Goal: Transaction & Acquisition: Book appointment/travel/reservation

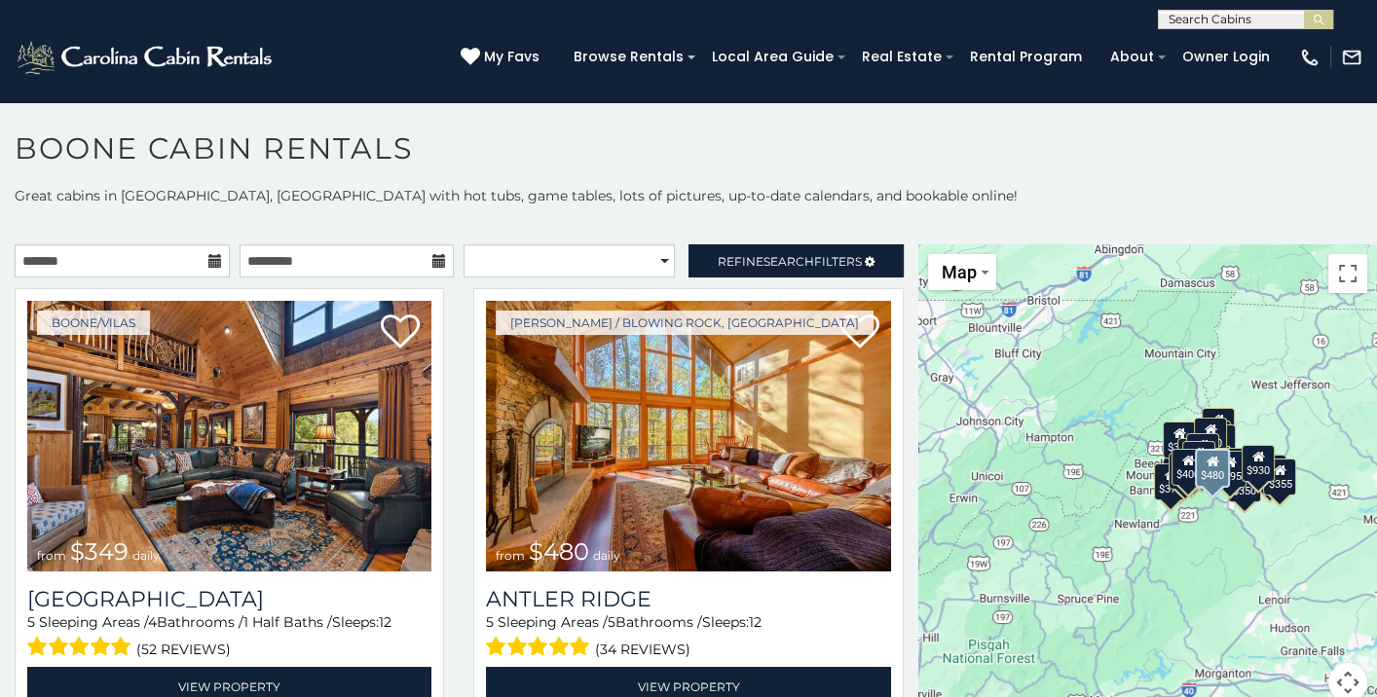
scroll to position [97, 0]
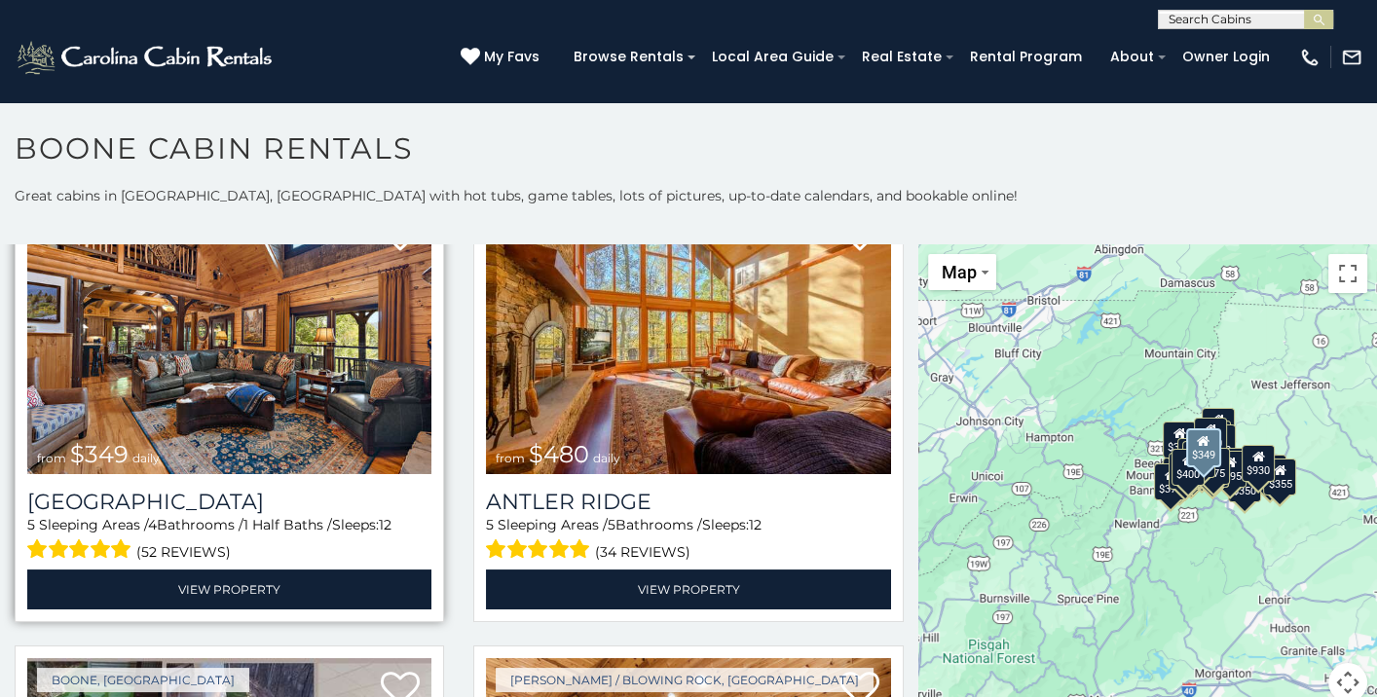
click at [235, 386] on img at bounding box center [229, 339] width 404 height 271
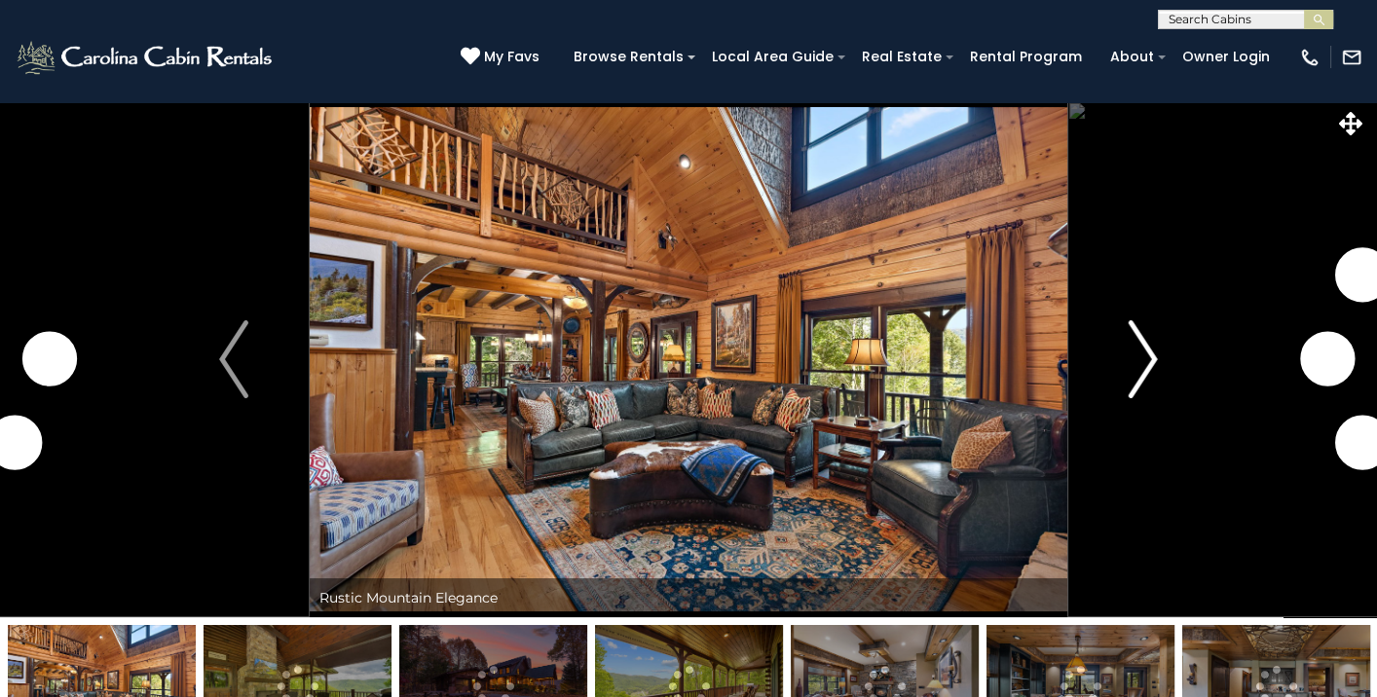
click at [1147, 366] on img "Next" at bounding box center [1143, 359] width 29 height 78
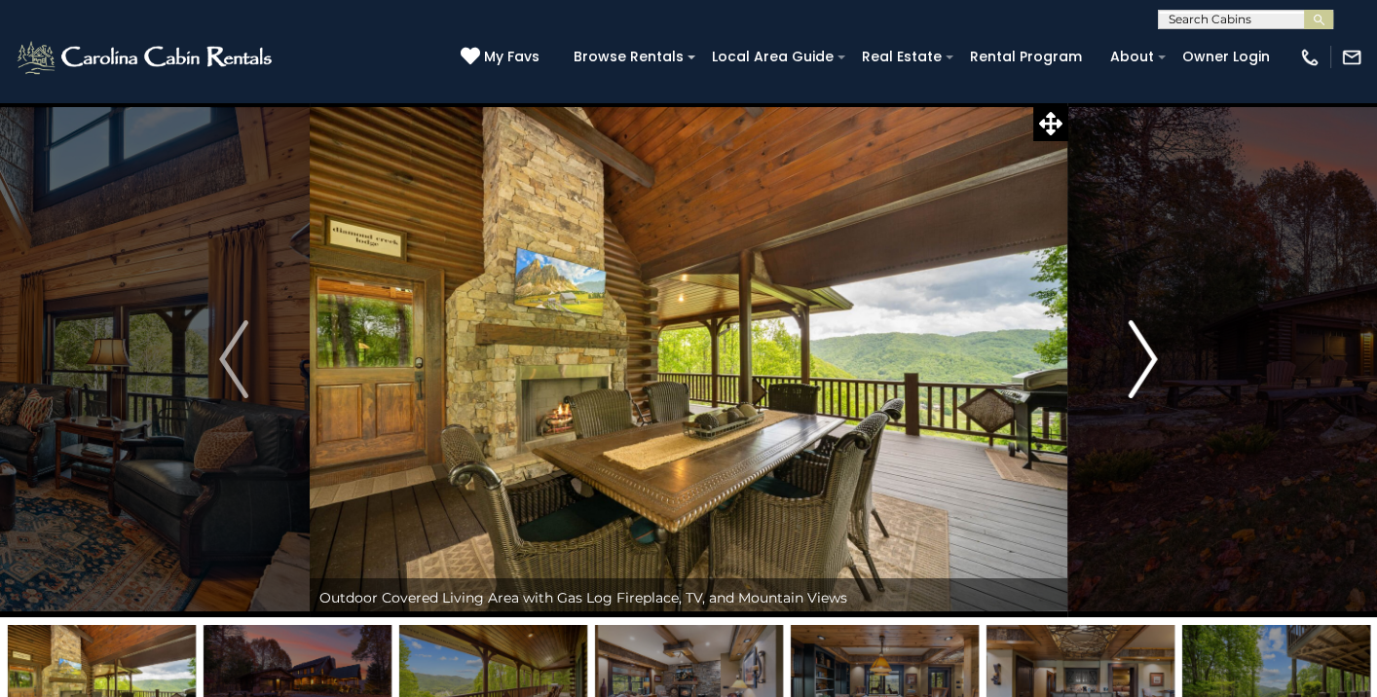
click at [1151, 353] on img "Next" at bounding box center [1143, 359] width 29 height 78
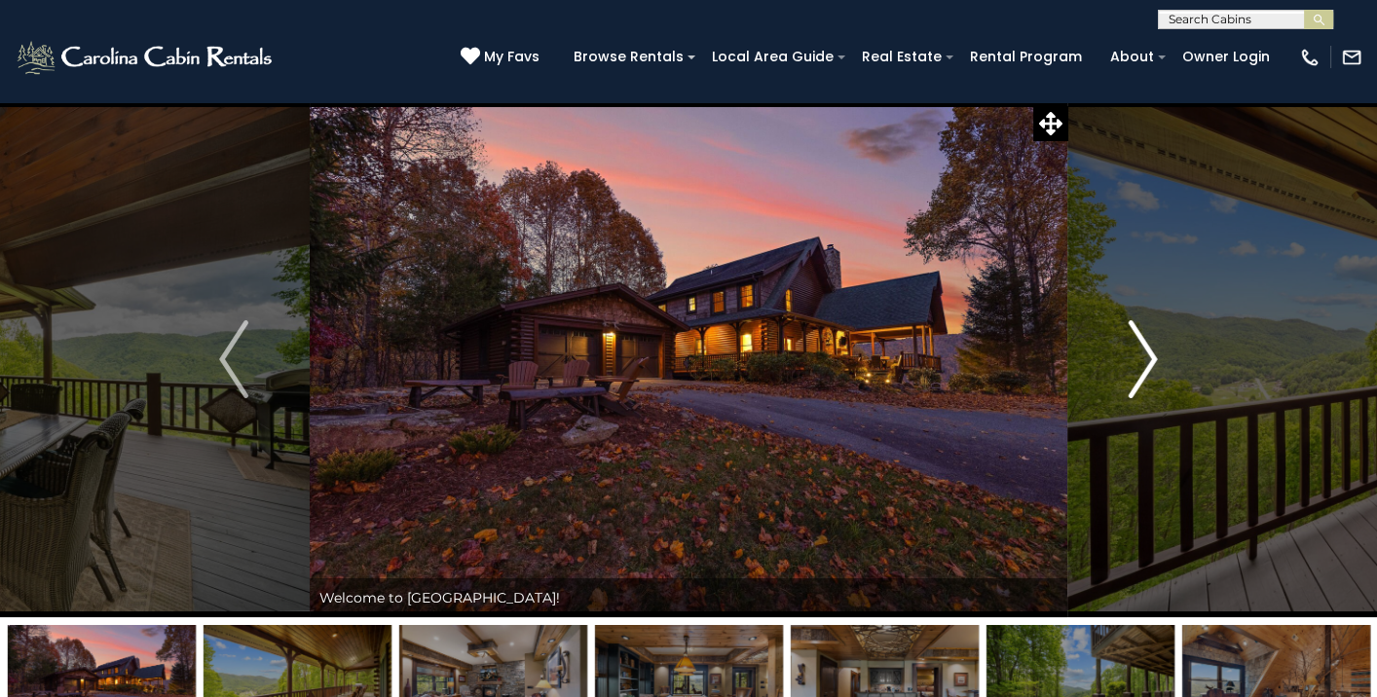
click at [1151, 353] on img "Next" at bounding box center [1143, 359] width 29 height 78
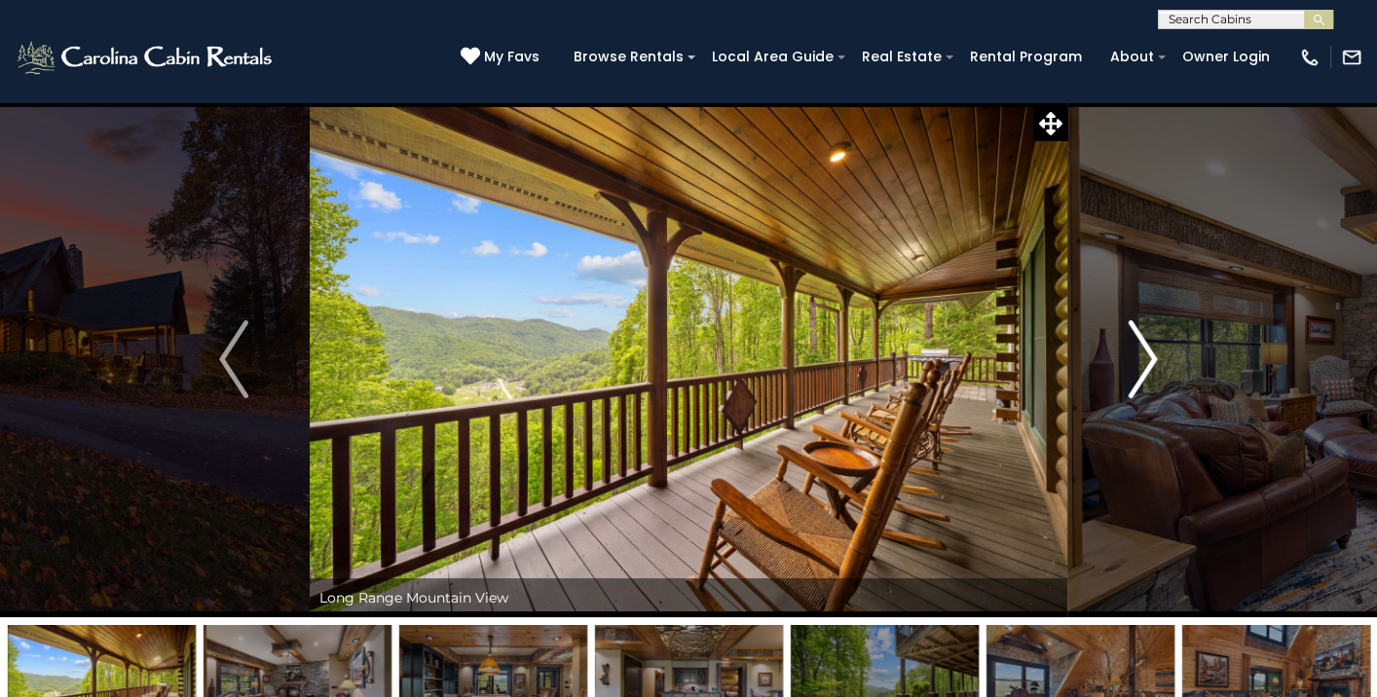
click at [1146, 355] on img "Next" at bounding box center [1143, 359] width 29 height 78
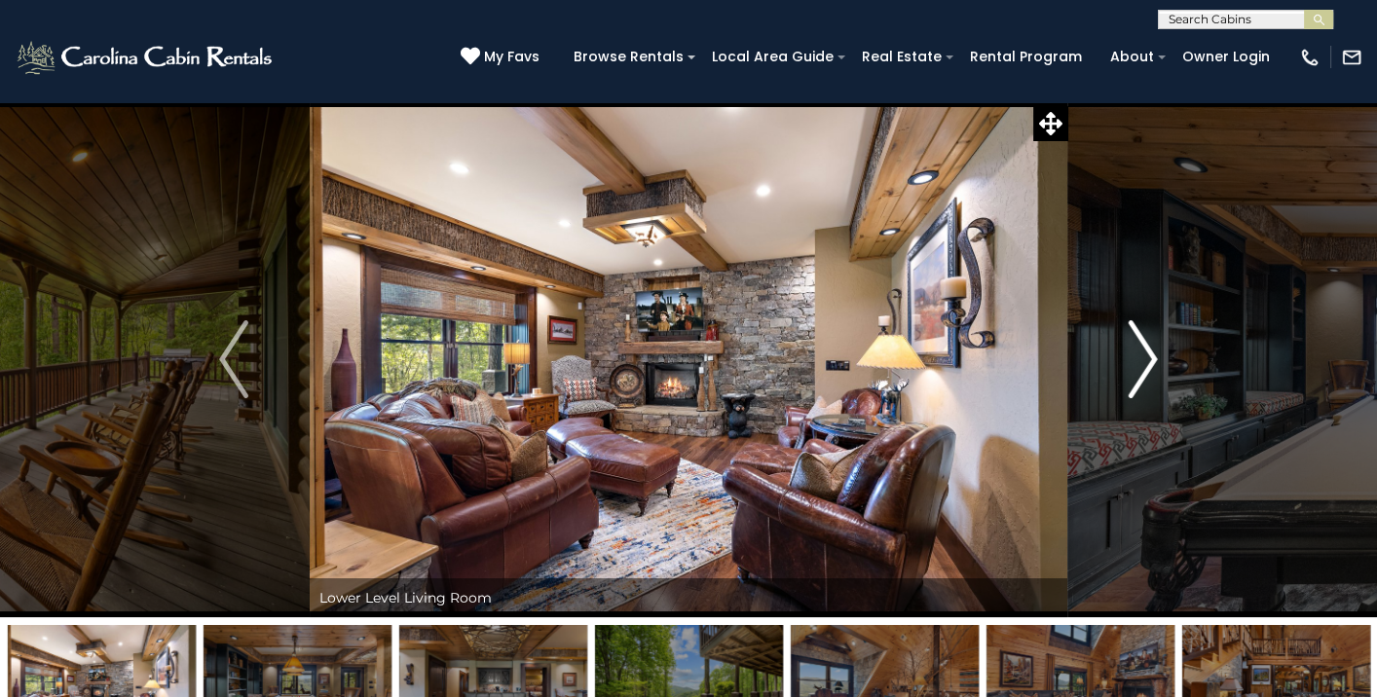
click at [1148, 358] on img "Next" at bounding box center [1143, 359] width 29 height 78
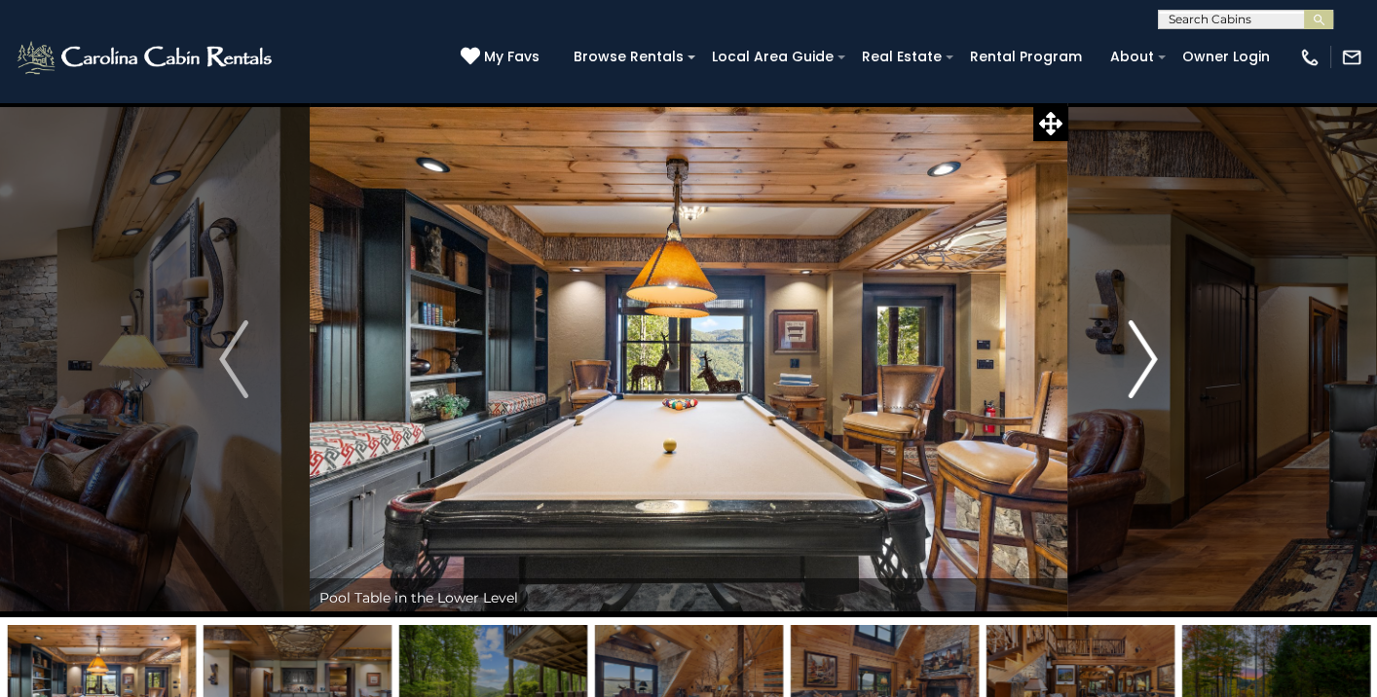
click at [1151, 359] on img "Next" at bounding box center [1143, 359] width 29 height 78
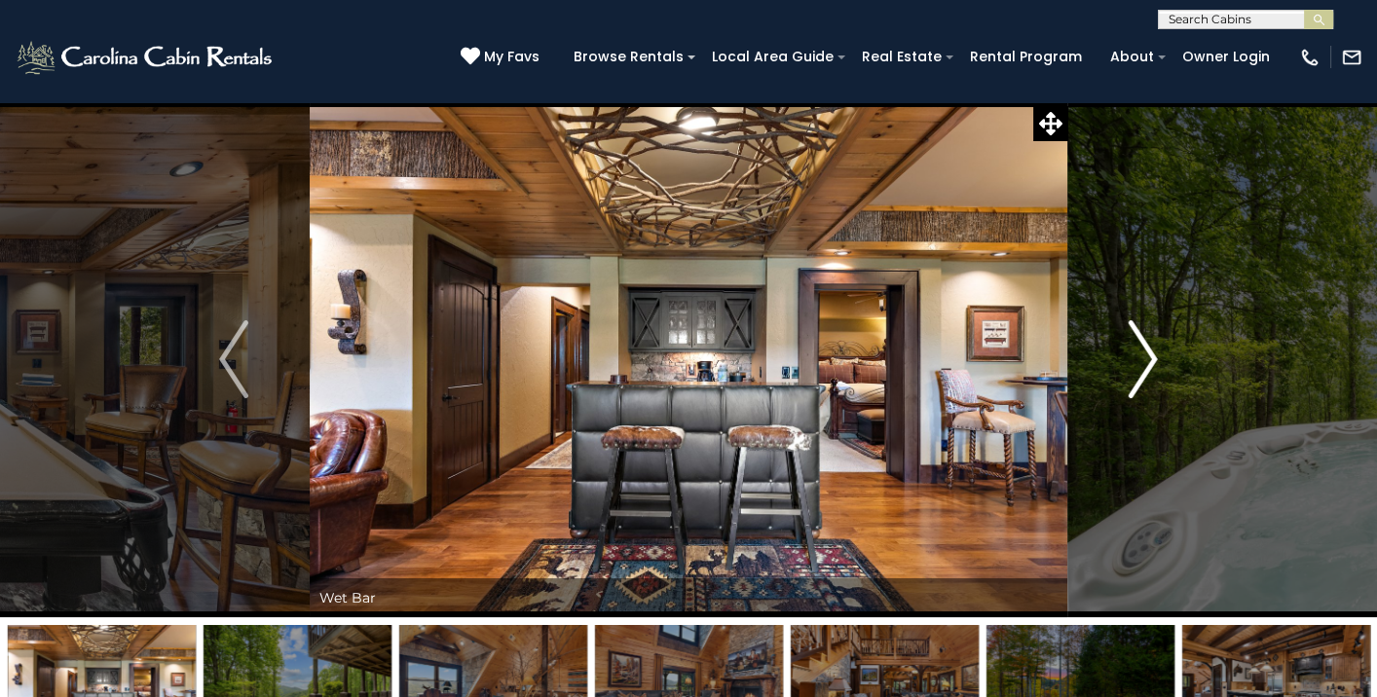
click at [1147, 356] on img "Next" at bounding box center [1143, 359] width 29 height 78
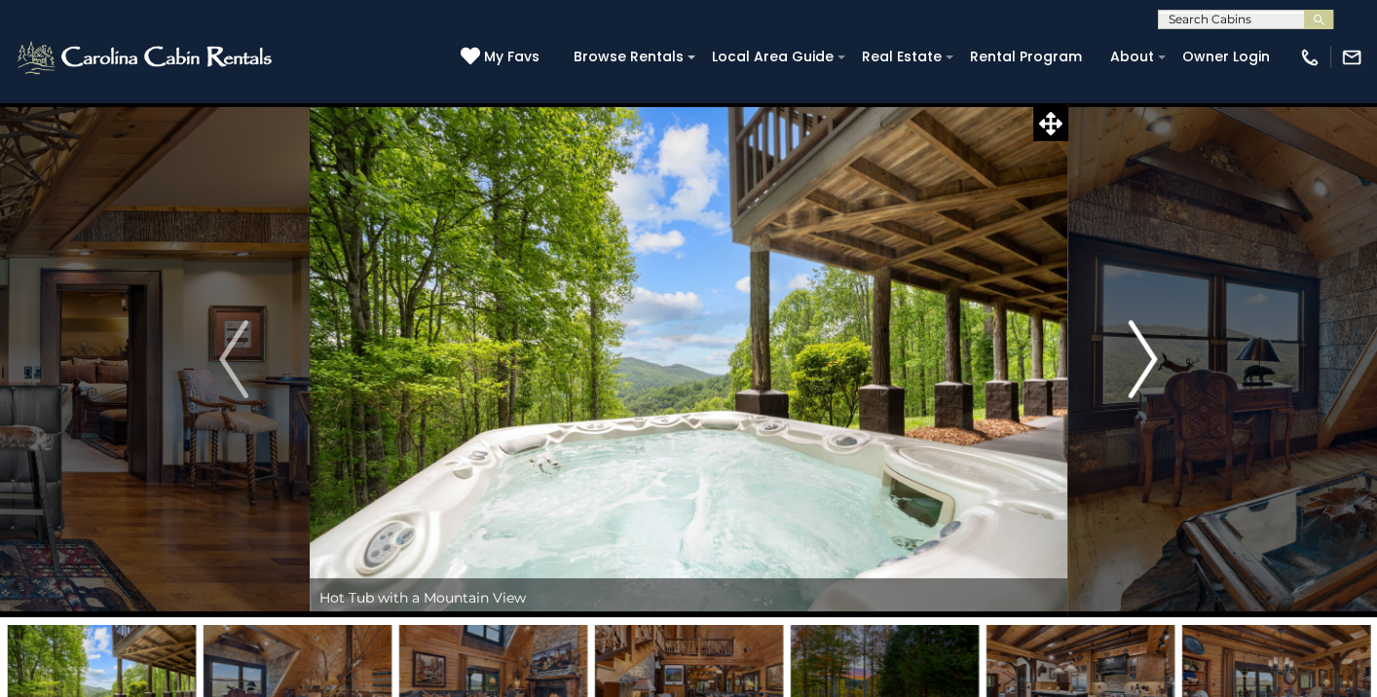
click at [1148, 355] on img "Next" at bounding box center [1143, 359] width 29 height 78
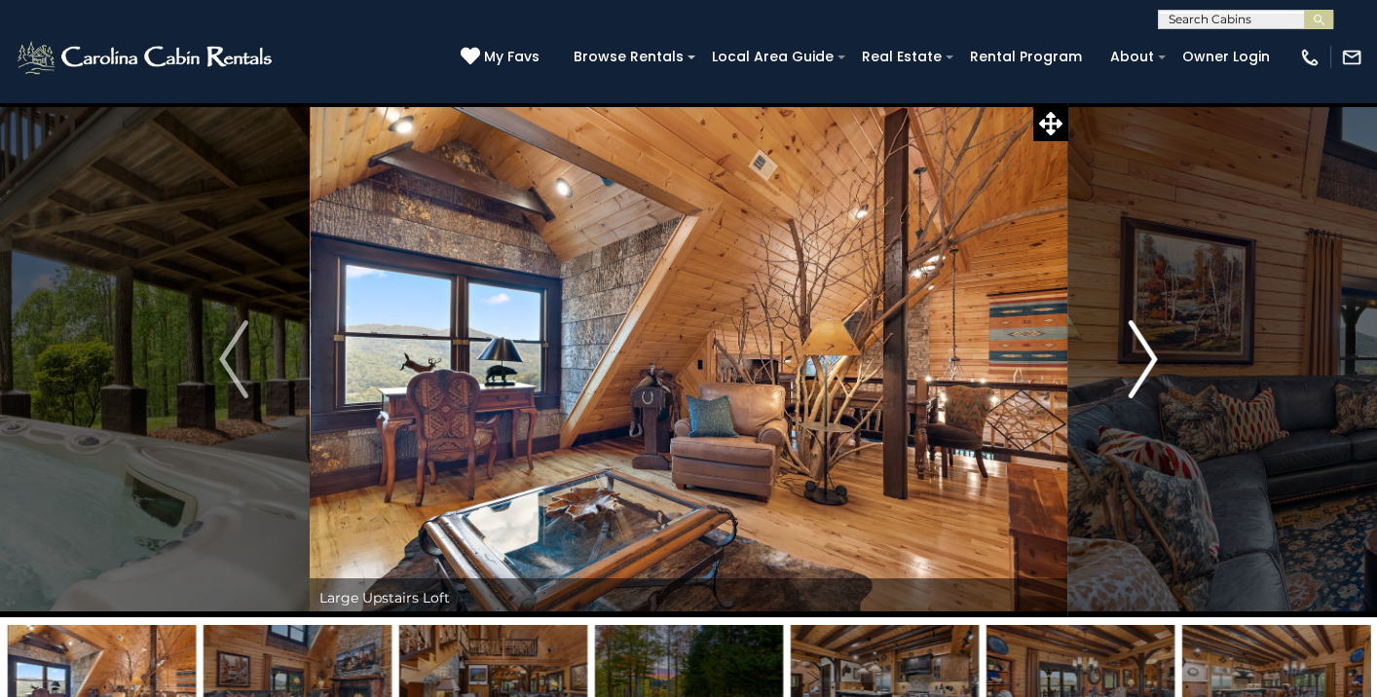
click at [1152, 354] on img "Next" at bounding box center [1143, 359] width 29 height 78
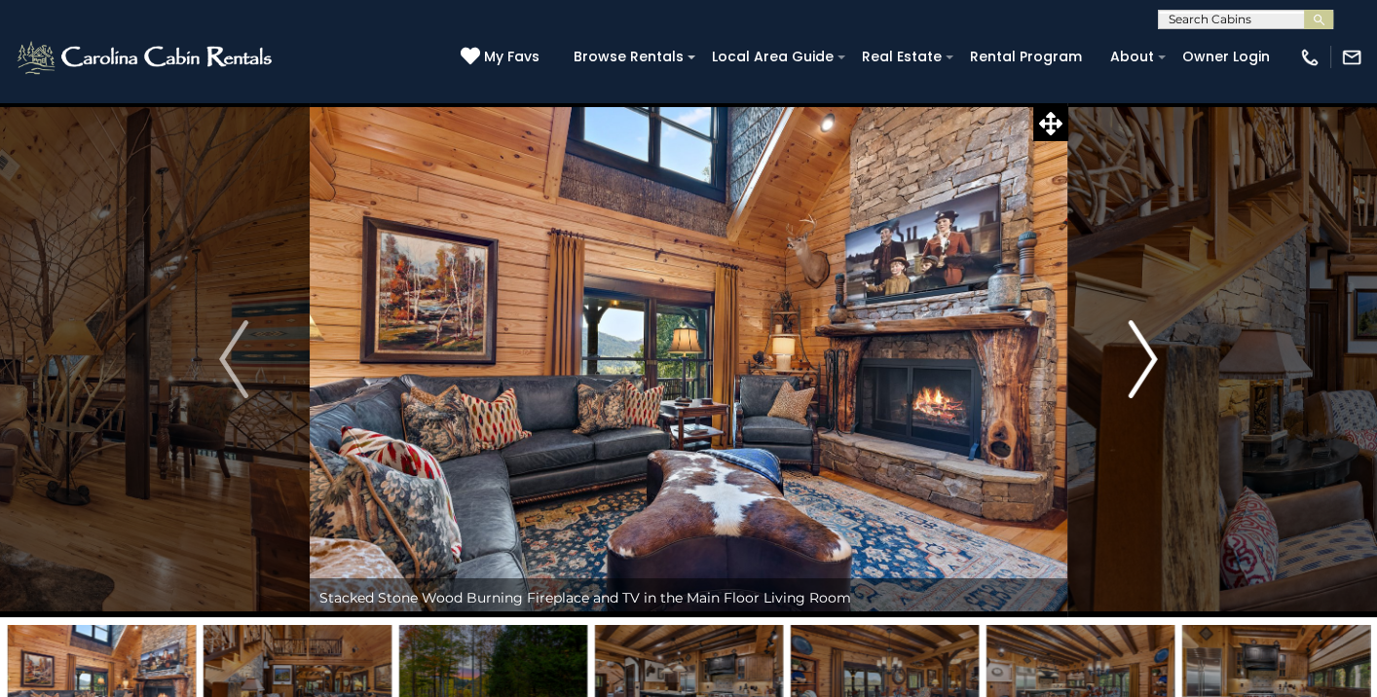
click at [1151, 355] on img "Next" at bounding box center [1143, 359] width 29 height 78
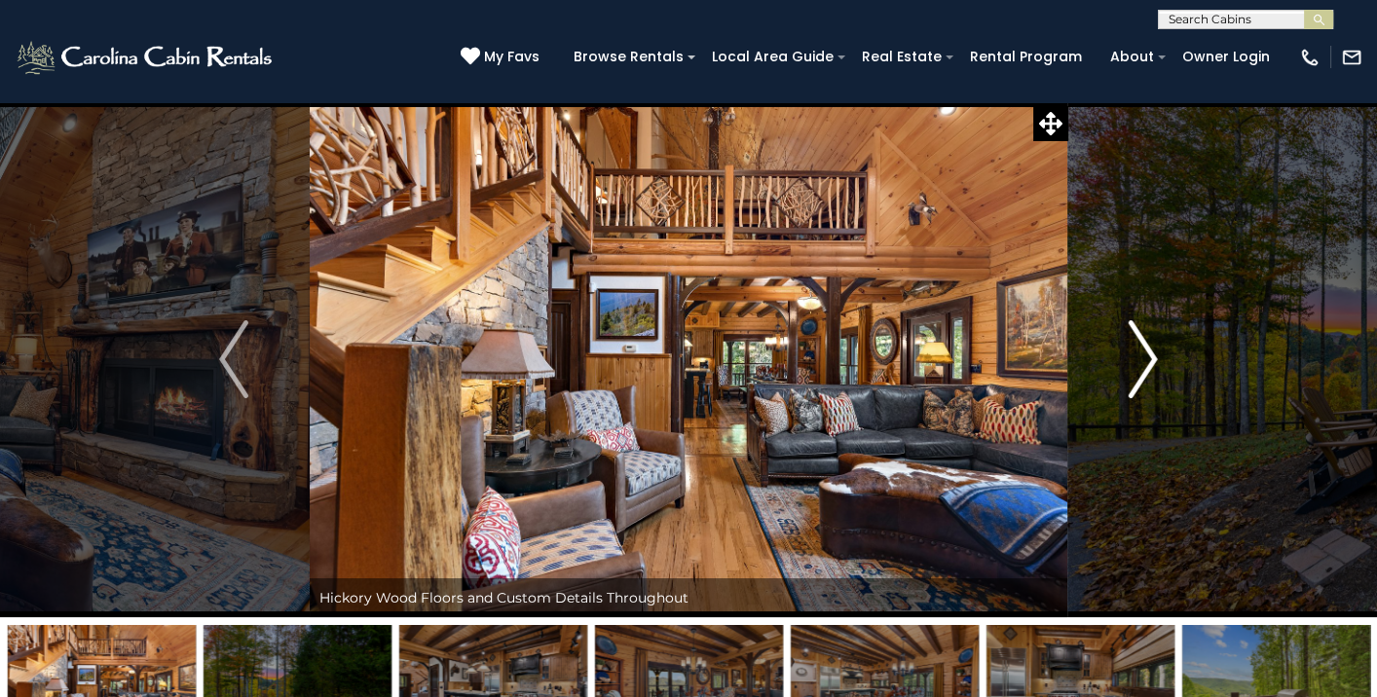
click at [1148, 358] on img "Next" at bounding box center [1143, 359] width 29 height 78
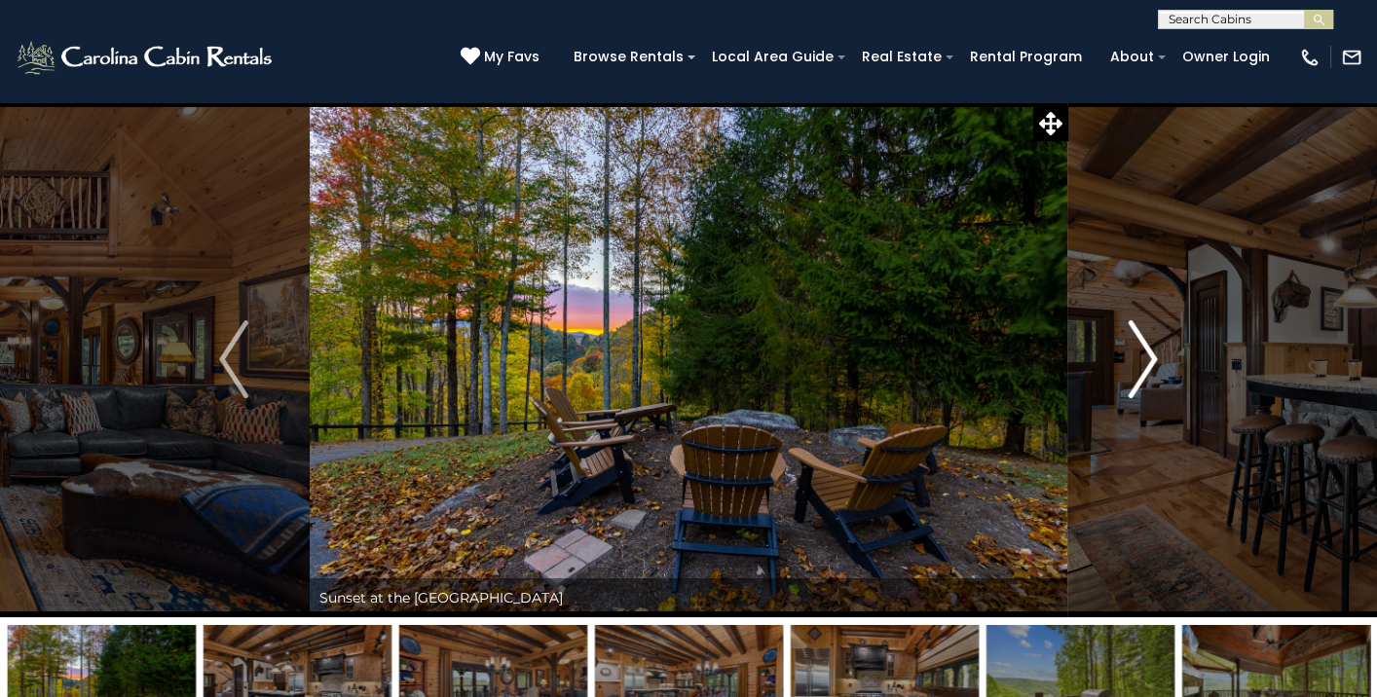
click at [1147, 353] on img "Next" at bounding box center [1143, 359] width 29 height 78
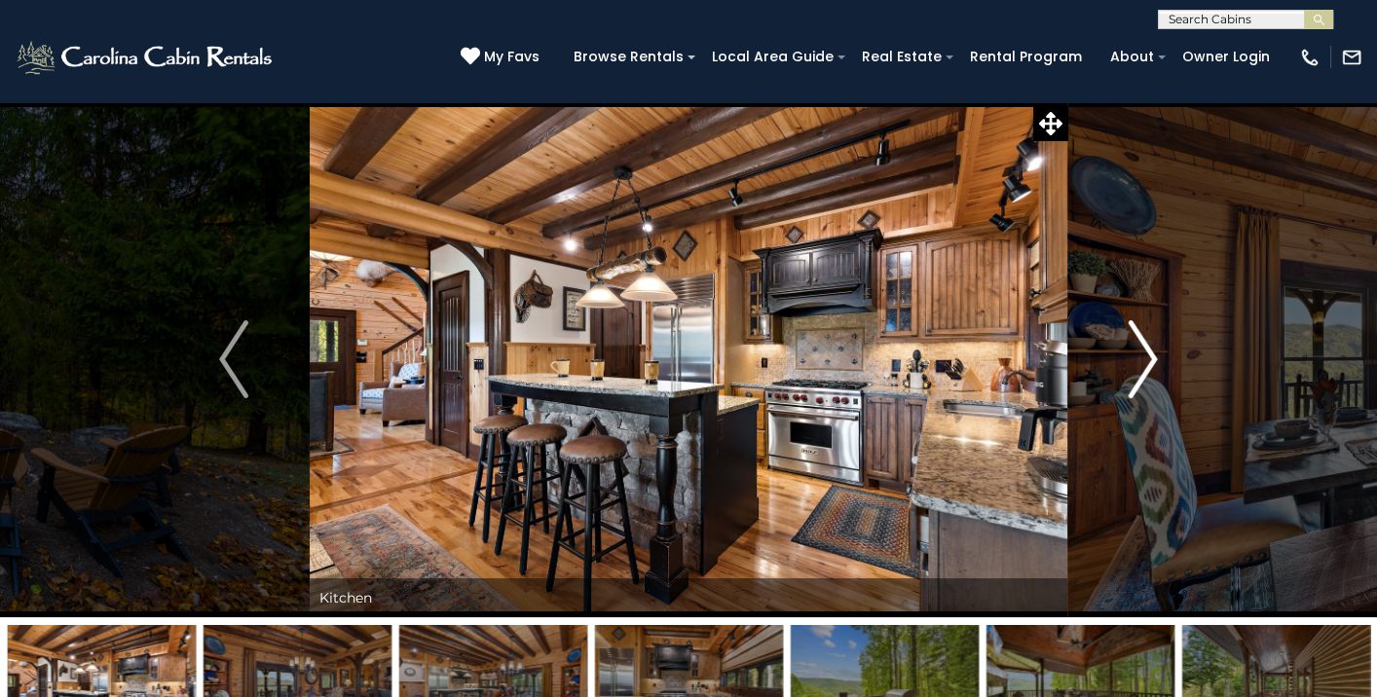
click at [1147, 353] on img "Next" at bounding box center [1143, 359] width 29 height 78
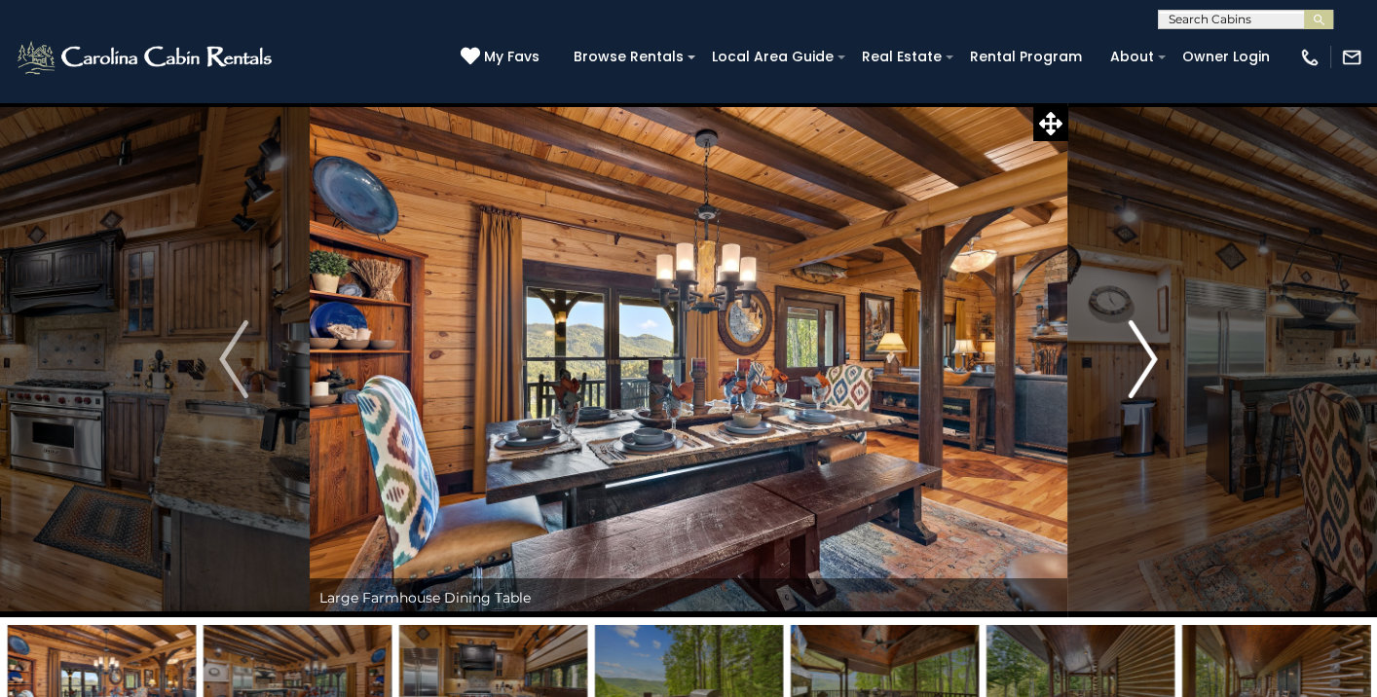
click at [1147, 353] on img "Next" at bounding box center [1143, 359] width 29 height 78
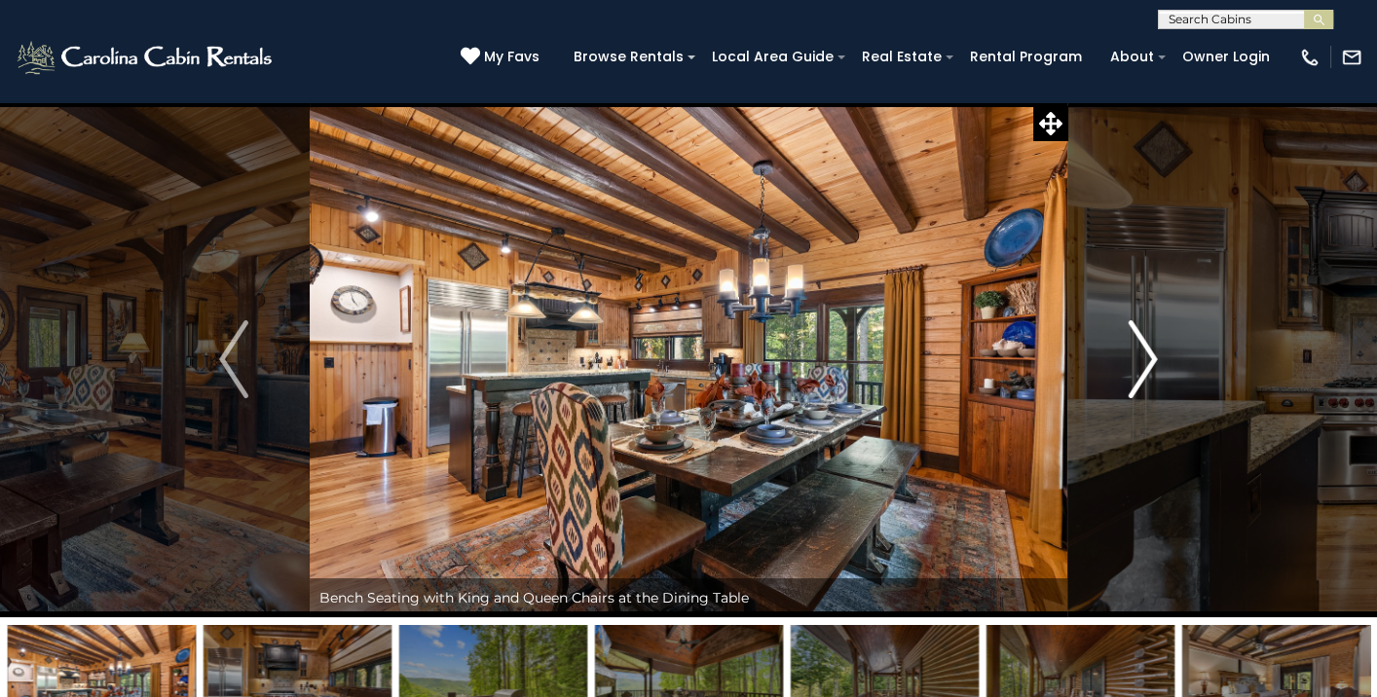
click at [1147, 353] on img "Next" at bounding box center [1143, 359] width 29 height 78
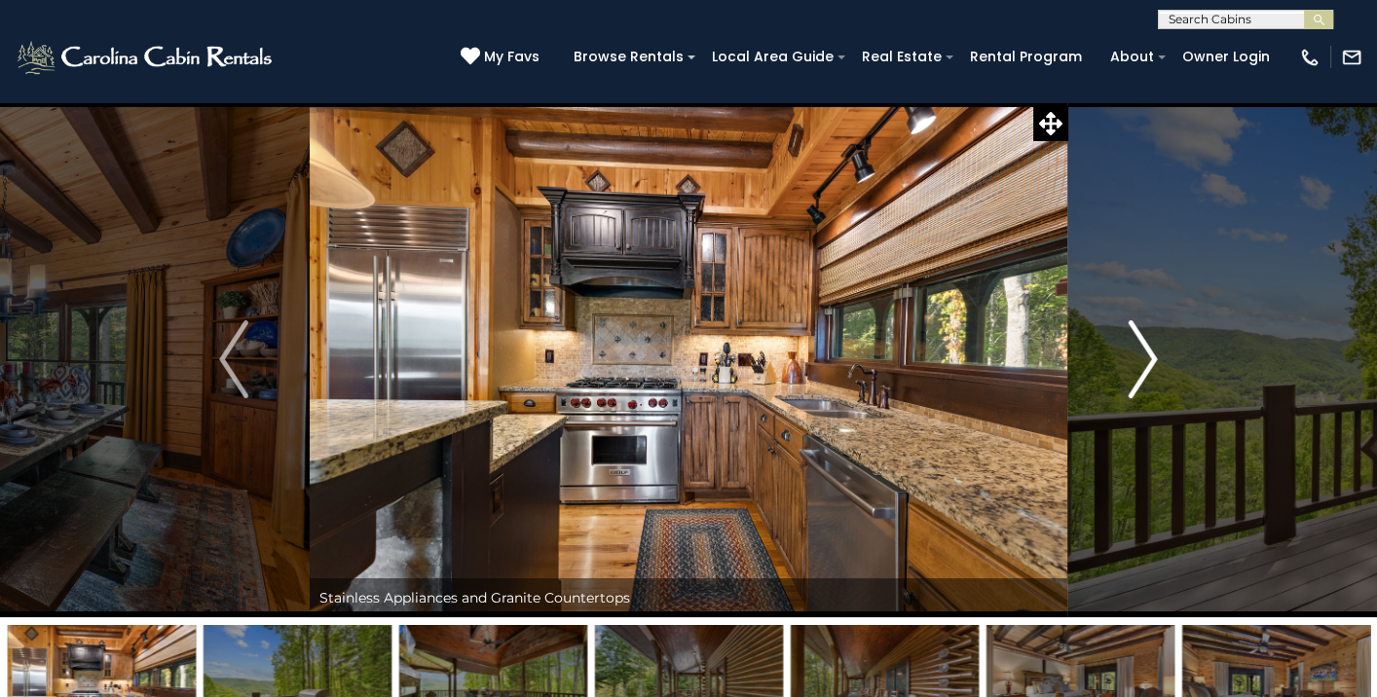
click at [1147, 353] on img "Next" at bounding box center [1143, 359] width 29 height 78
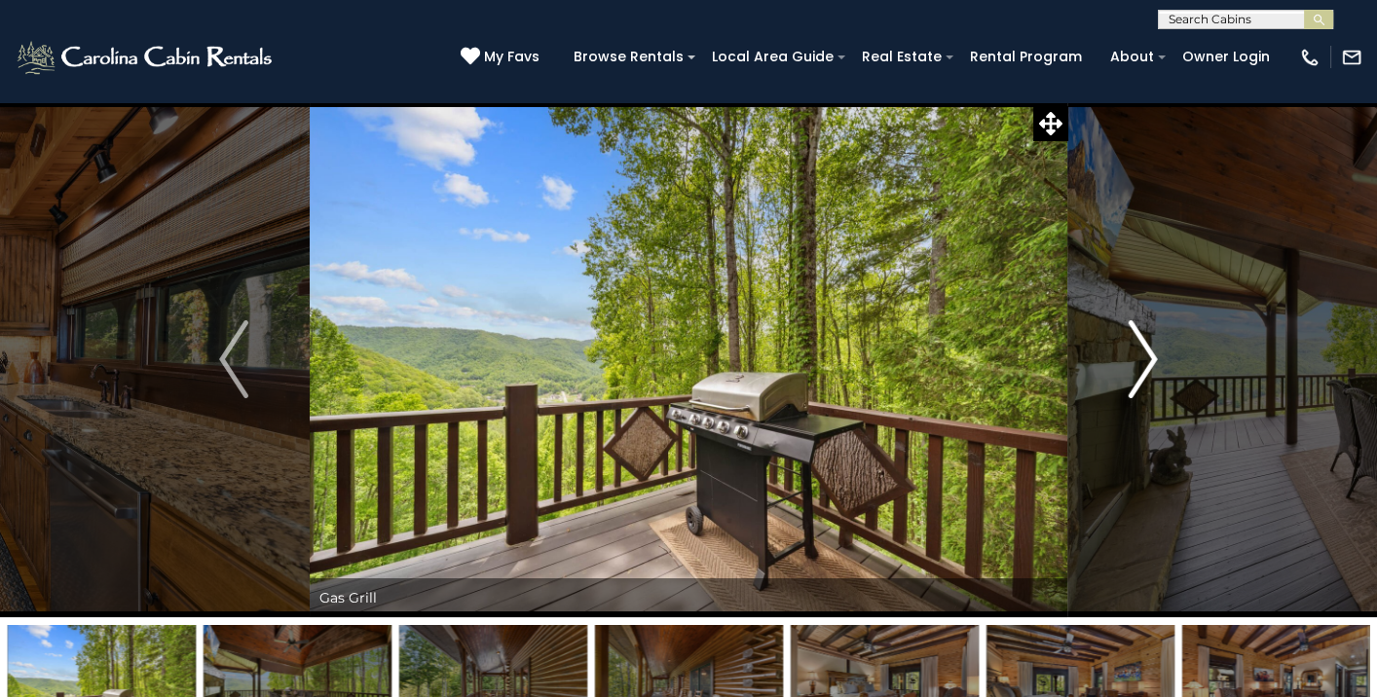
click at [1147, 353] on img "Next" at bounding box center [1143, 359] width 29 height 78
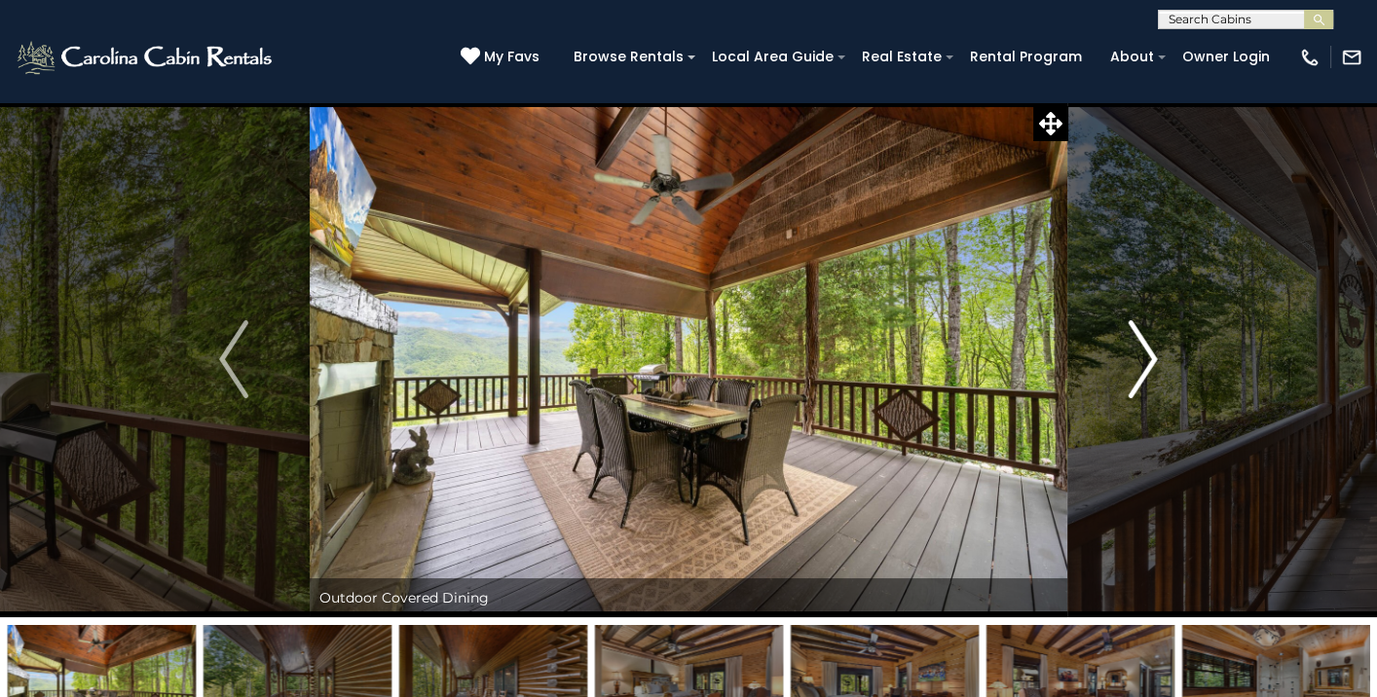
click at [1147, 353] on img "Next" at bounding box center [1143, 359] width 29 height 78
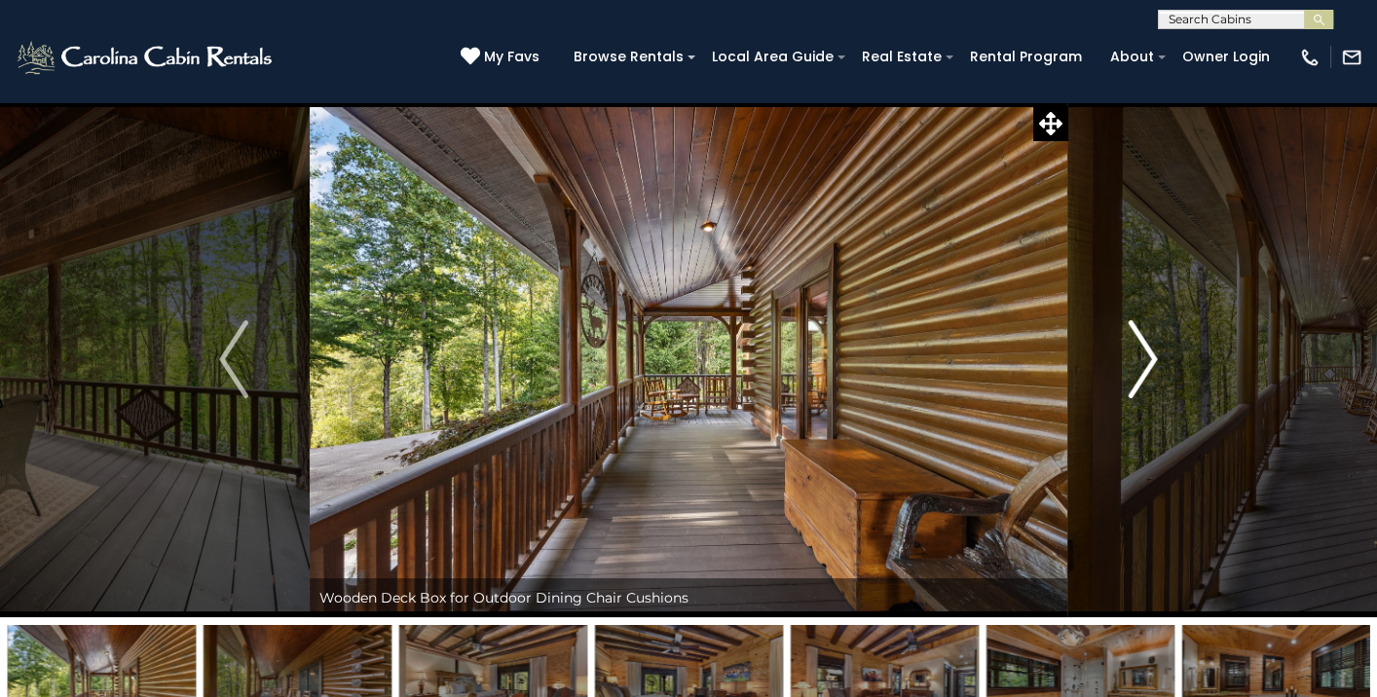
click at [1147, 353] on img "Next" at bounding box center [1143, 359] width 29 height 78
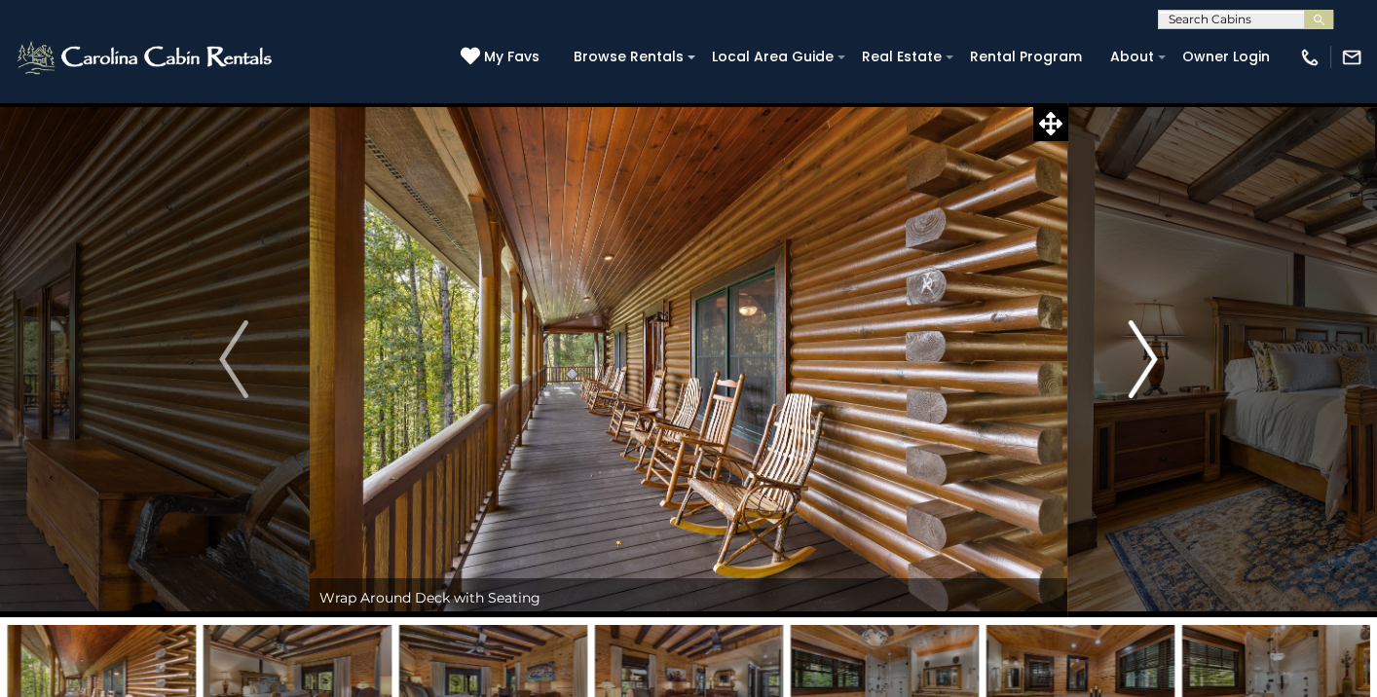
click at [1147, 353] on img "Next" at bounding box center [1143, 359] width 29 height 78
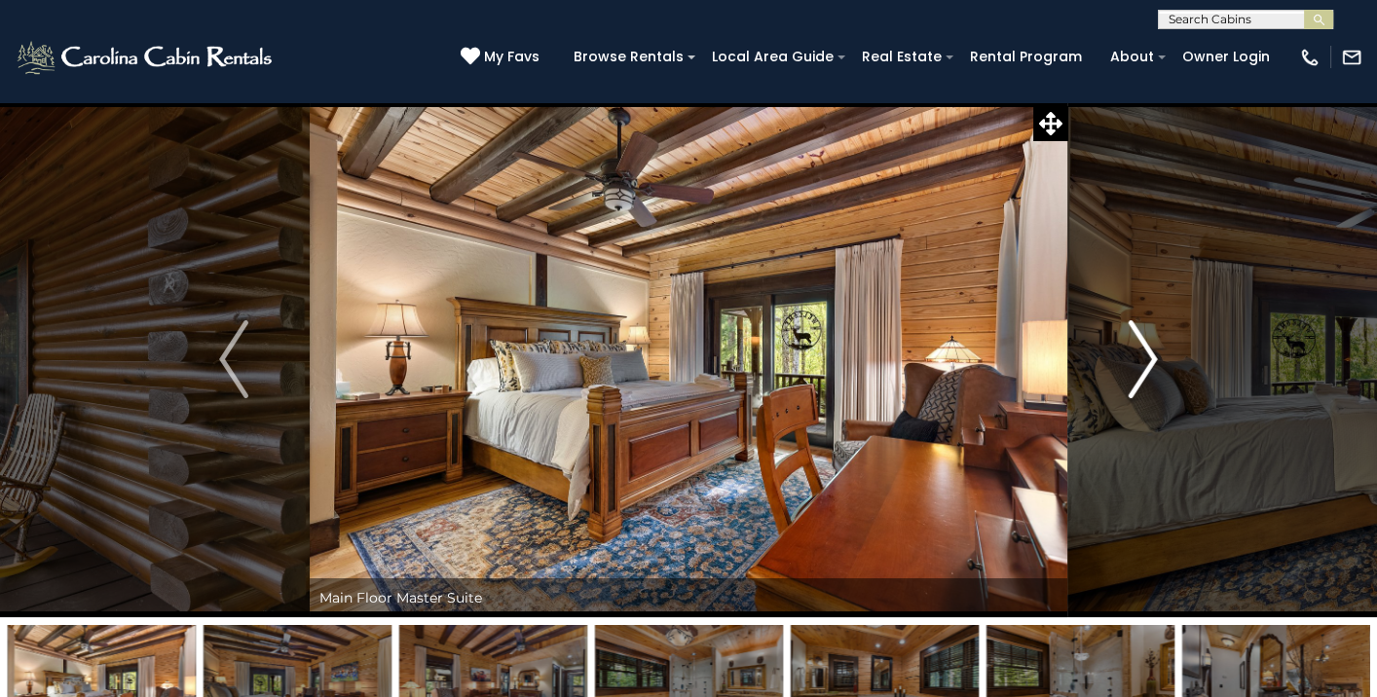
click at [1147, 353] on img "Next" at bounding box center [1143, 359] width 29 height 78
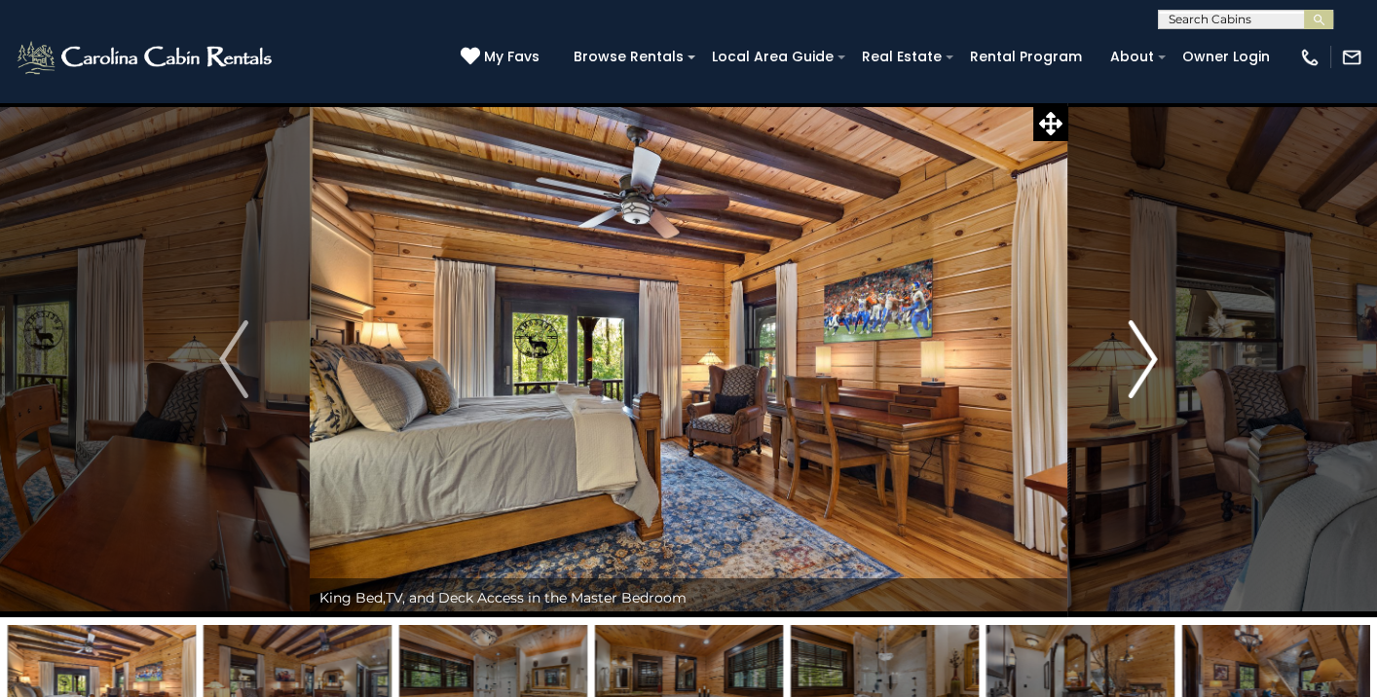
click at [1146, 353] on img "Next" at bounding box center [1143, 359] width 29 height 78
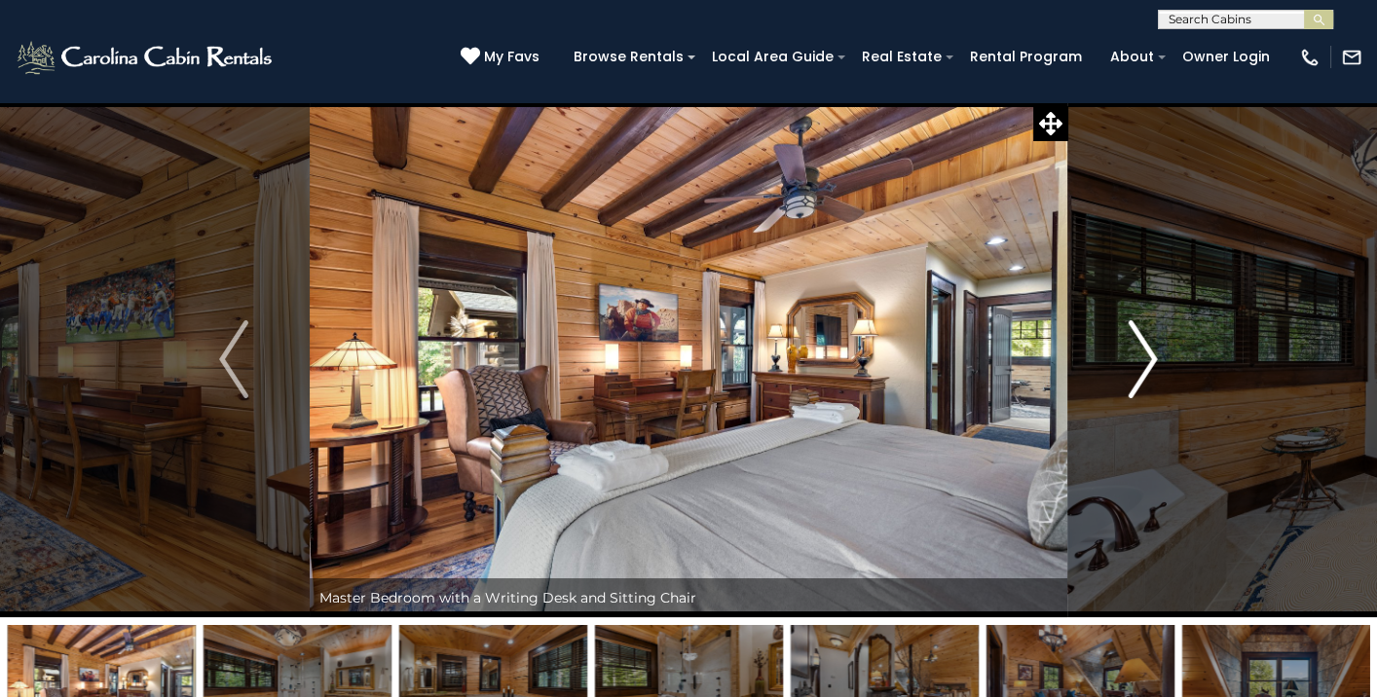
click at [1146, 353] on img "Next" at bounding box center [1143, 359] width 29 height 78
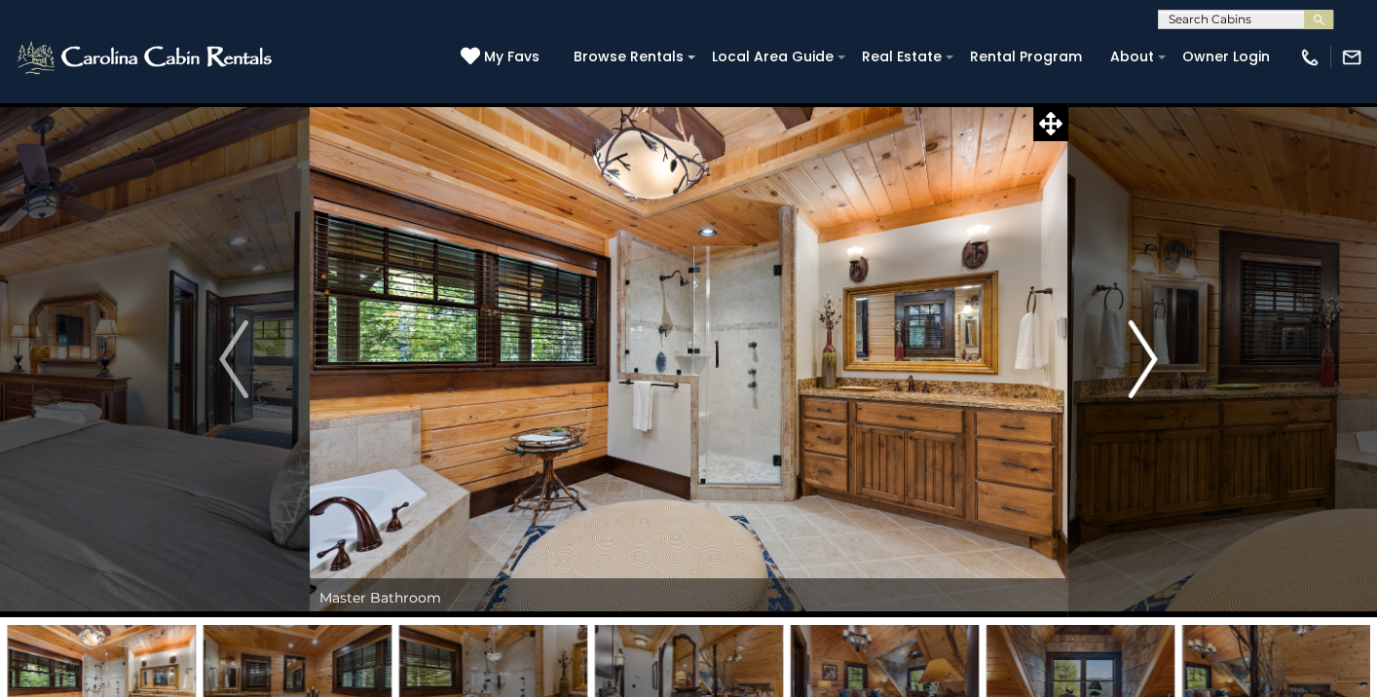
click at [1146, 353] on img "Next" at bounding box center [1143, 359] width 29 height 78
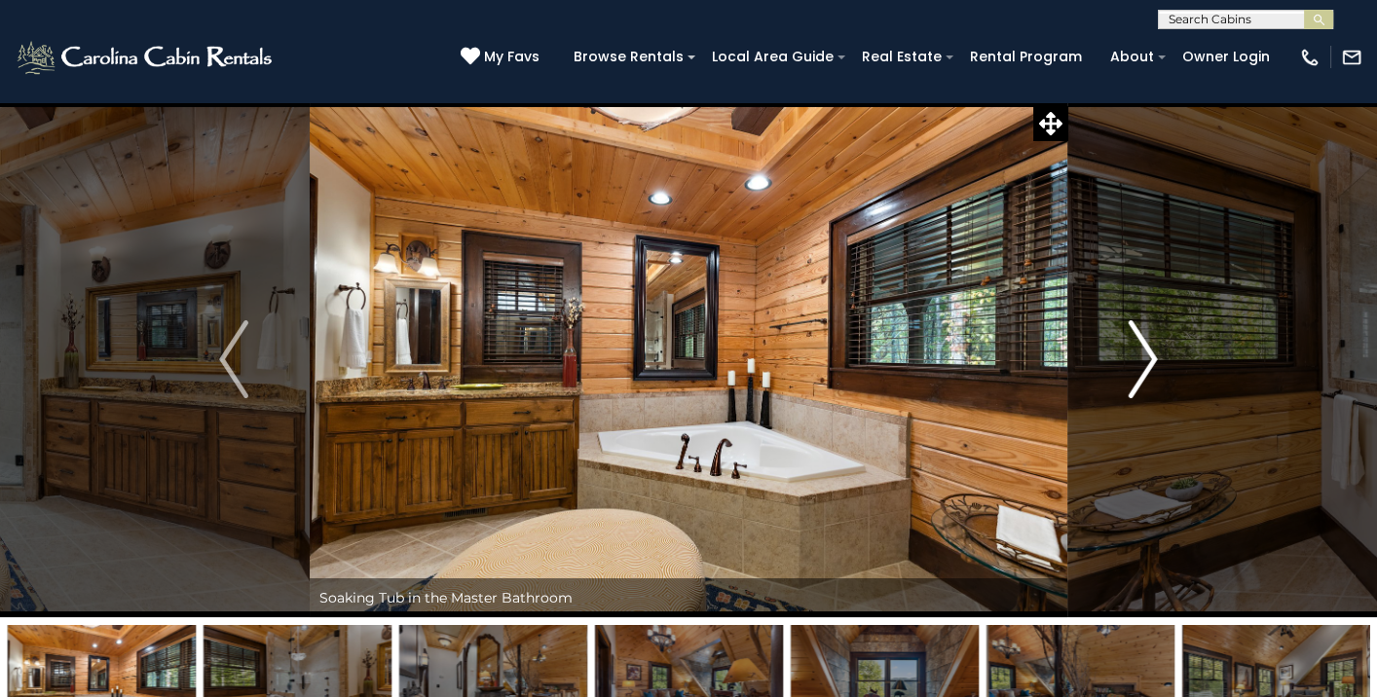
click at [1146, 353] on img "Next" at bounding box center [1143, 359] width 29 height 78
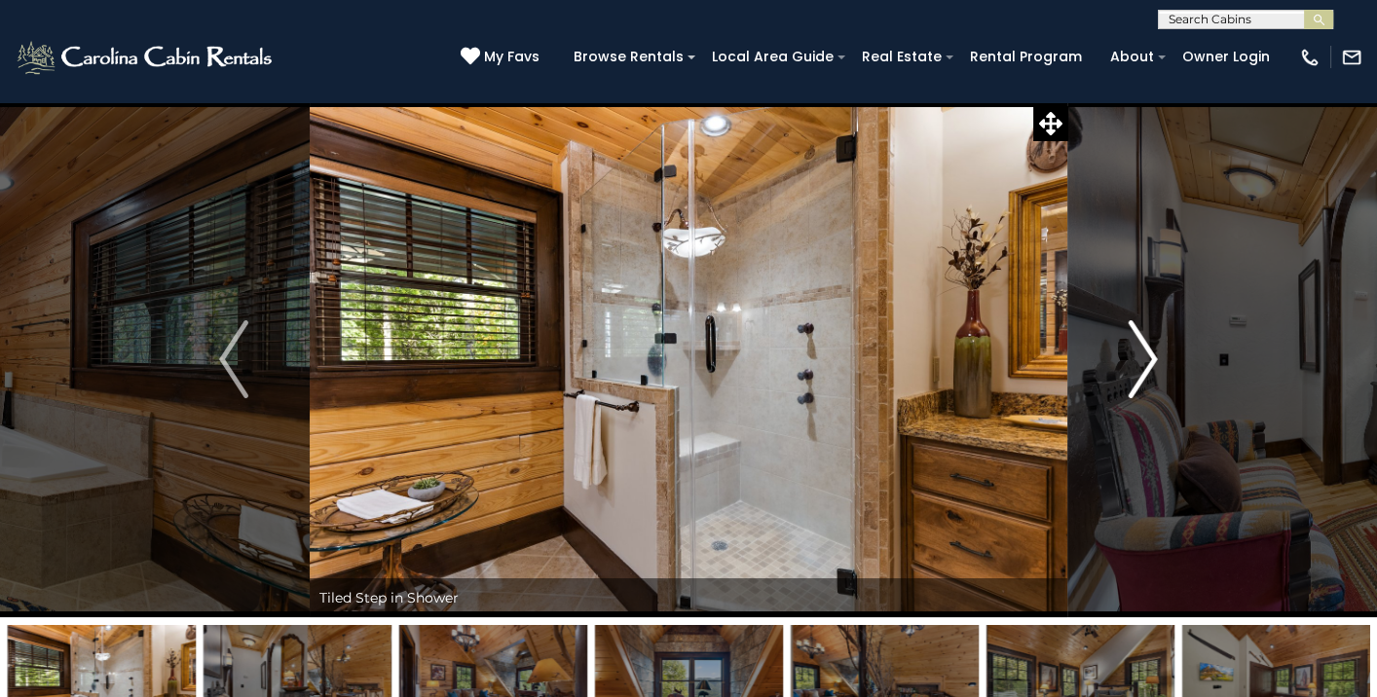
click at [1146, 353] on img "Next" at bounding box center [1143, 359] width 29 height 78
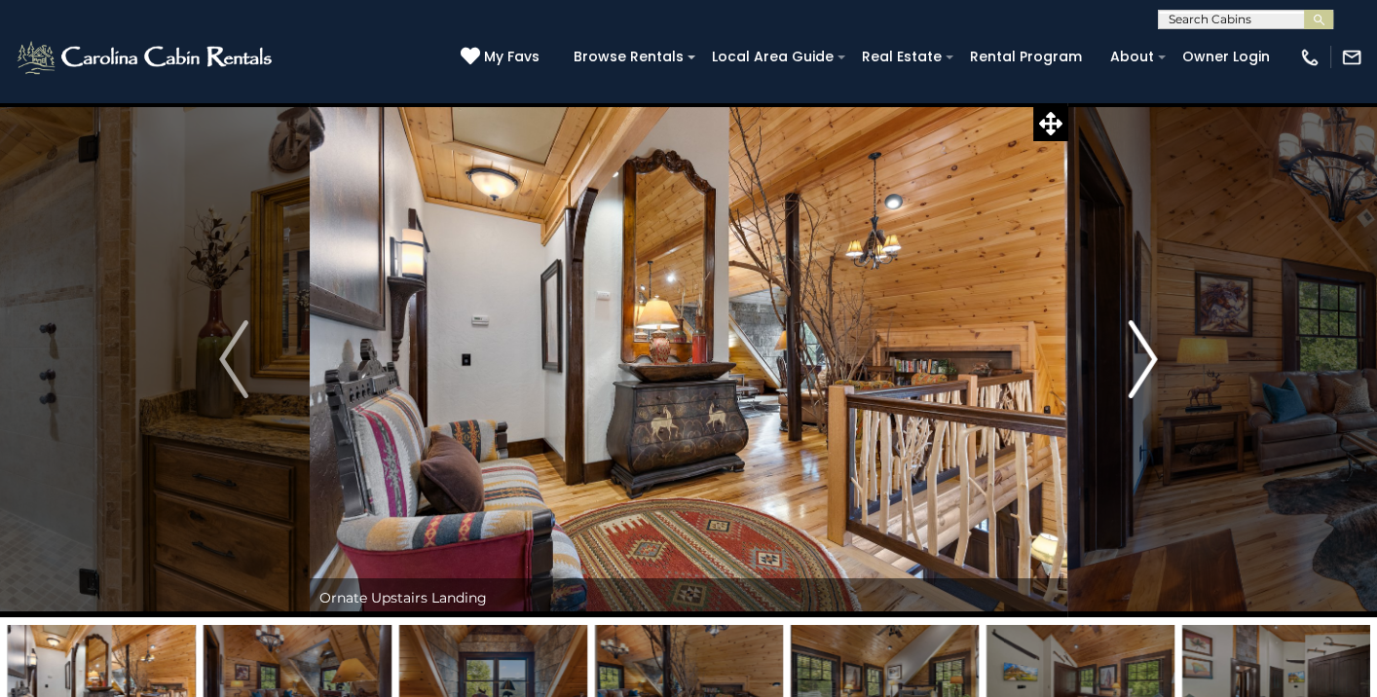
click at [1145, 353] on img "Next" at bounding box center [1143, 359] width 29 height 78
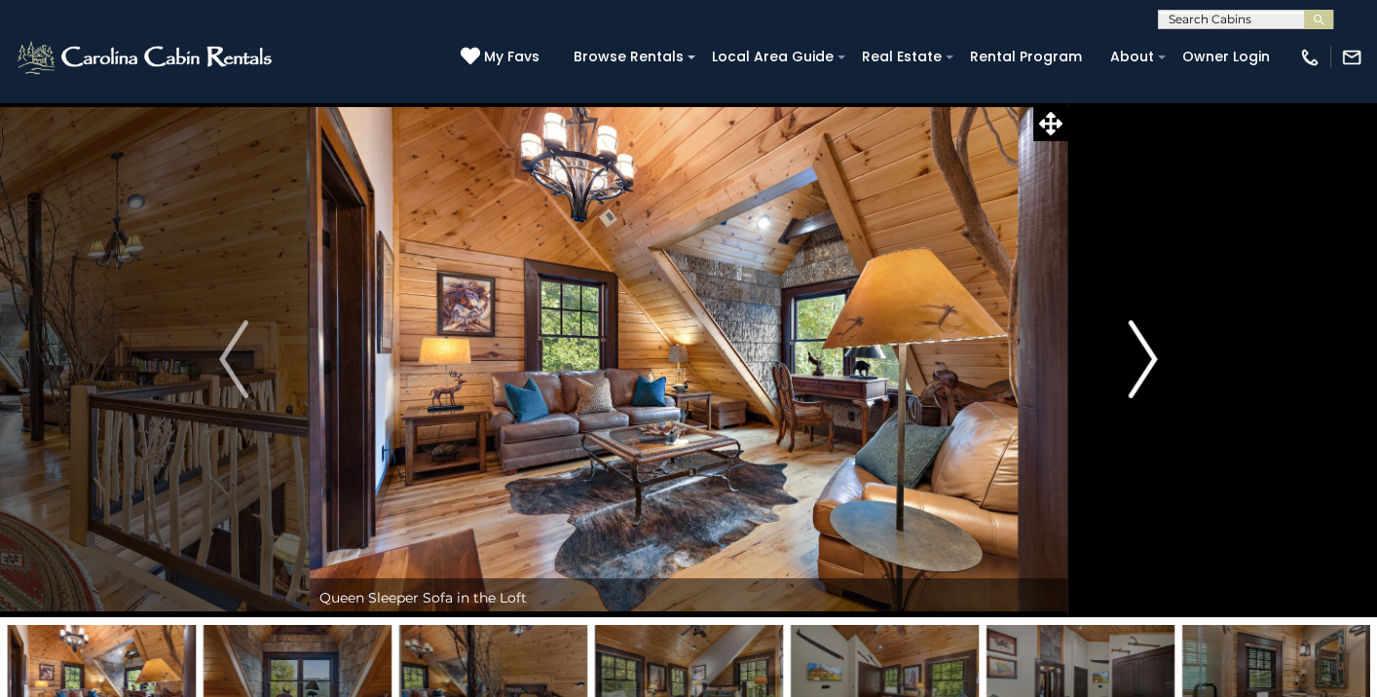
click at [1145, 353] on img "Next" at bounding box center [1143, 359] width 29 height 78
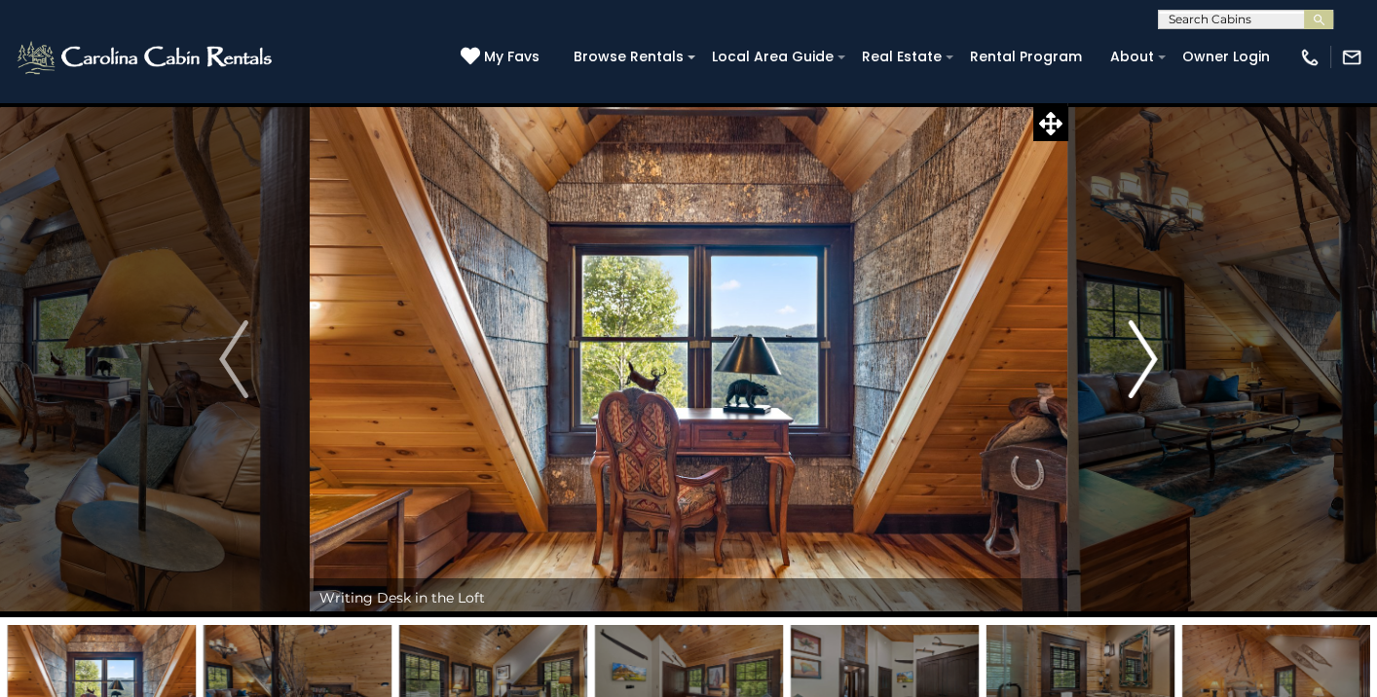
click at [1145, 353] on img "Next" at bounding box center [1143, 359] width 29 height 78
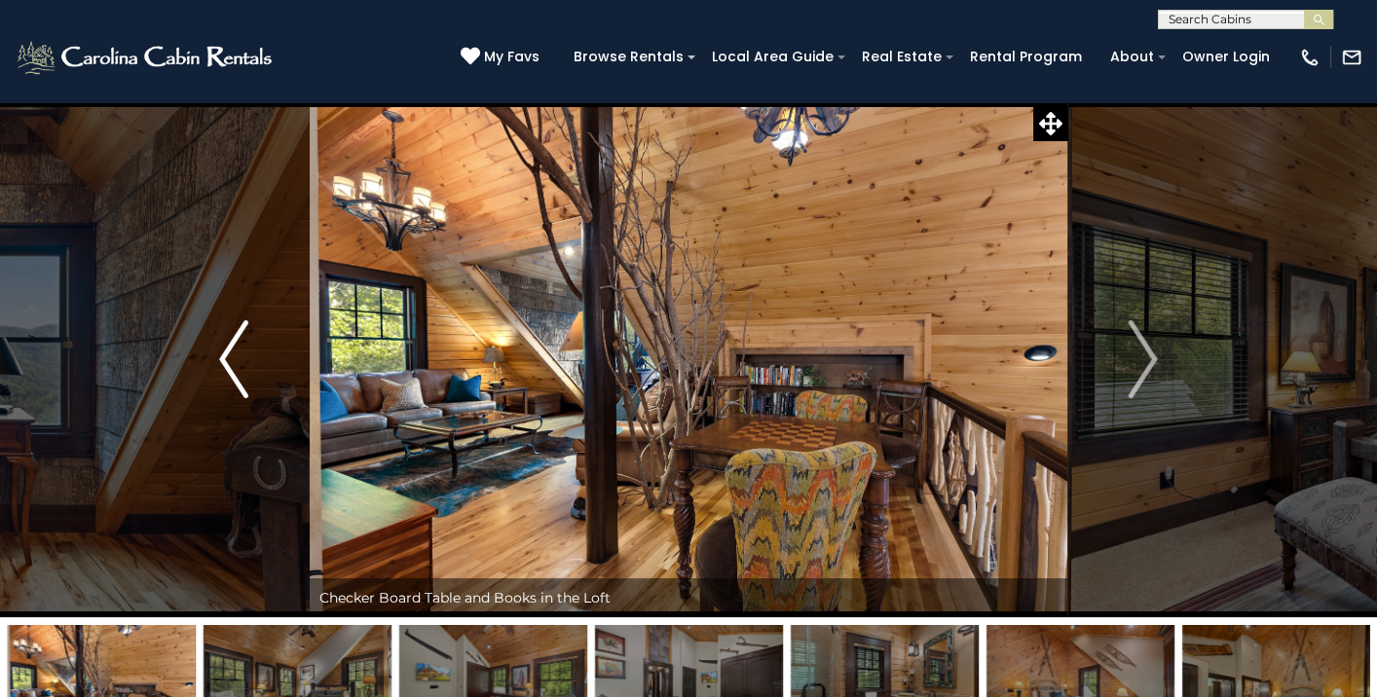
click at [226, 366] on img "Previous" at bounding box center [233, 359] width 29 height 78
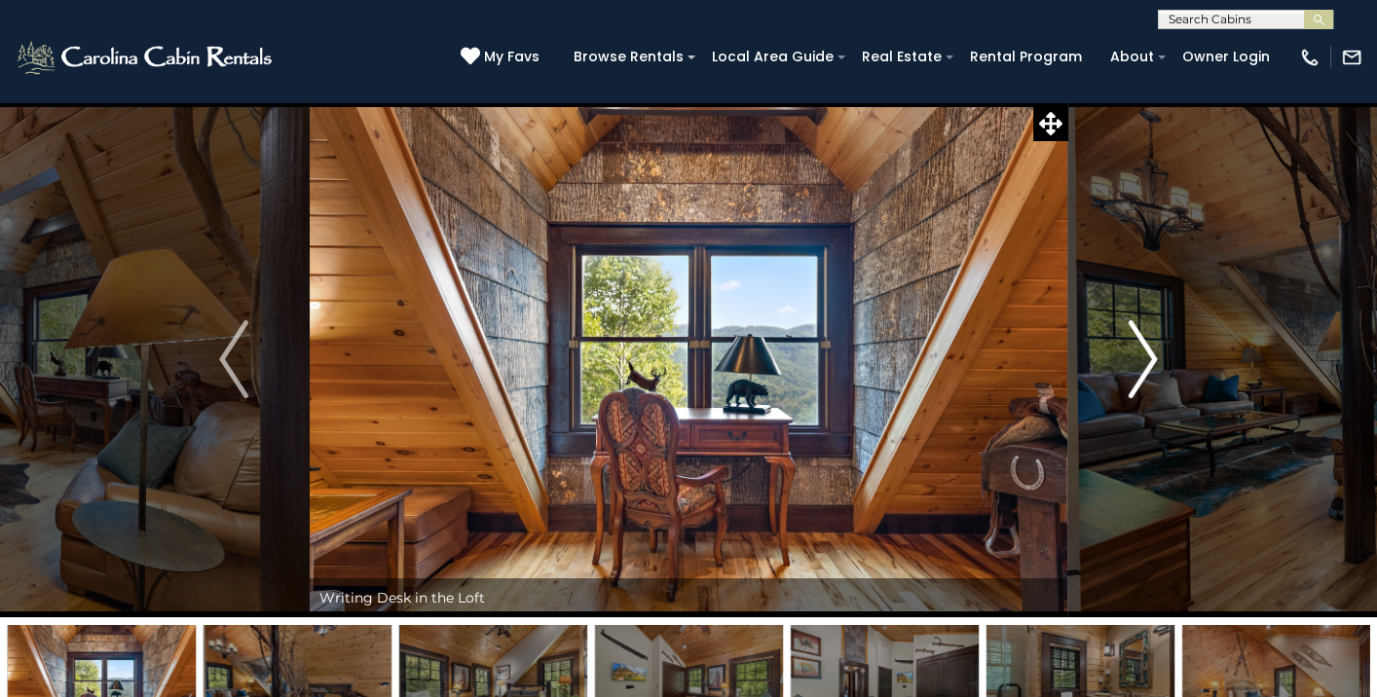
click at [1155, 355] on img "Next" at bounding box center [1143, 359] width 29 height 78
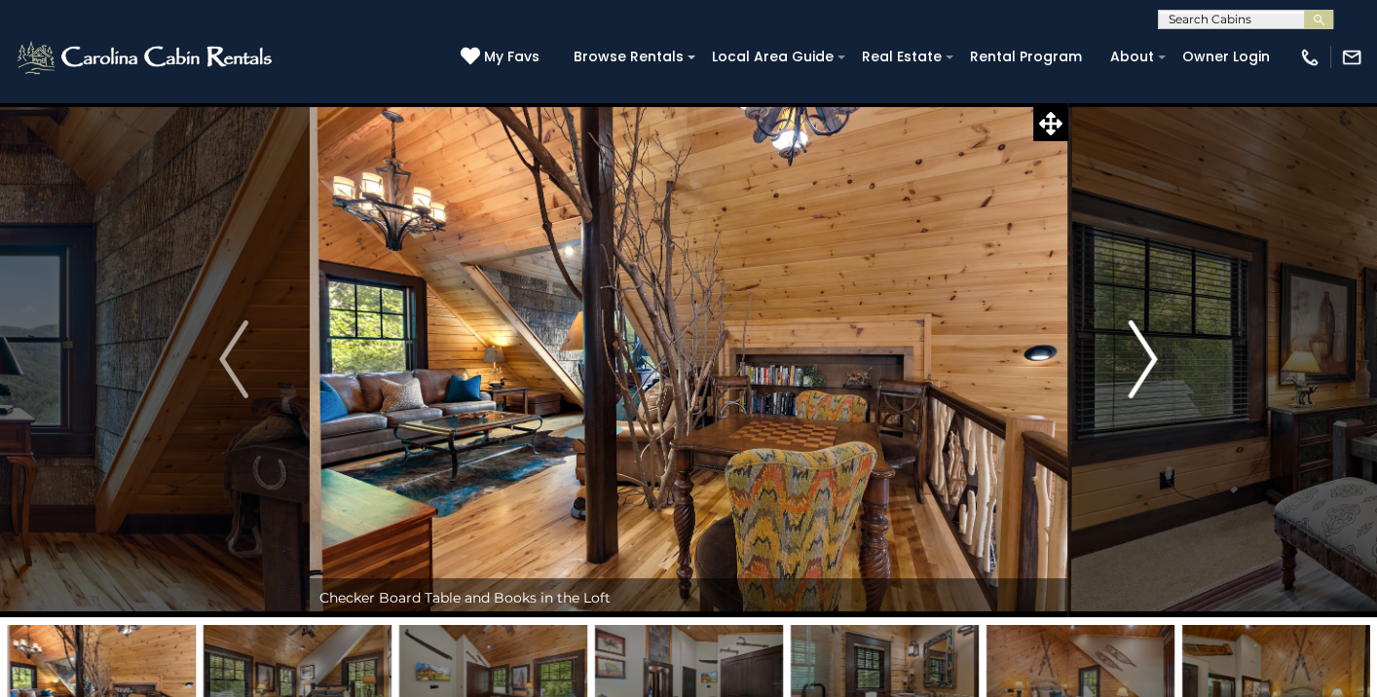
click at [1153, 353] on img "Next" at bounding box center [1143, 359] width 29 height 78
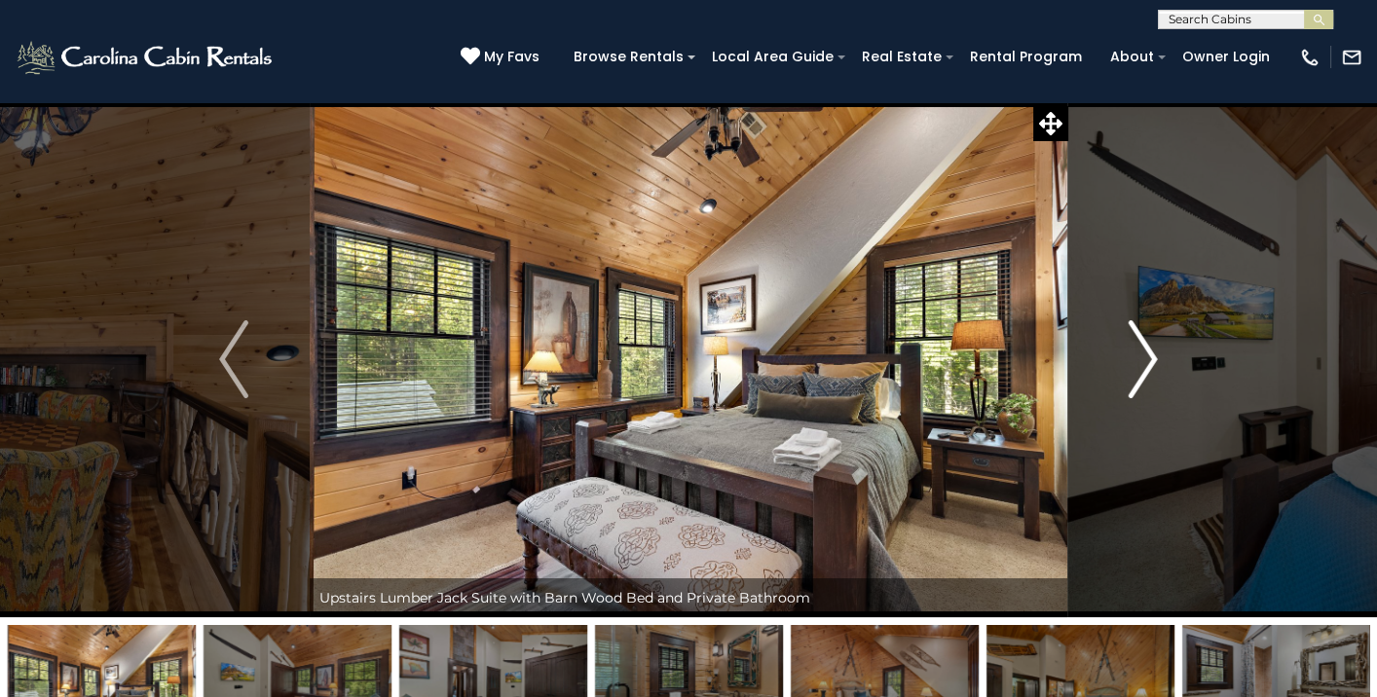
click at [1151, 355] on img "Next" at bounding box center [1143, 359] width 29 height 78
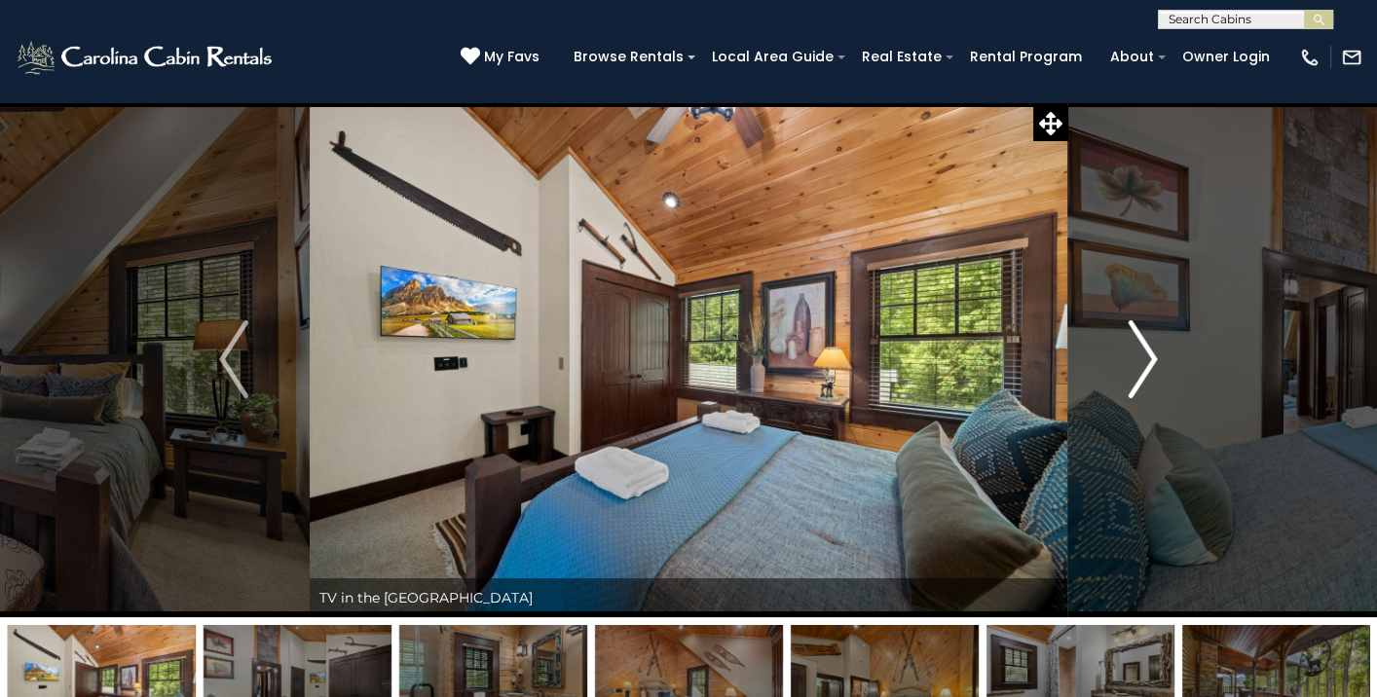
click at [1151, 355] on img "Next" at bounding box center [1143, 359] width 29 height 78
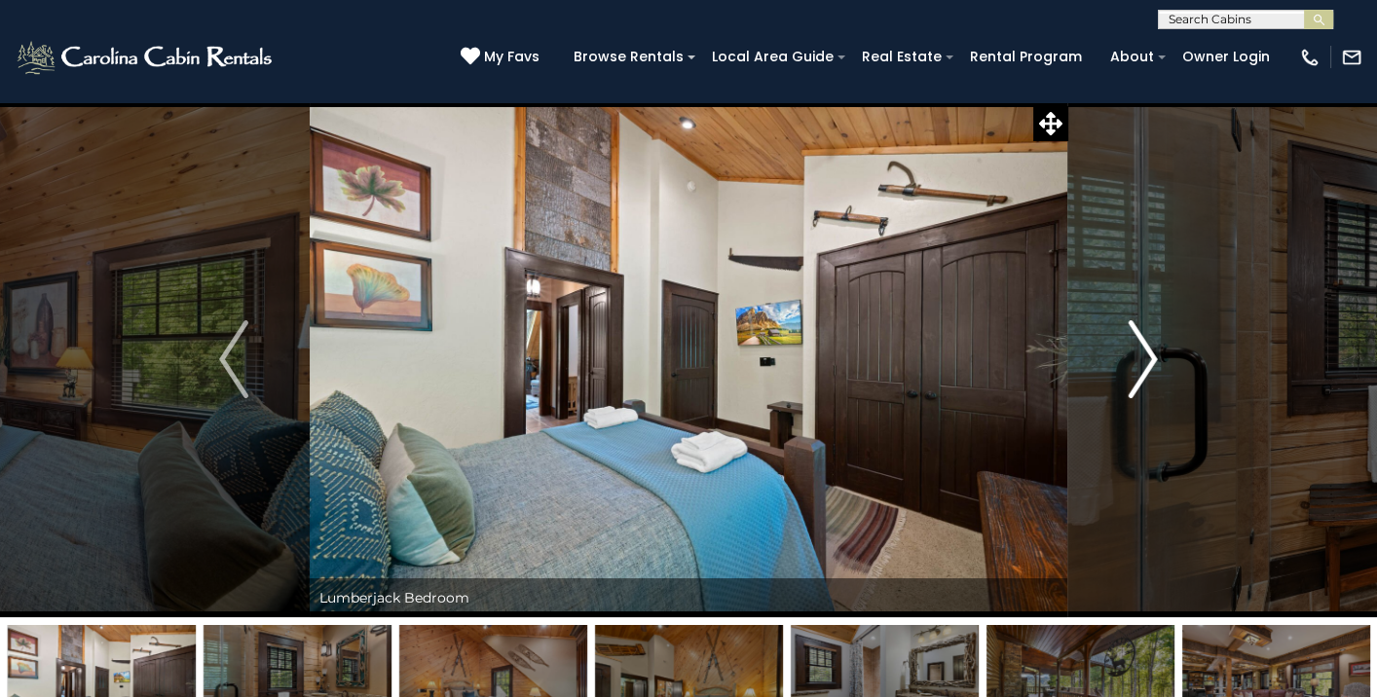
click at [1151, 355] on img "Next" at bounding box center [1143, 359] width 29 height 78
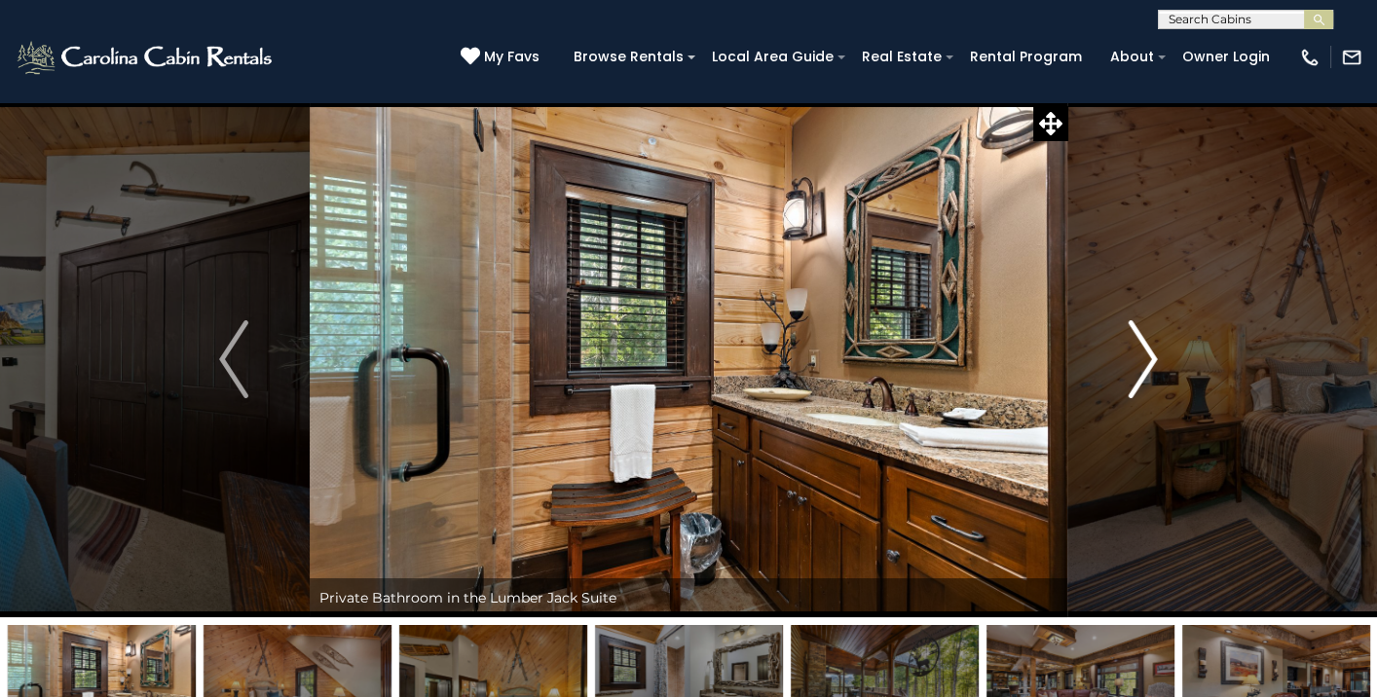
click at [1151, 355] on img "Next" at bounding box center [1143, 359] width 29 height 78
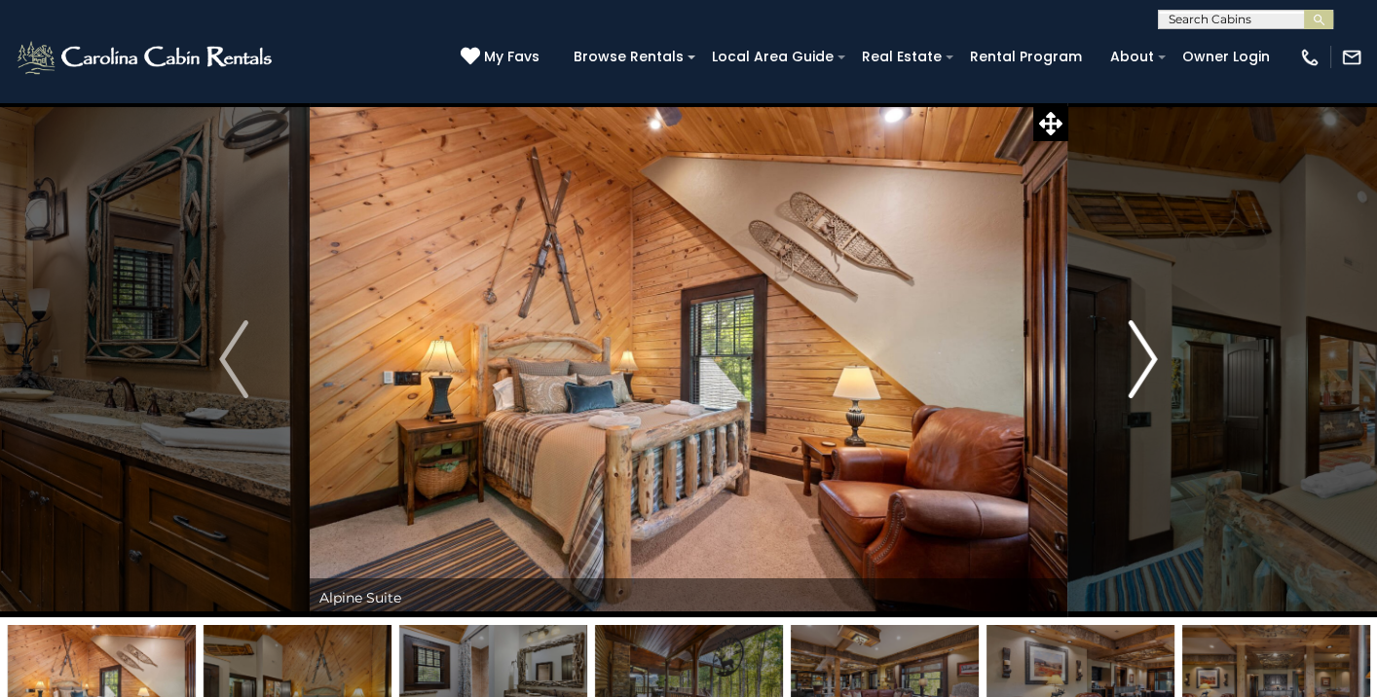
click at [1151, 355] on img "Next" at bounding box center [1143, 359] width 29 height 78
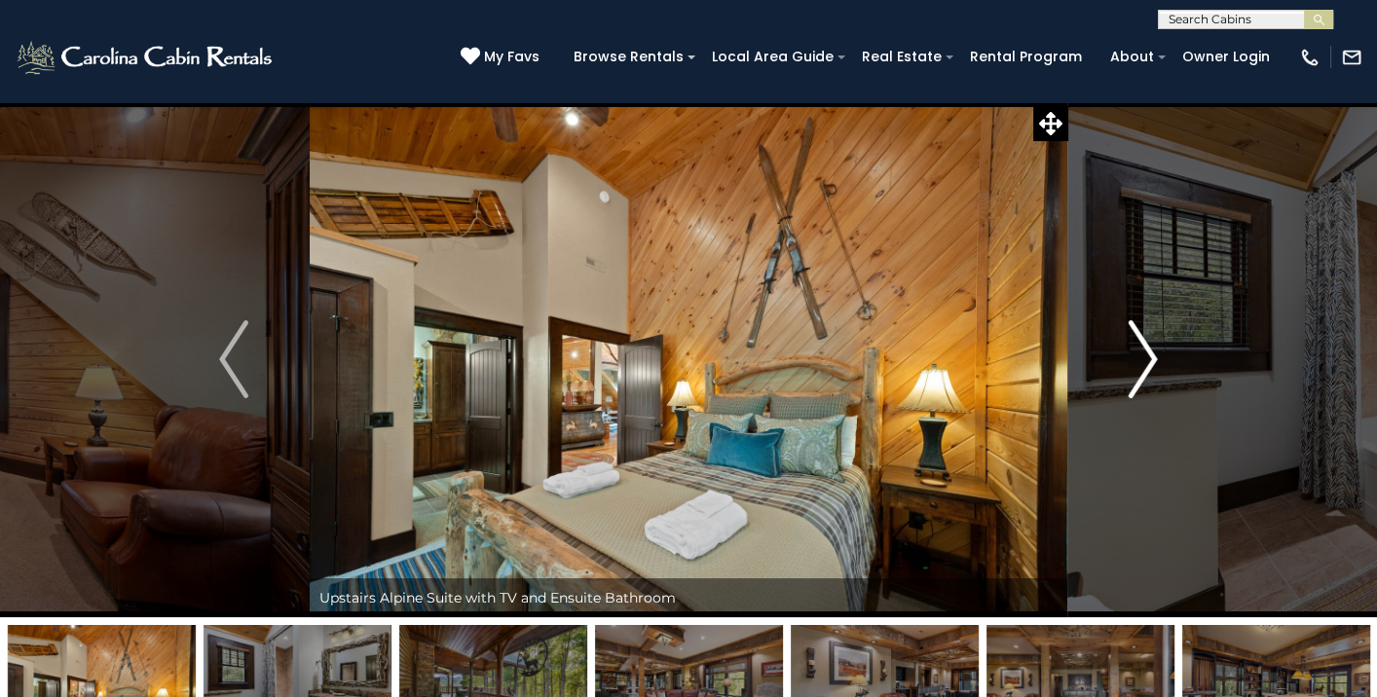
click at [1151, 355] on img "Next" at bounding box center [1143, 359] width 29 height 78
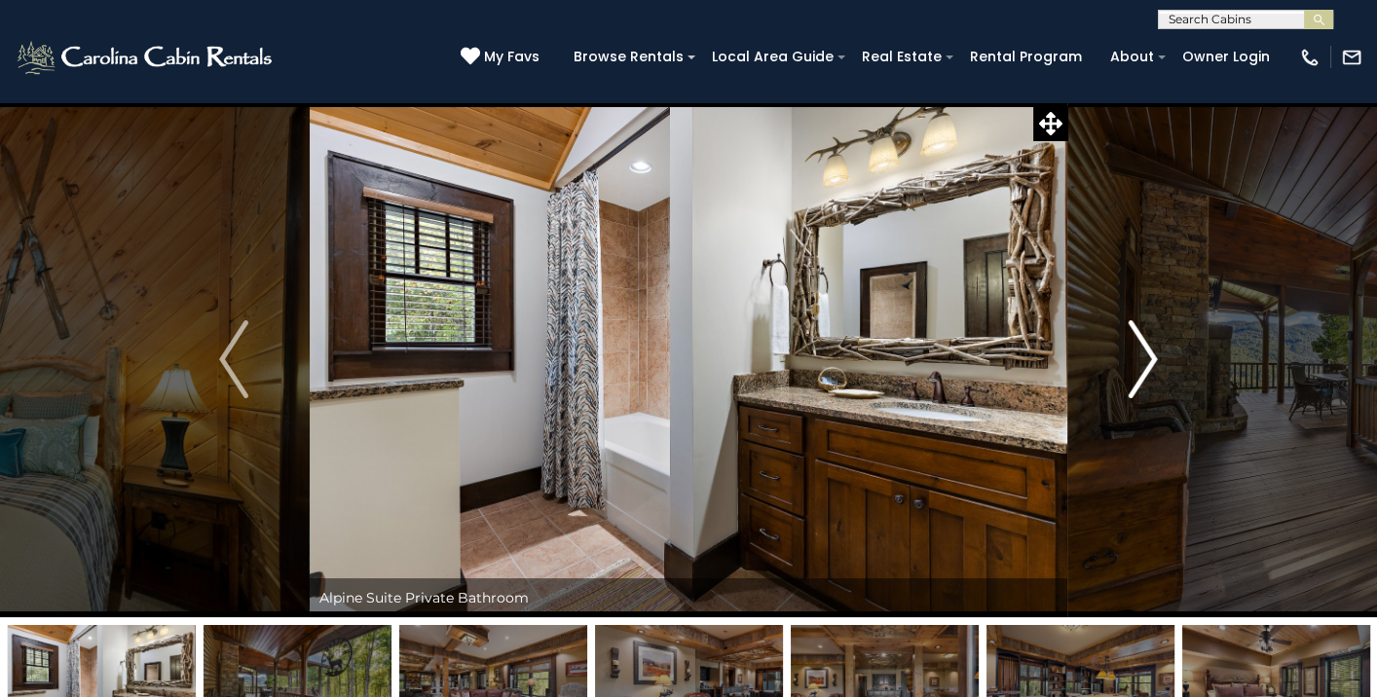
click at [1151, 355] on img "Next" at bounding box center [1143, 359] width 29 height 78
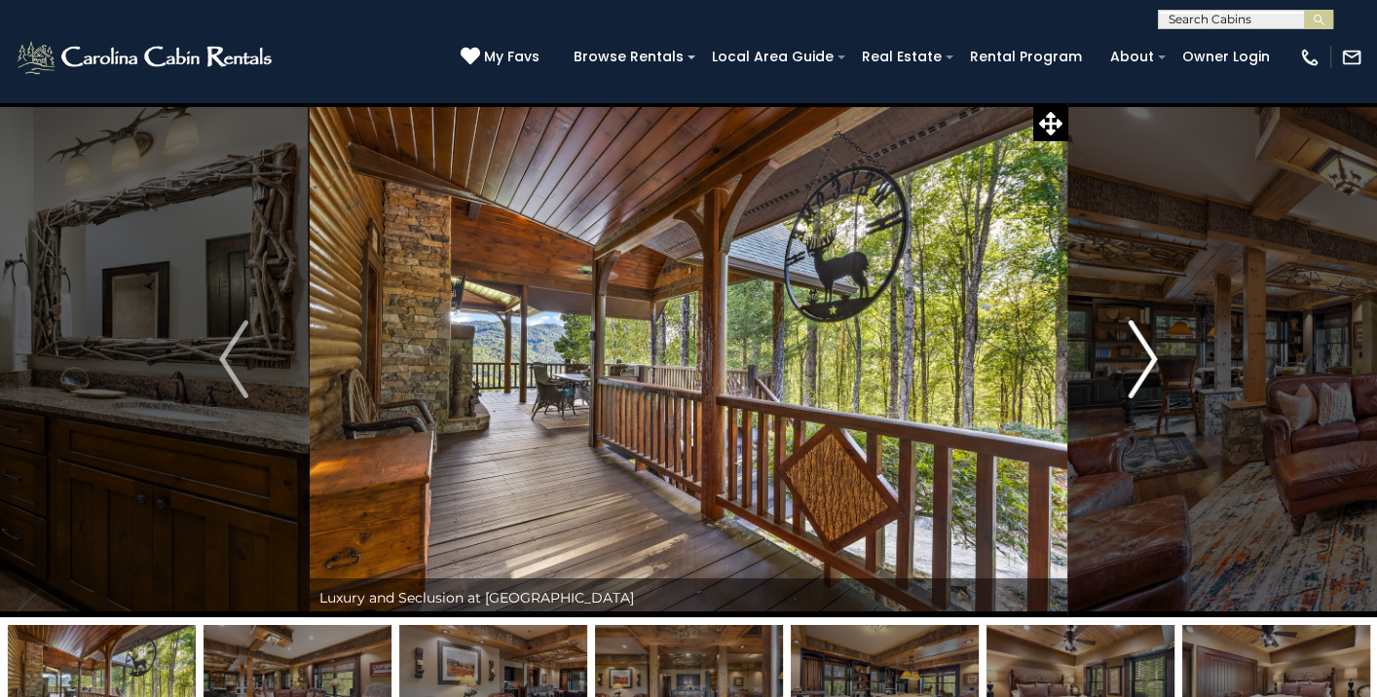
click at [1151, 355] on img "Next" at bounding box center [1143, 359] width 29 height 78
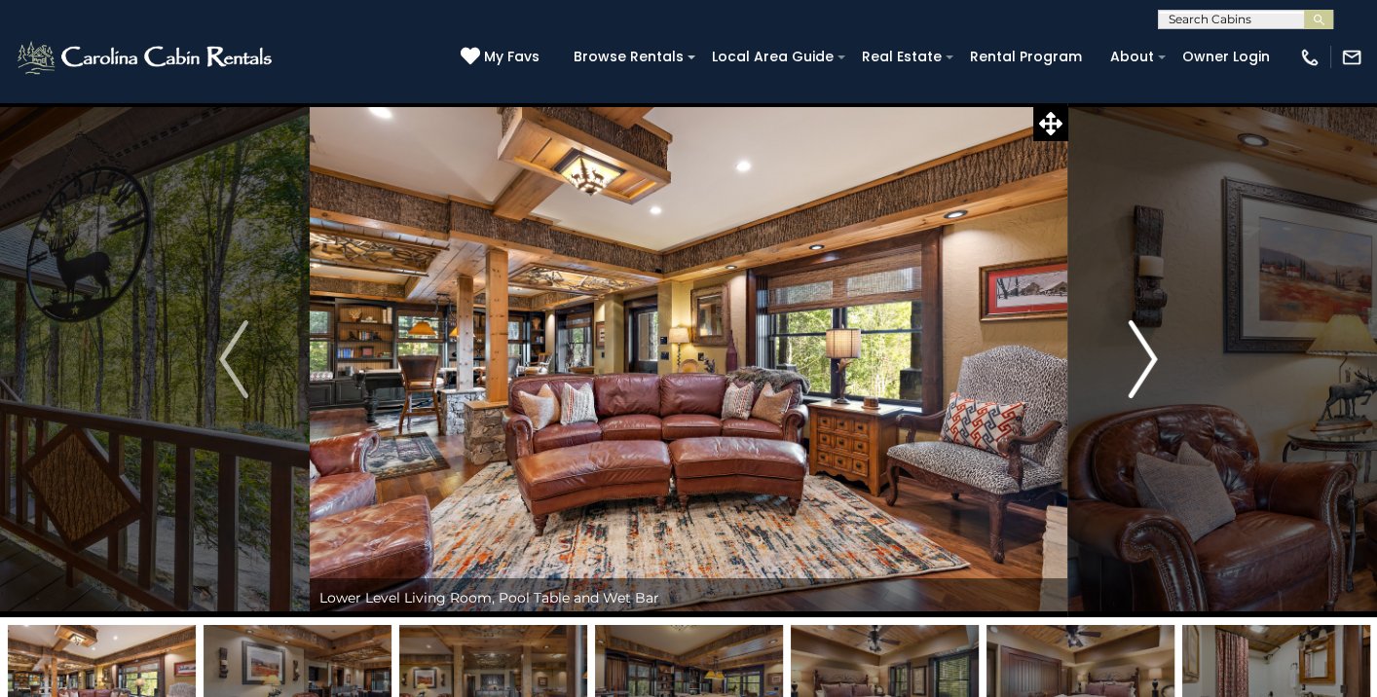
click at [1151, 355] on img "Next" at bounding box center [1143, 359] width 29 height 78
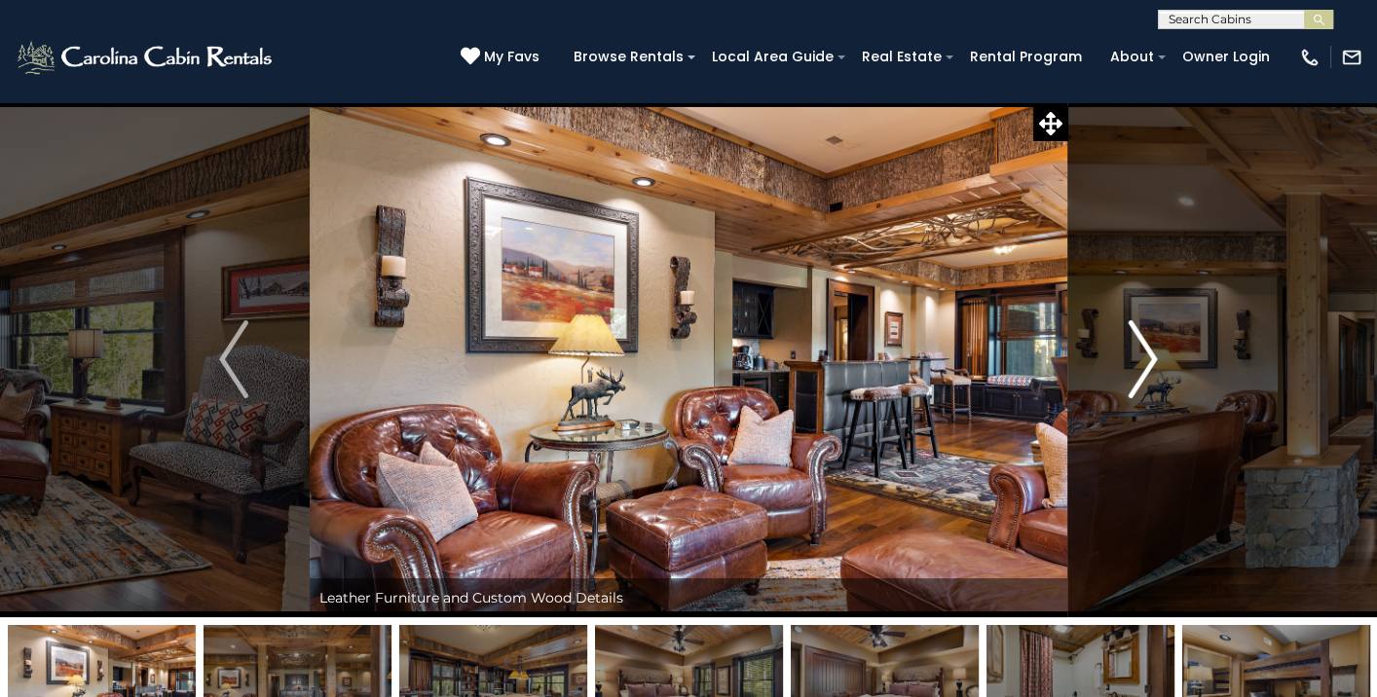
click at [1151, 355] on img "Next" at bounding box center [1143, 359] width 29 height 78
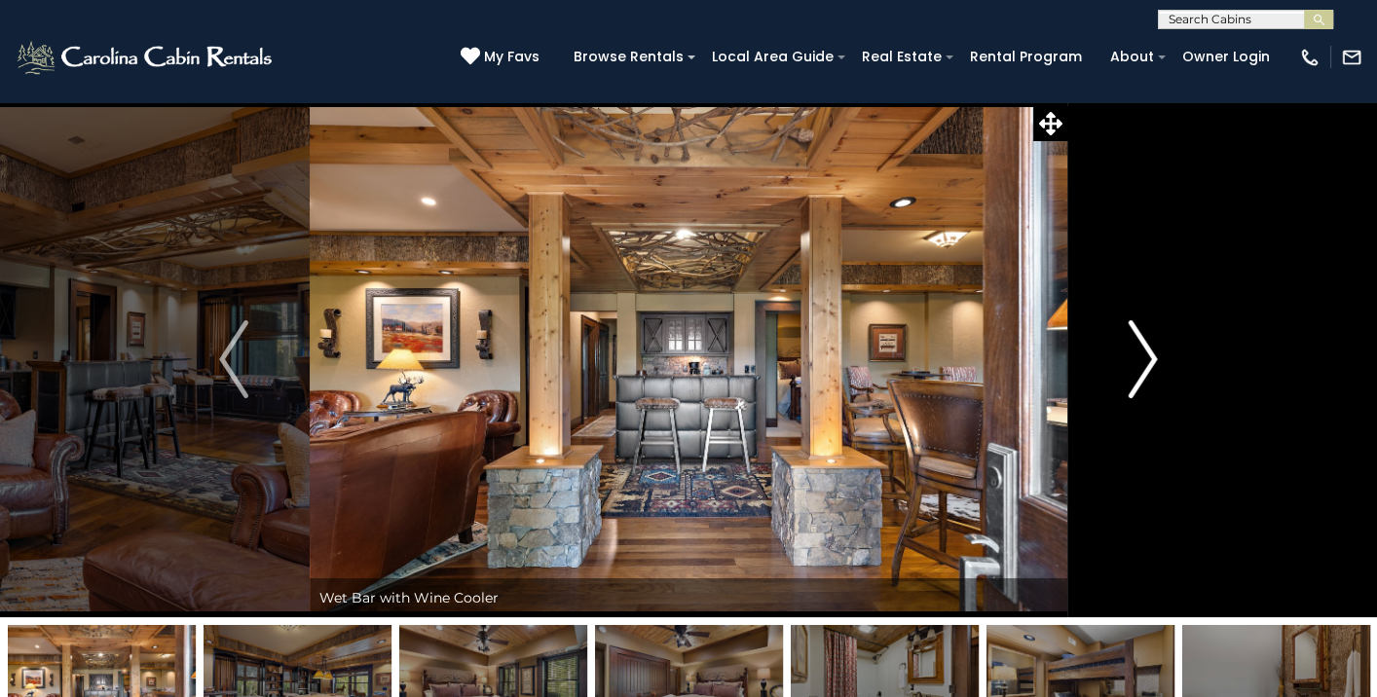
click at [1149, 355] on img "Next" at bounding box center [1143, 359] width 29 height 78
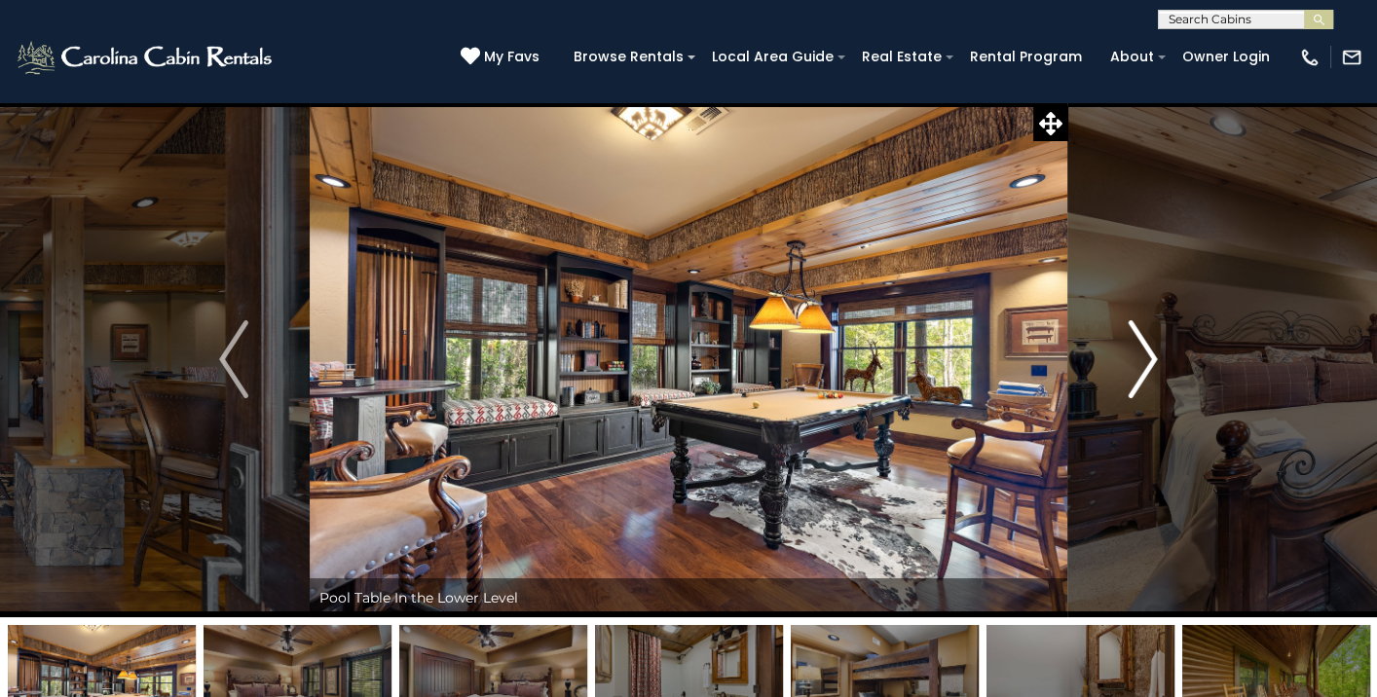
click at [1149, 355] on img "Next" at bounding box center [1143, 359] width 29 height 78
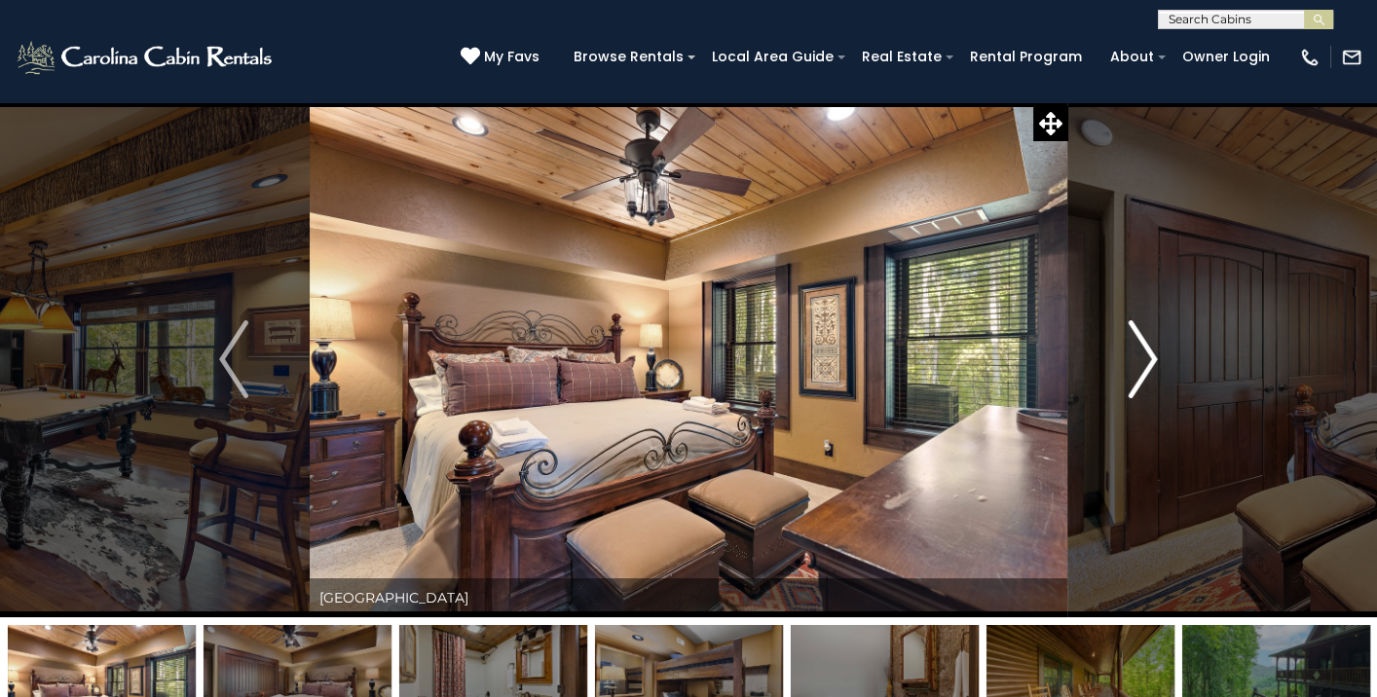
click at [1148, 355] on img "Next" at bounding box center [1143, 359] width 29 height 78
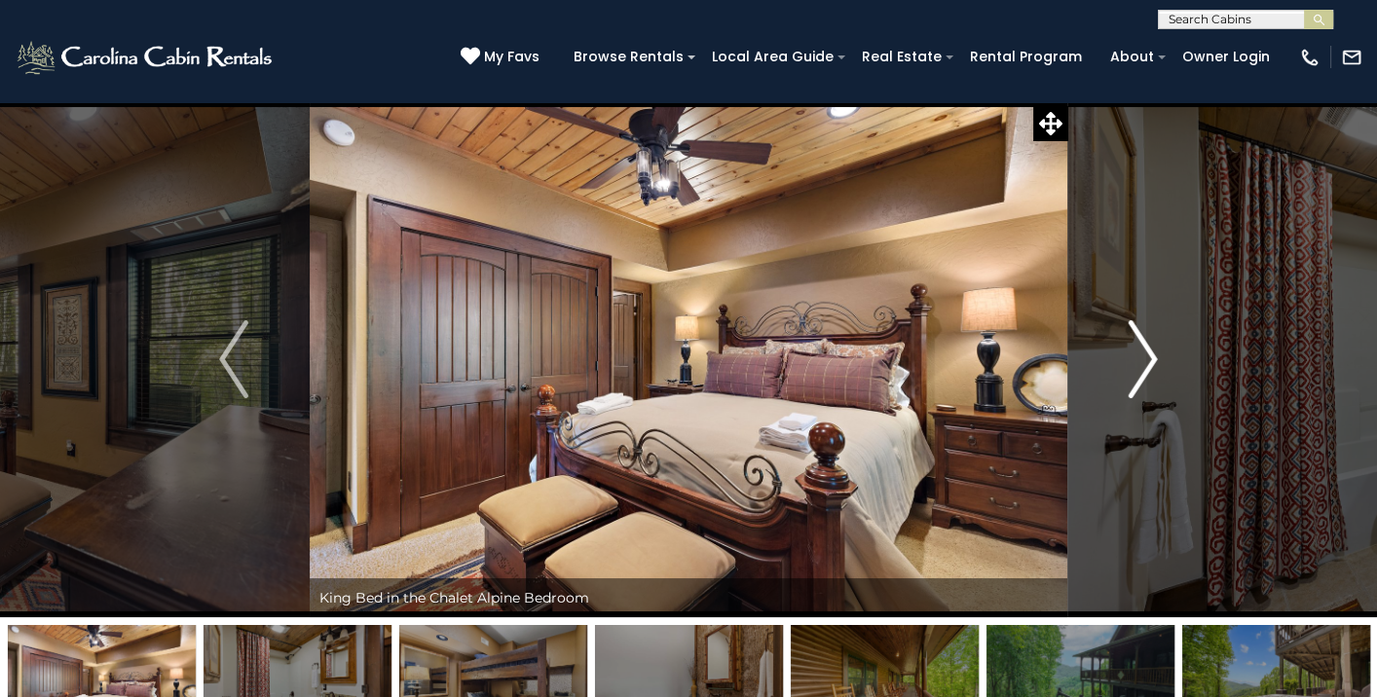
click at [1148, 355] on img "Next" at bounding box center [1143, 359] width 29 height 78
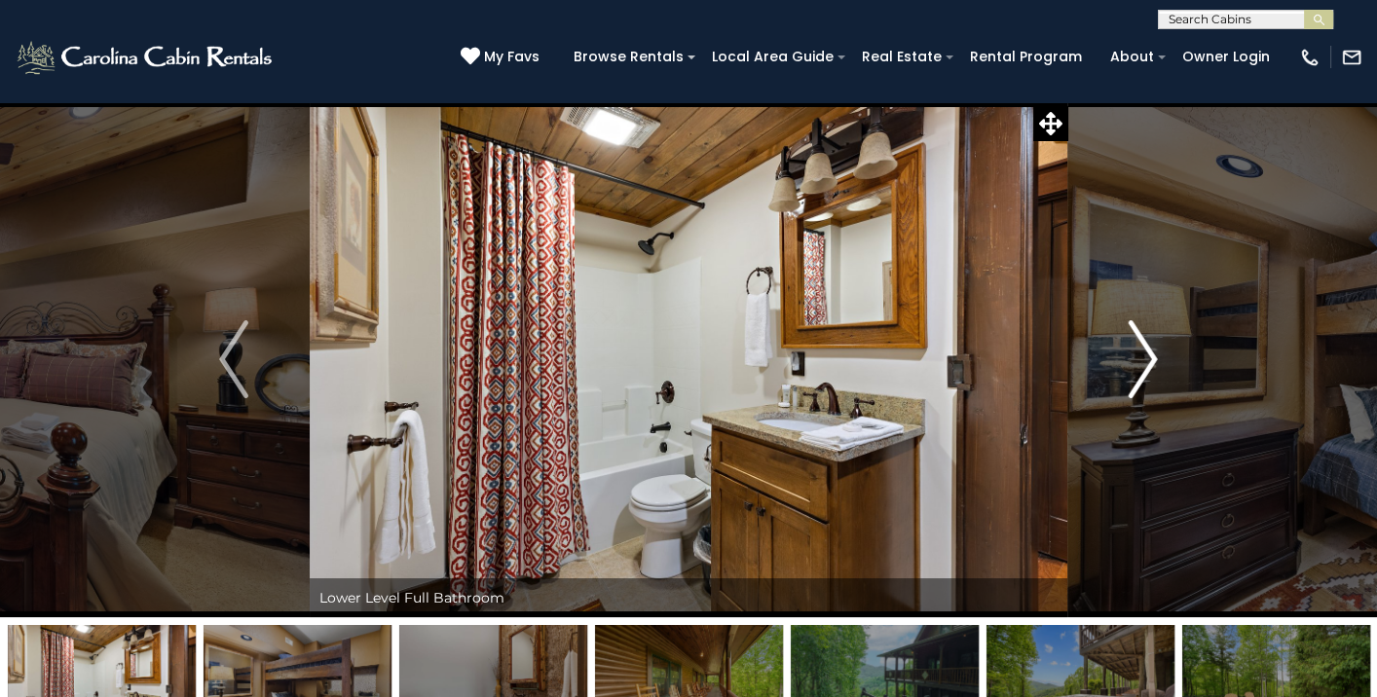
click at [1148, 355] on img "Next" at bounding box center [1143, 359] width 29 height 78
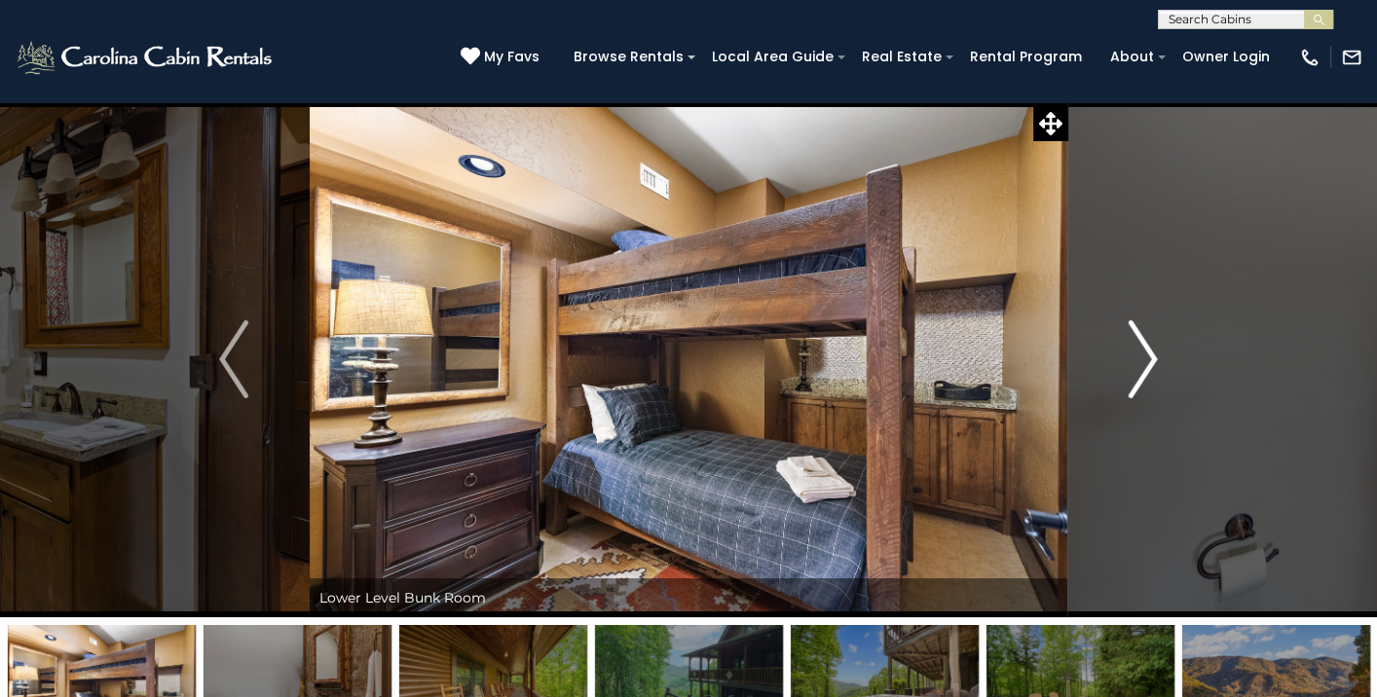
click at [1148, 355] on img "Next" at bounding box center [1143, 359] width 29 height 78
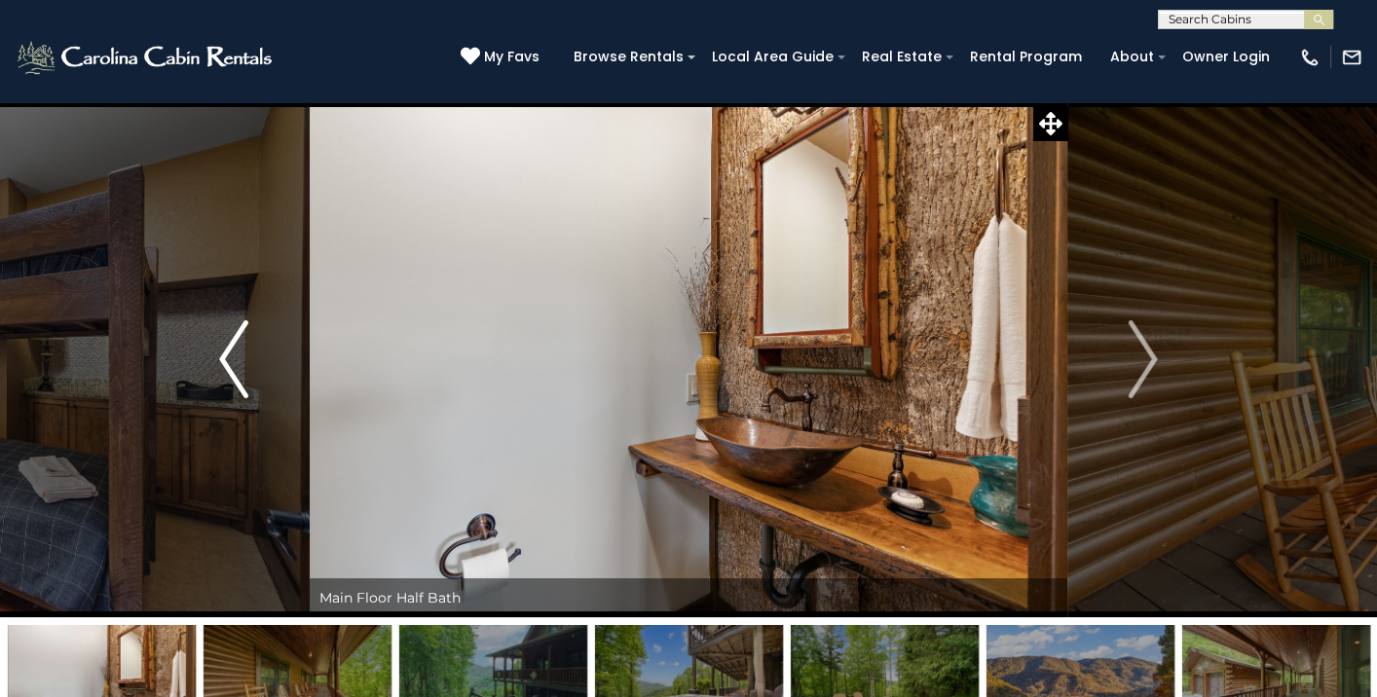
click at [239, 351] on img "Previous" at bounding box center [233, 359] width 29 height 78
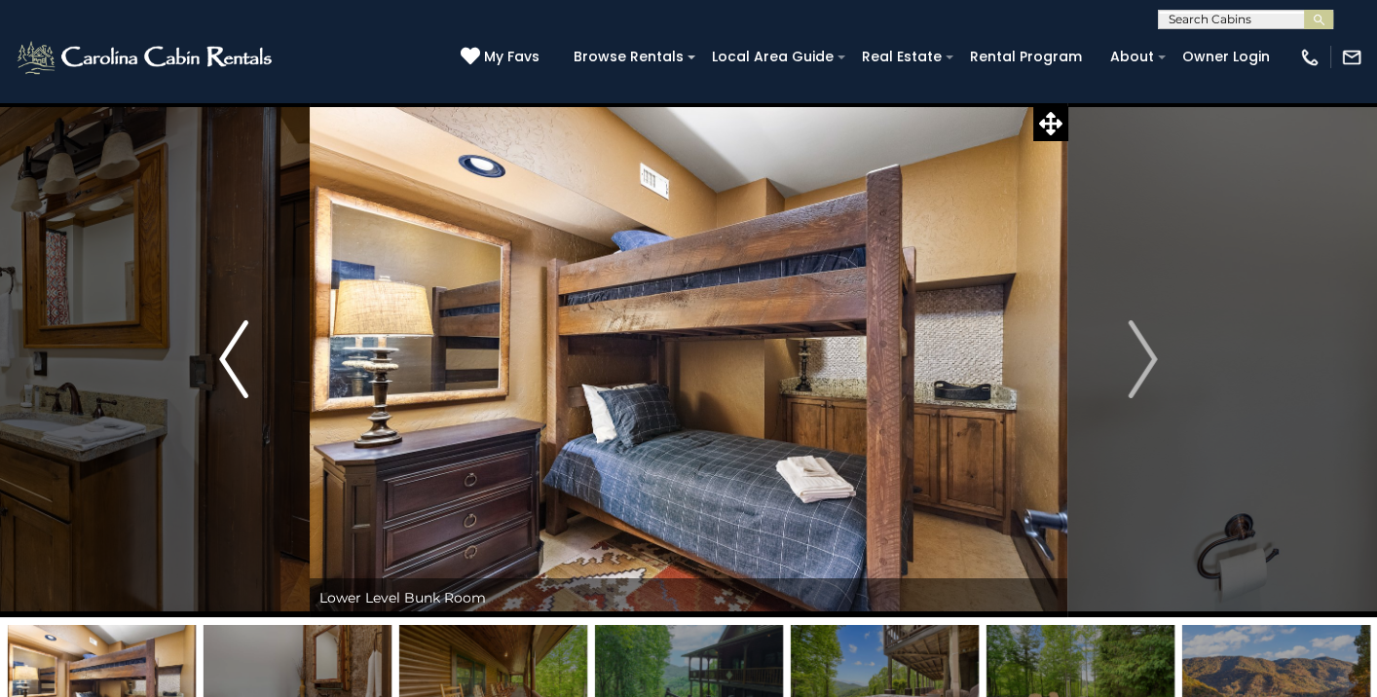
click at [213, 365] on button "Previous" at bounding box center [235, 359] width 152 height 516
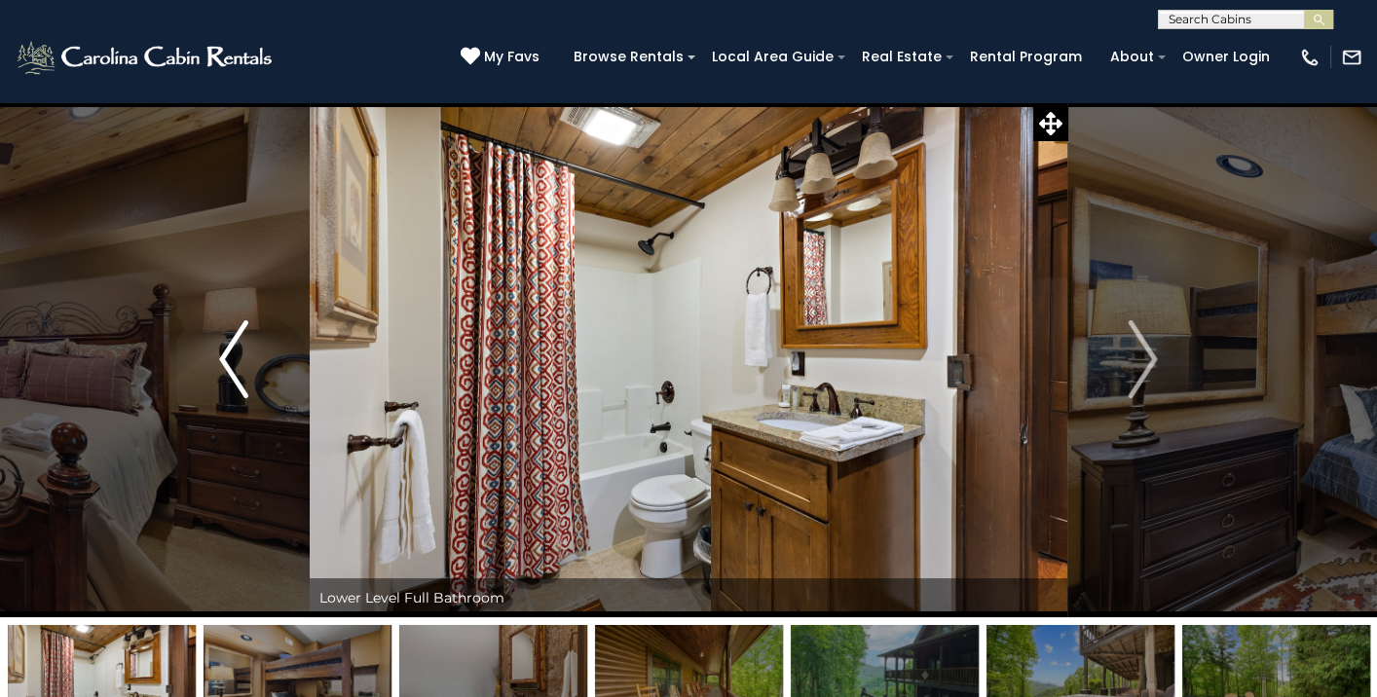
click at [234, 349] on img "Previous" at bounding box center [233, 359] width 29 height 78
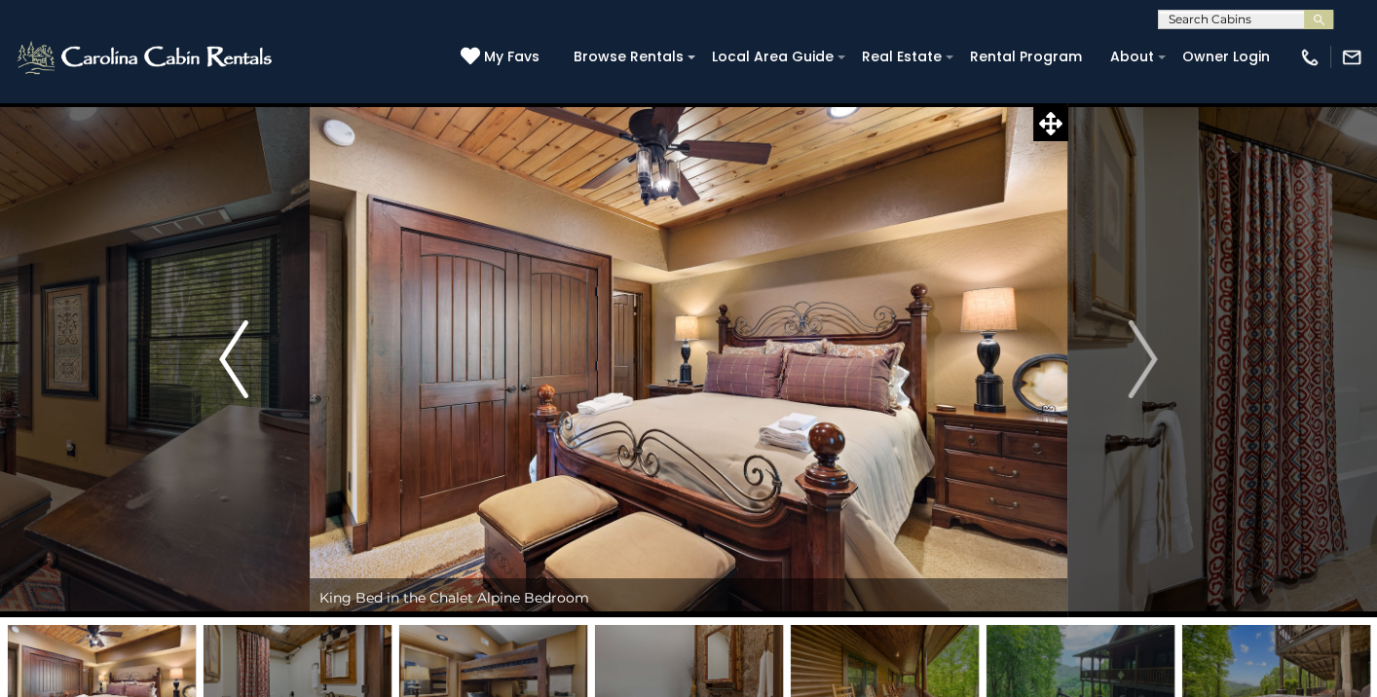
click at [234, 350] on img "Previous" at bounding box center [233, 359] width 29 height 78
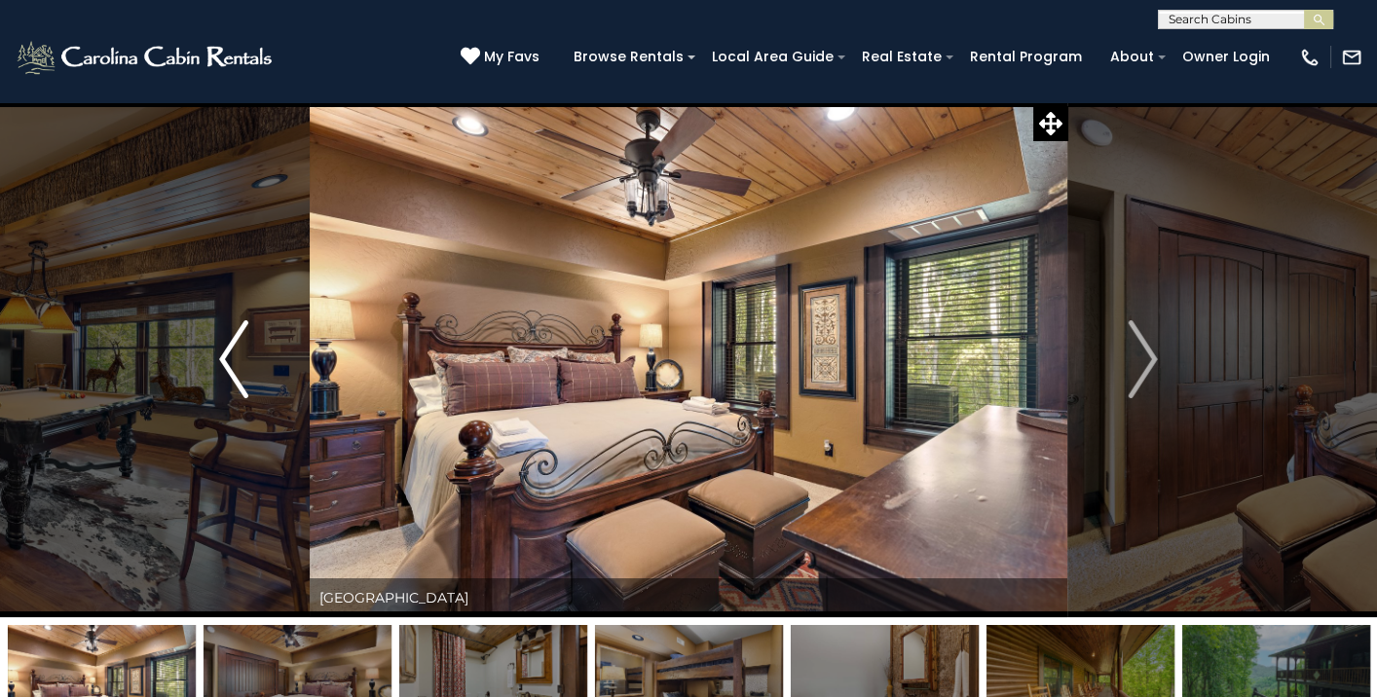
click at [234, 351] on img "Previous" at bounding box center [233, 359] width 29 height 78
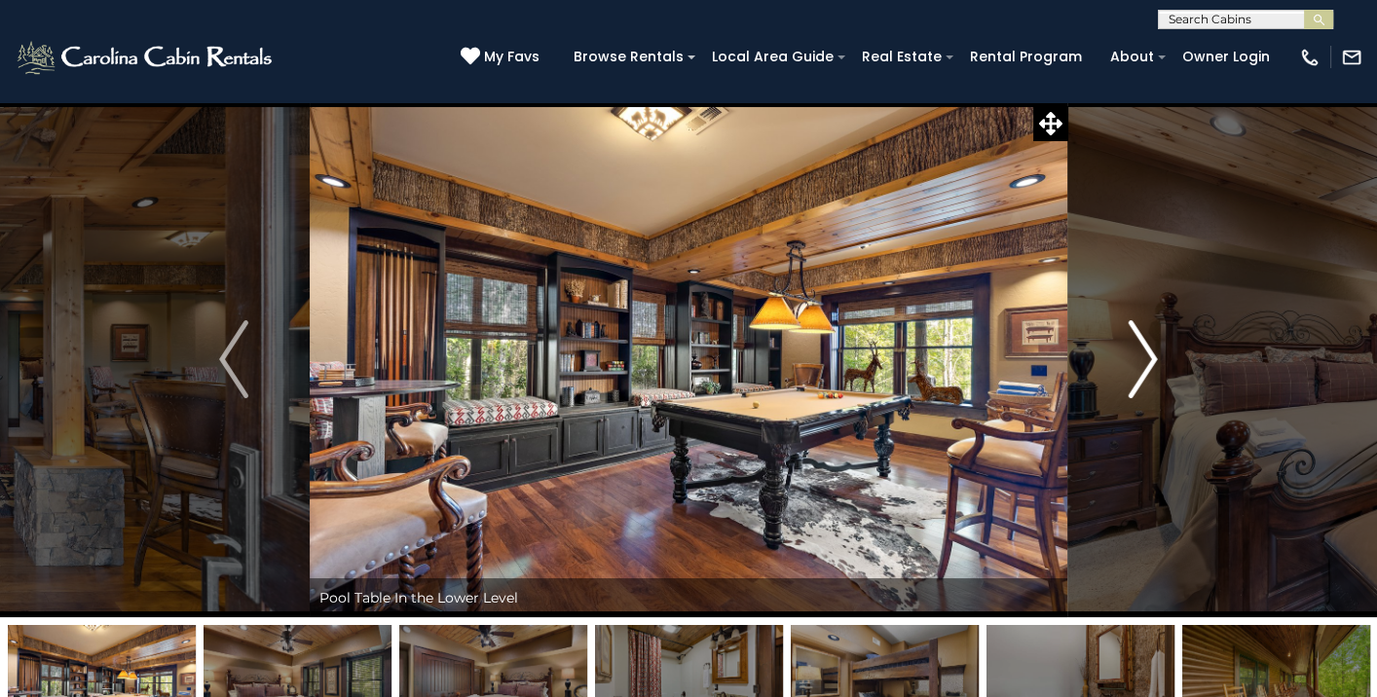
click at [1151, 356] on img "Next" at bounding box center [1143, 359] width 29 height 78
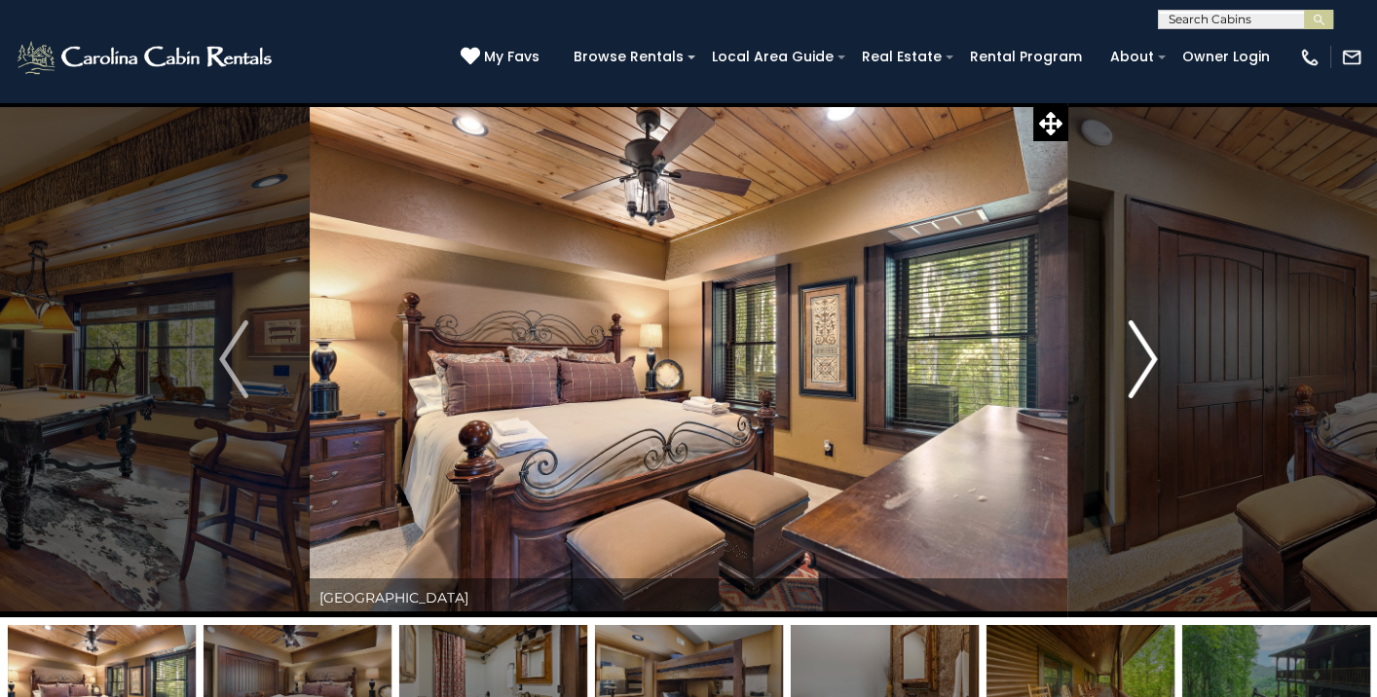
click at [1151, 356] on img "Next" at bounding box center [1143, 359] width 29 height 78
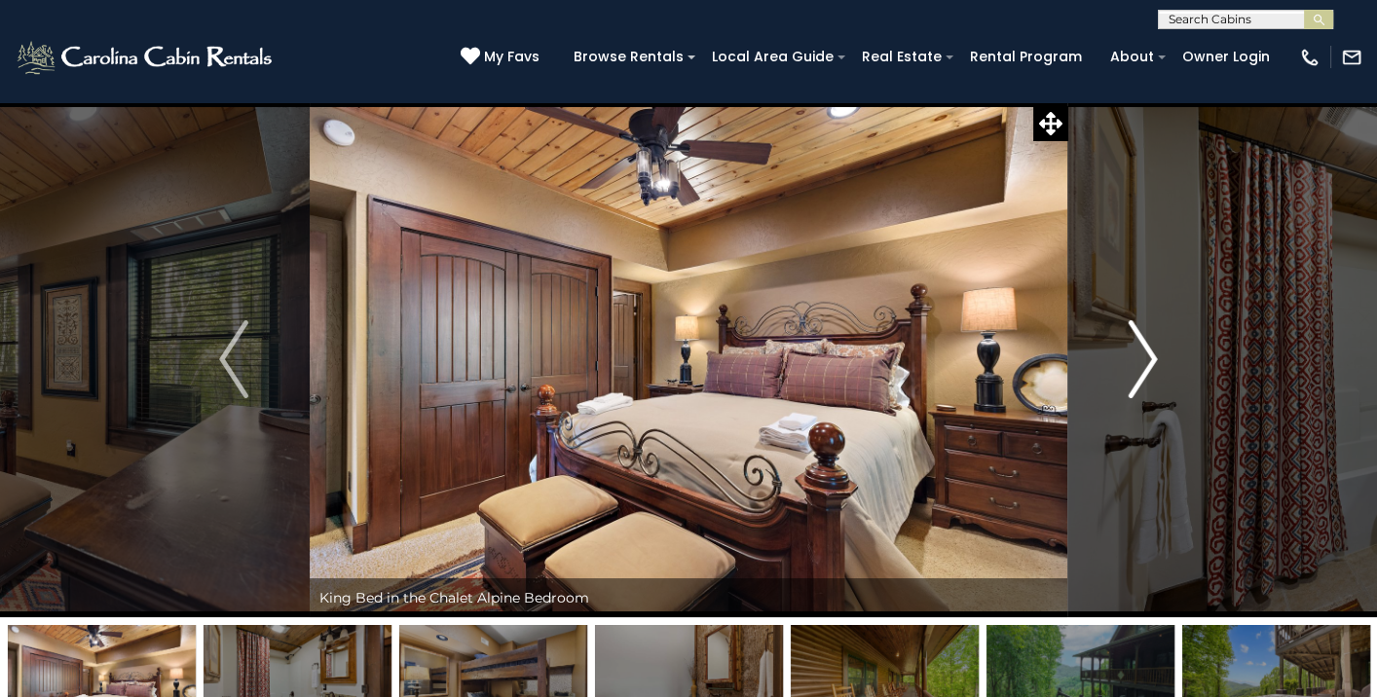
click at [1151, 356] on img "Next" at bounding box center [1143, 359] width 29 height 78
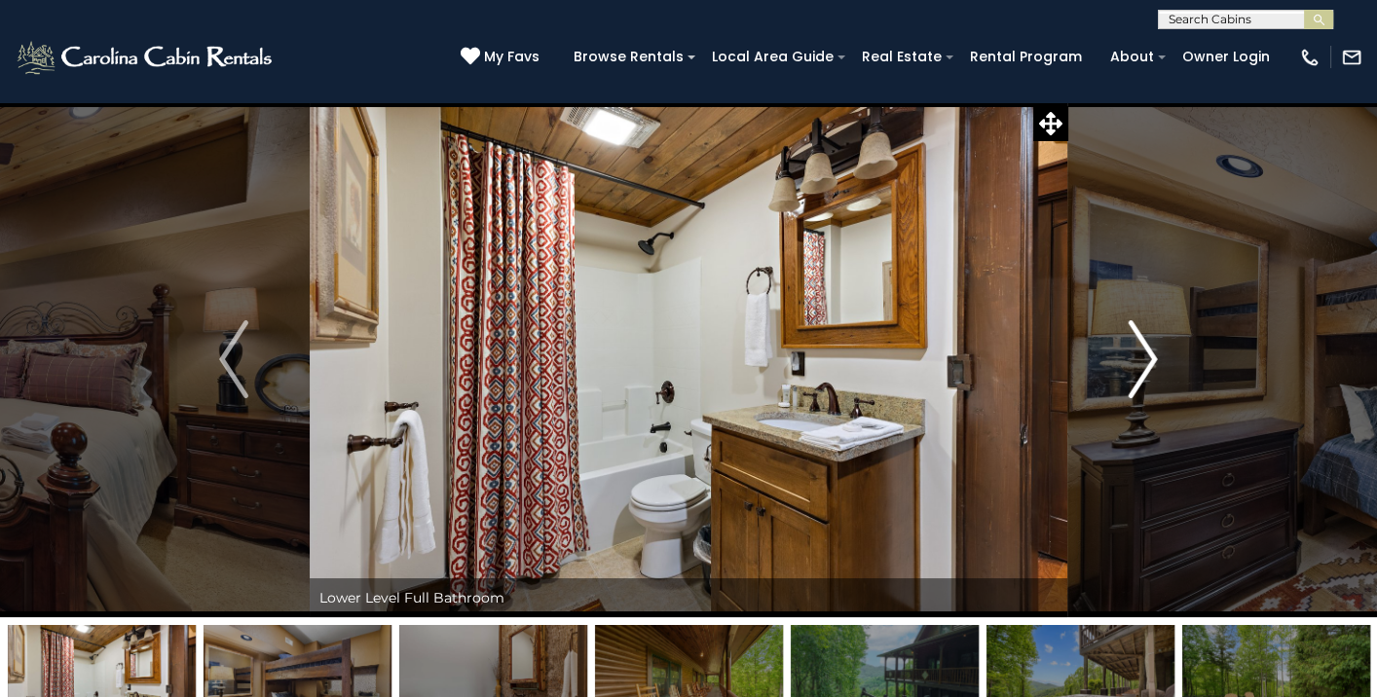
click at [1151, 356] on img "Next" at bounding box center [1143, 359] width 29 height 78
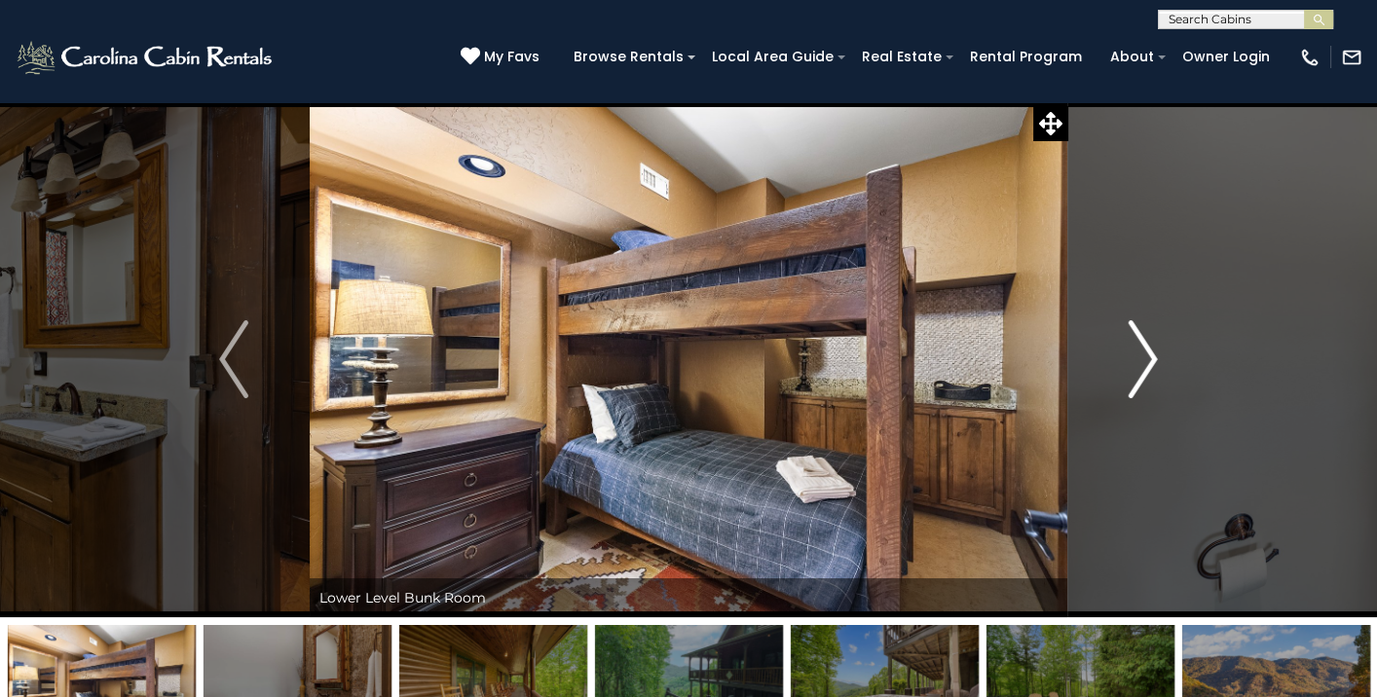
click at [1149, 357] on img "Next" at bounding box center [1143, 359] width 29 height 78
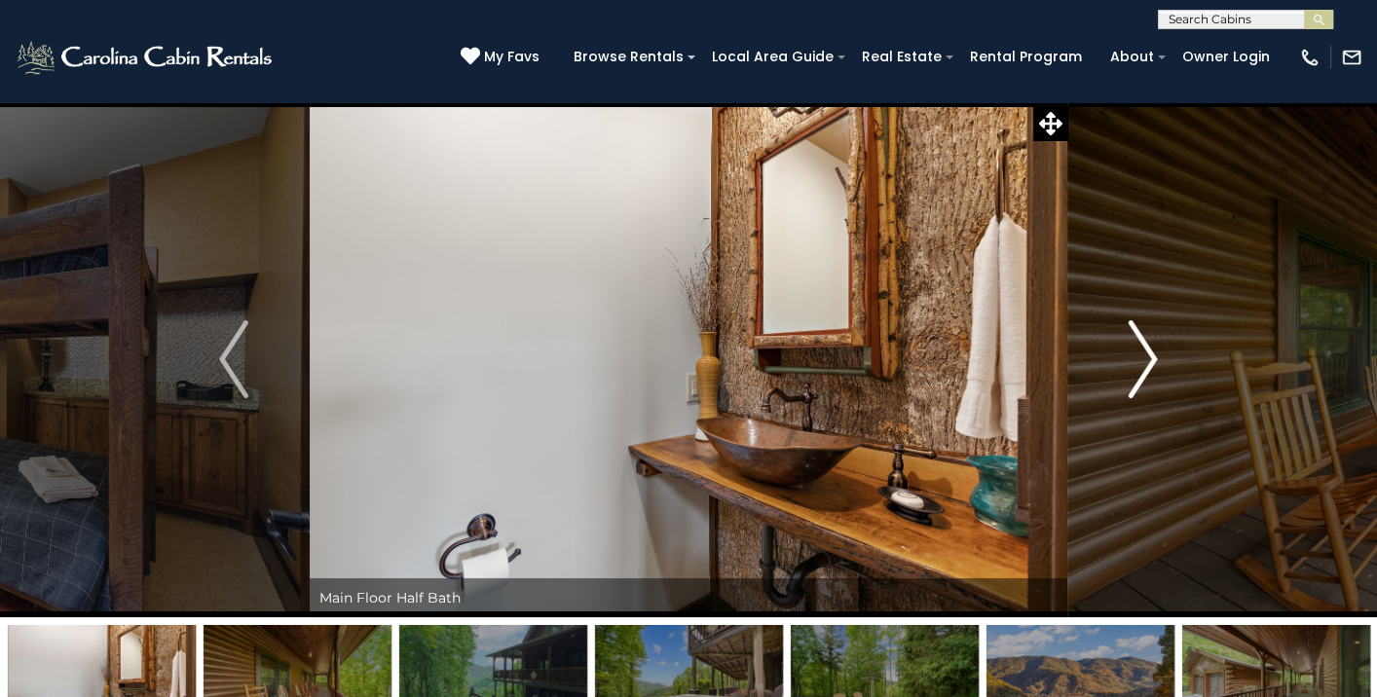
click at [1150, 357] on img "Next" at bounding box center [1143, 359] width 29 height 78
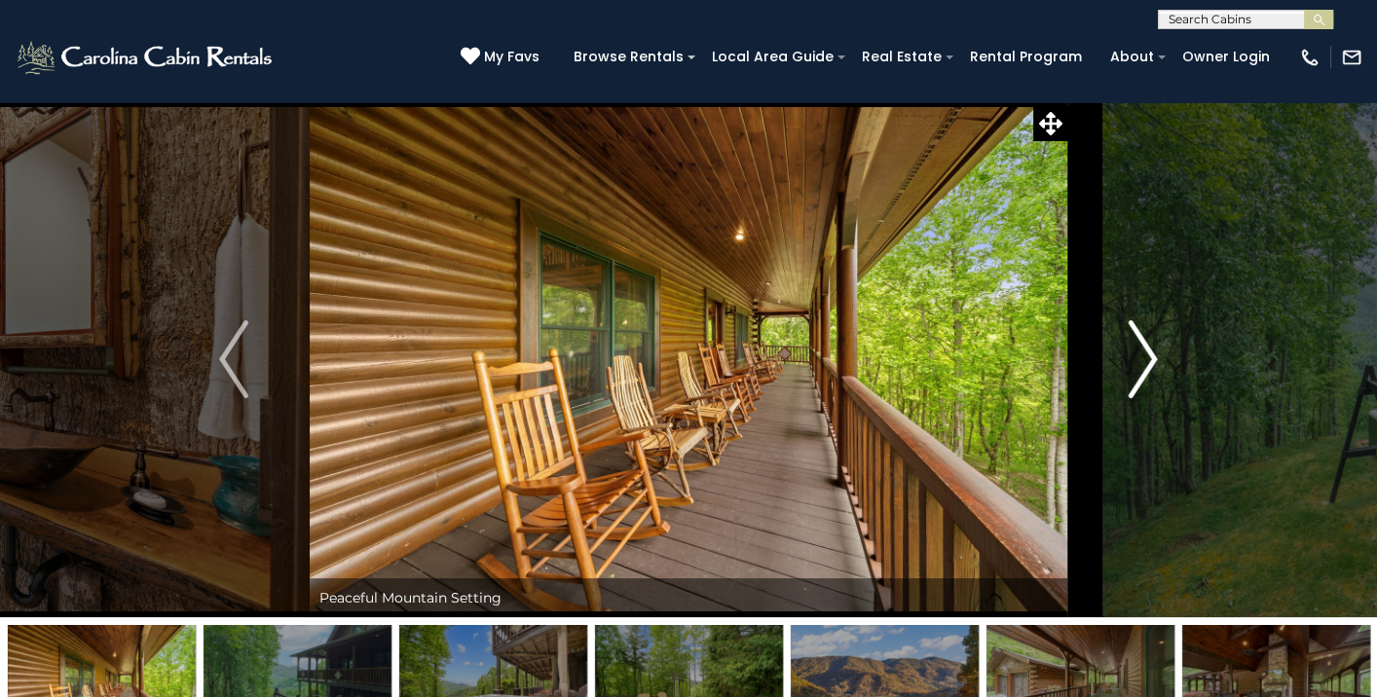
click at [1150, 357] on img "Next" at bounding box center [1143, 359] width 29 height 78
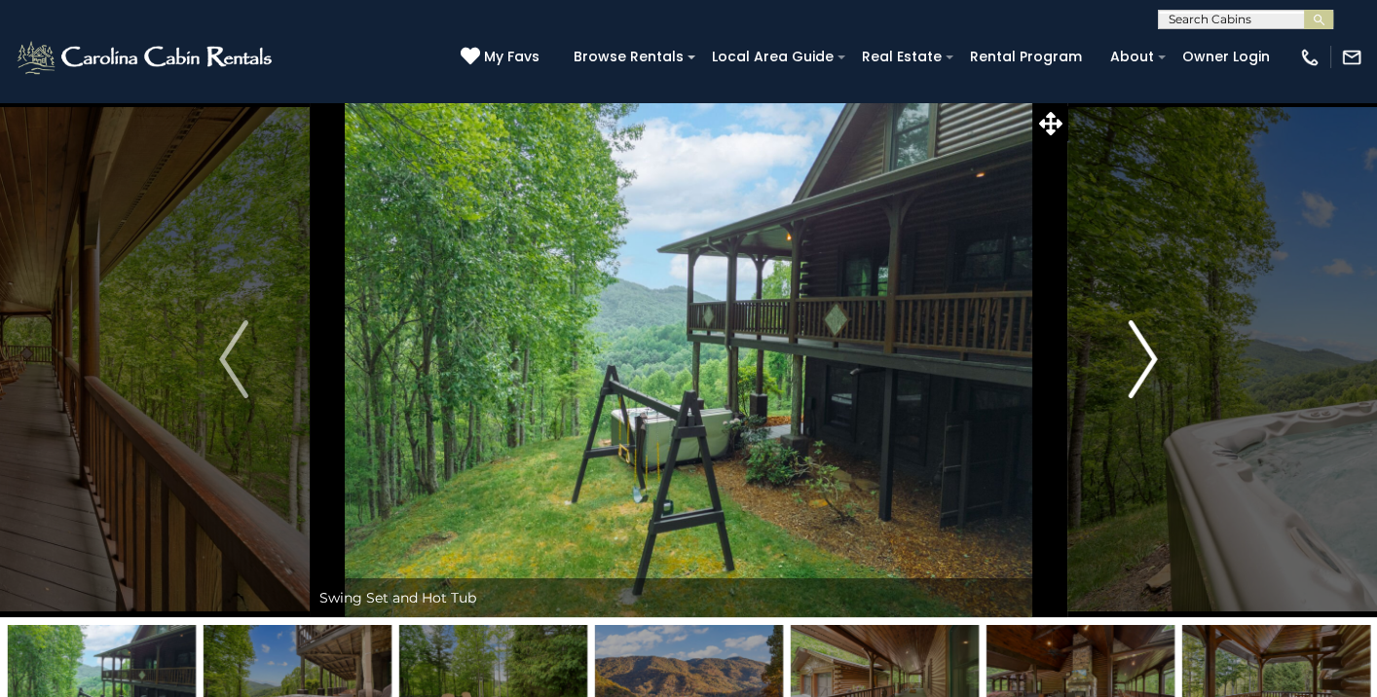
click at [1150, 357] on img "Next" at bounding box center [1143, 359] width 29 height 78
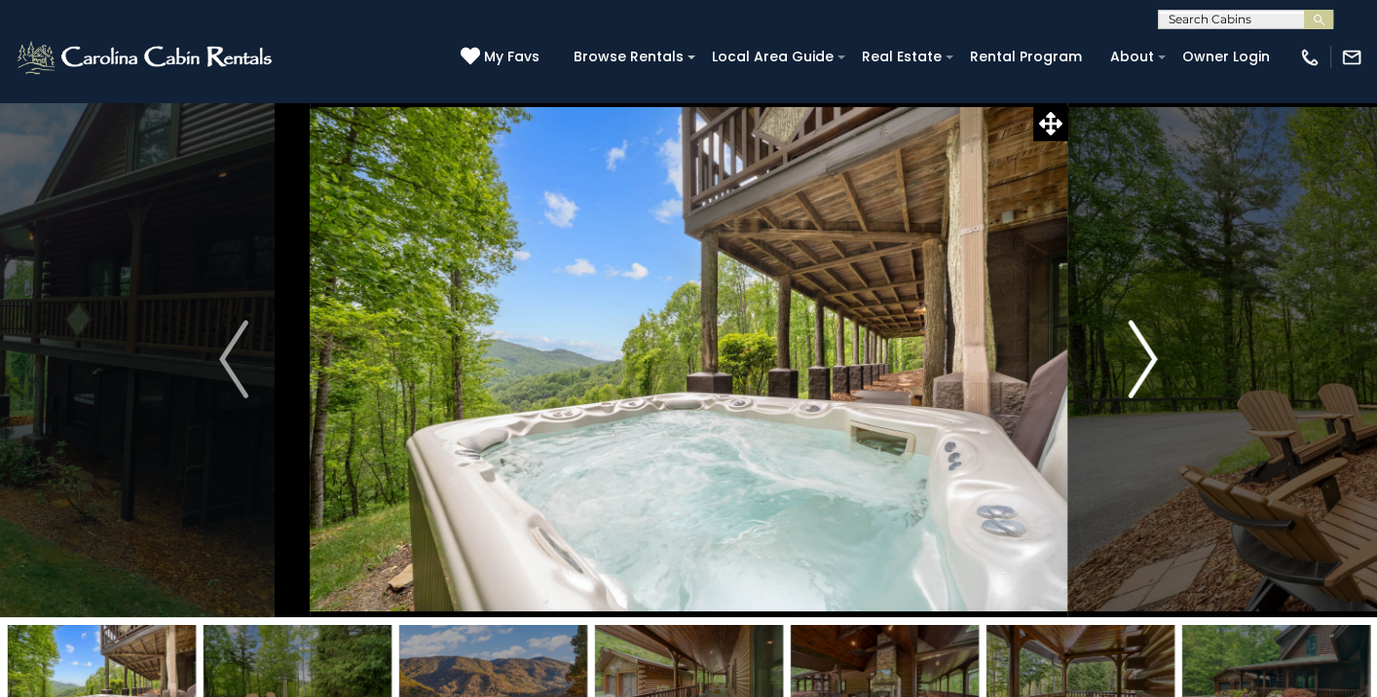
click at [1150, 357] on img "Next" at bounding box center [1143, 359] width 29 height 78
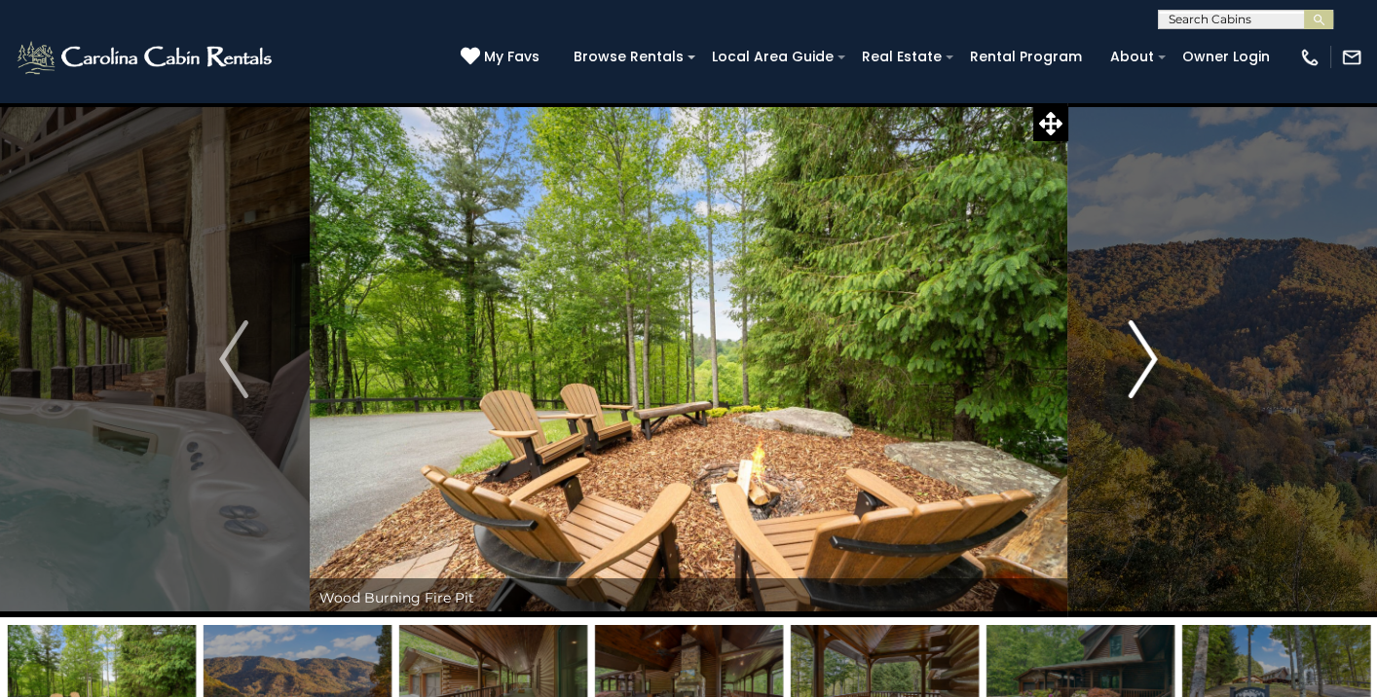
click at [1150, 357] on img "Next" at bounding box center [1143, 359] width 29 height 78
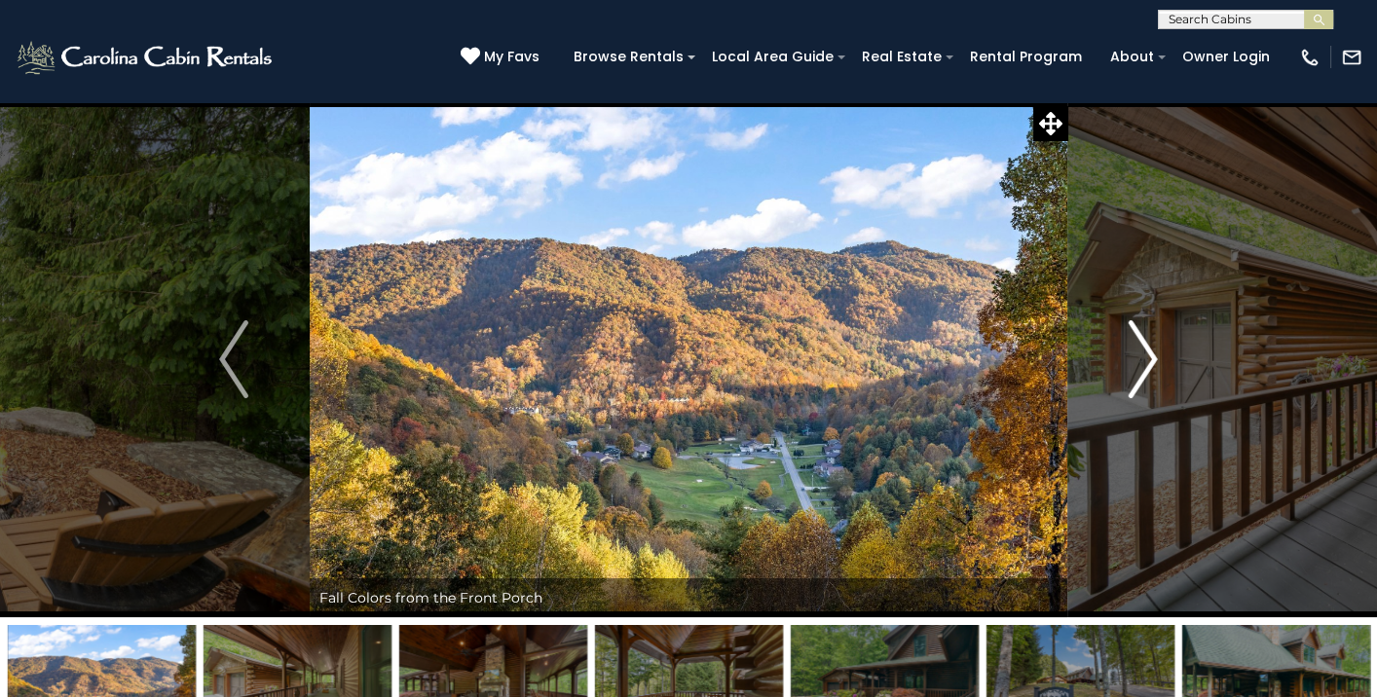
click at [1150, 357] on img "Next" at bounding box center [1143, 359] width 29 height 78
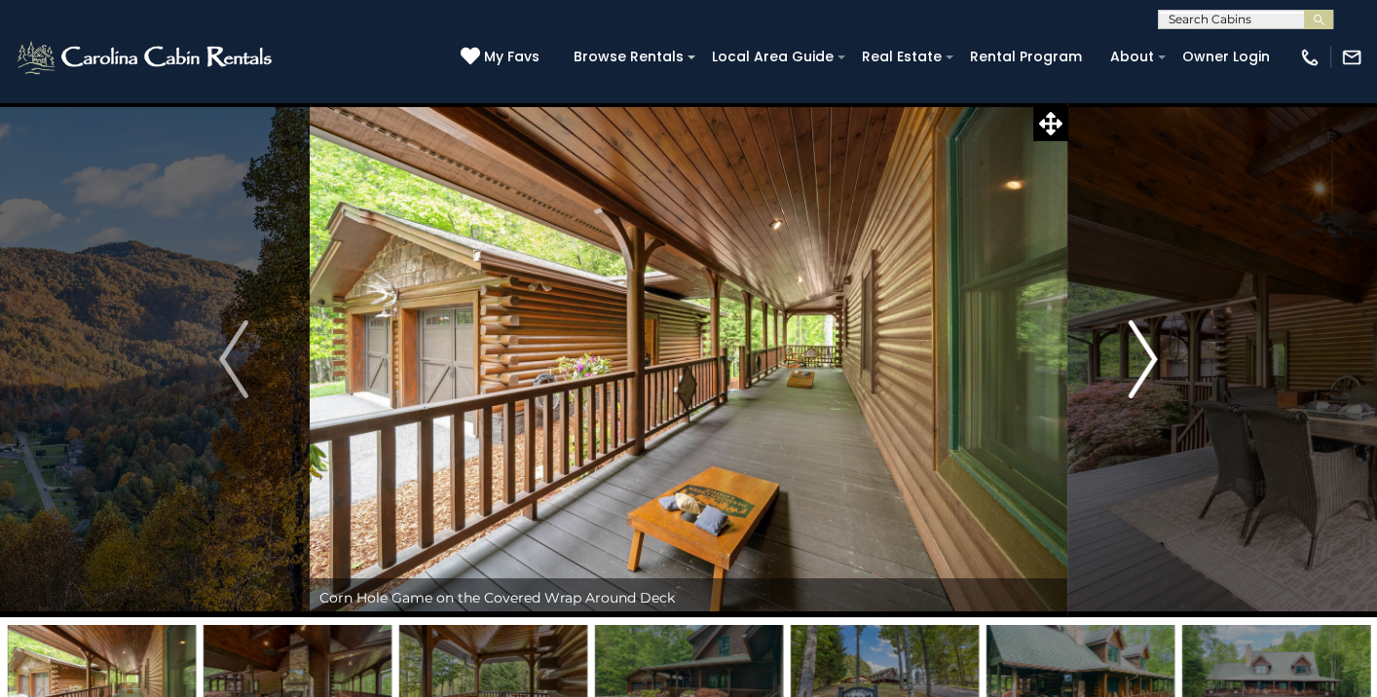
click at [1150, 357] on img "Next" at bounding box center [1143, 359] width 29 height 78
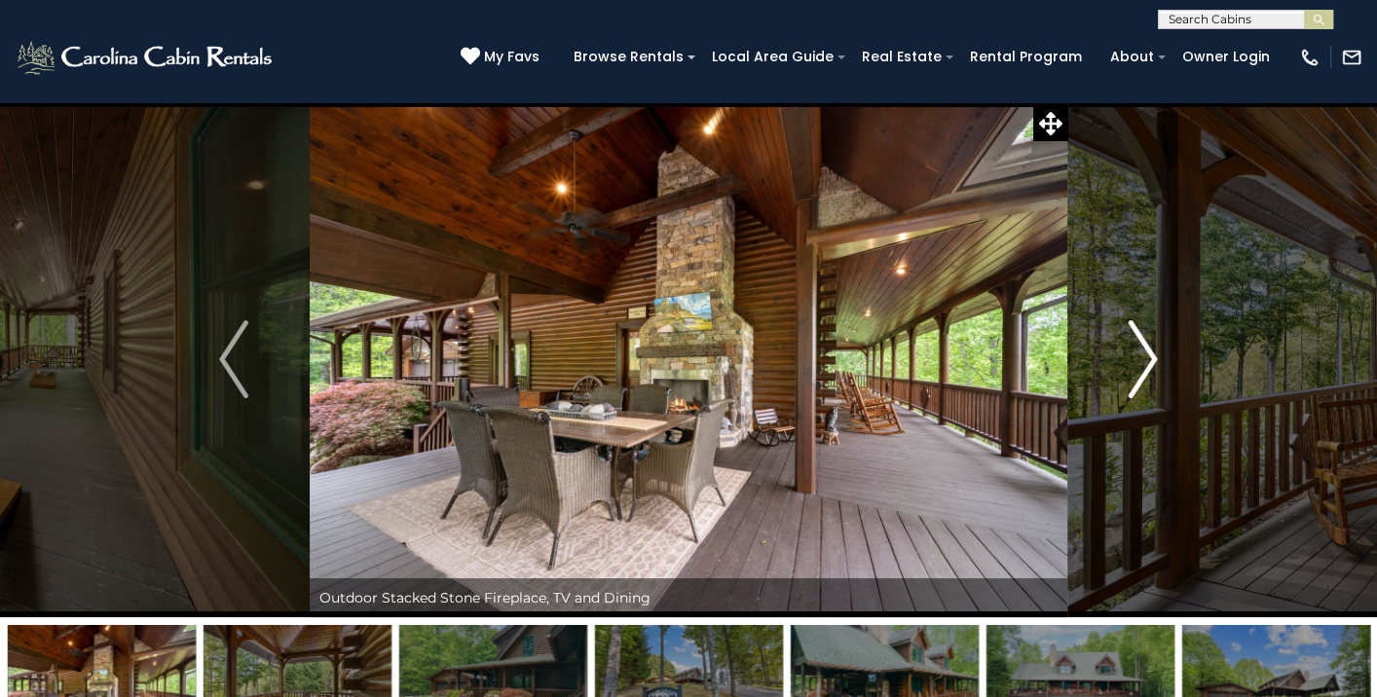
click at [1150, 357] on img "Next" at bounding box center [1143, 359] width 29 height 78
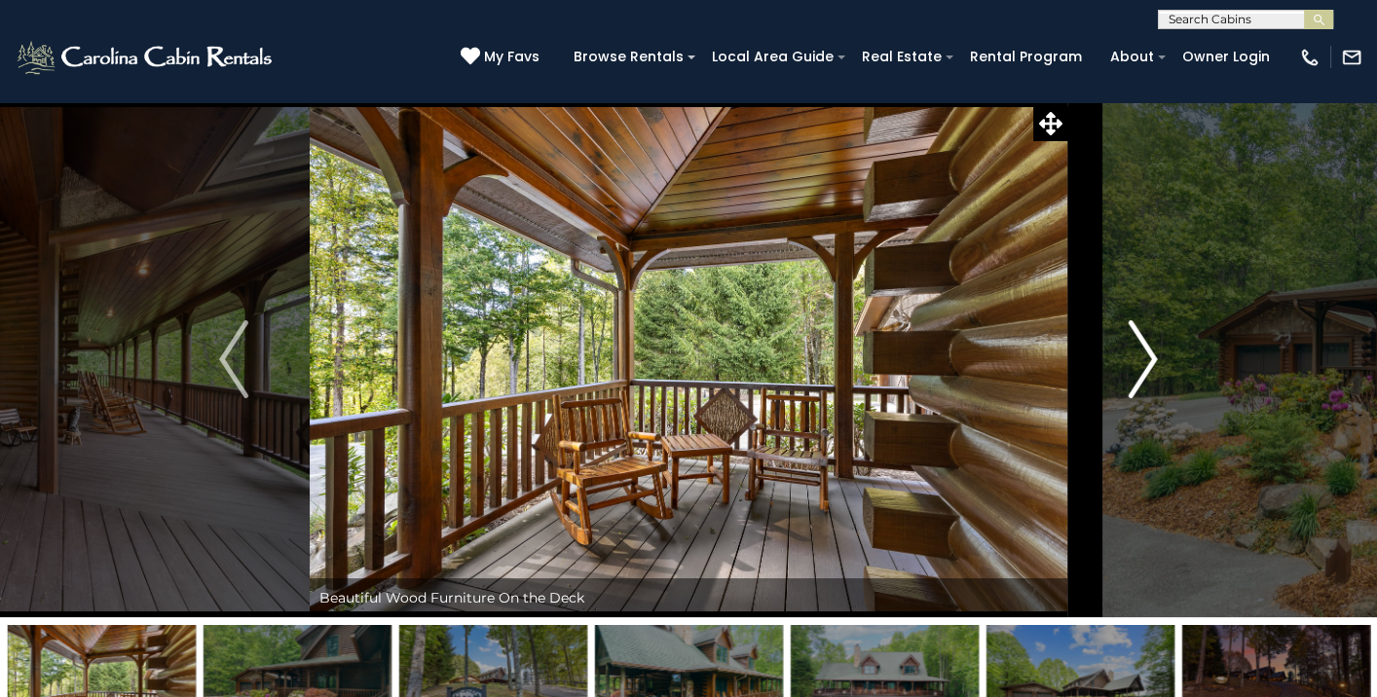
click at [1145, 352] on img "Next" at bounding box center [1143, 359] width 29 height 78
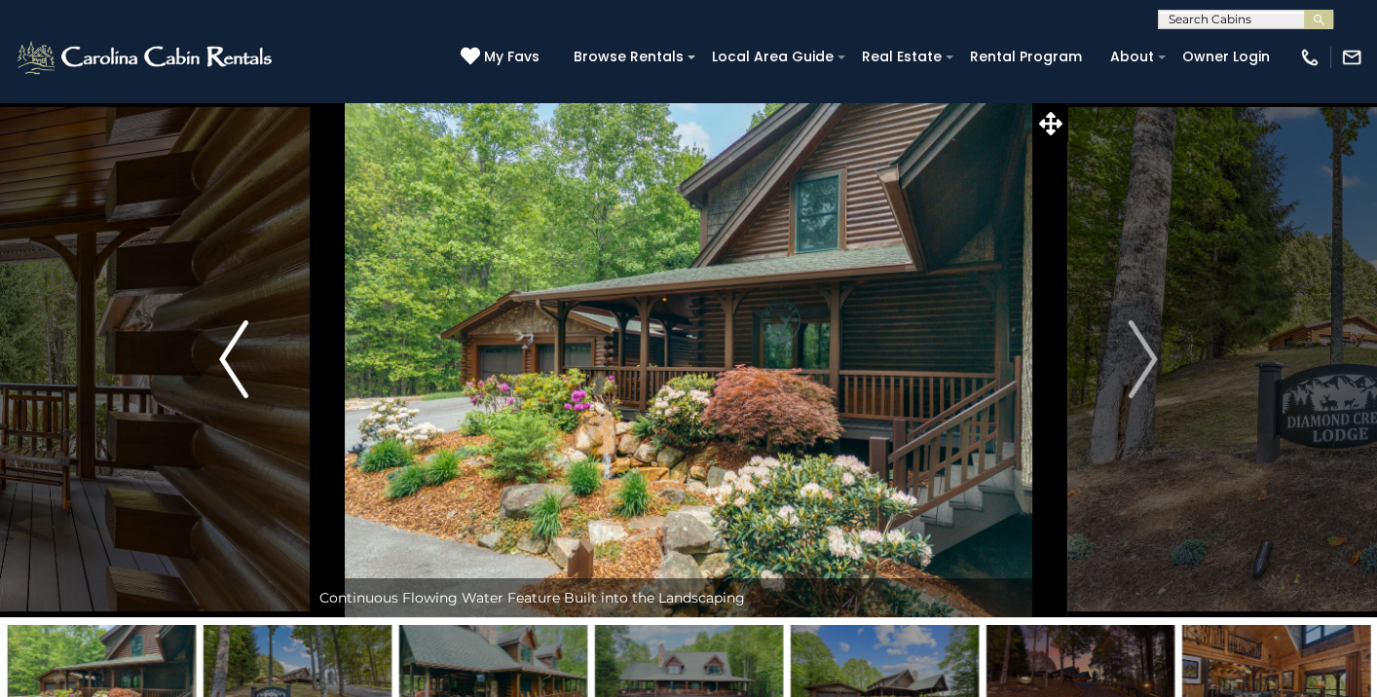
click at [232, 368] on img "Previous" at bounding box center [233, 359] width 29 height 78
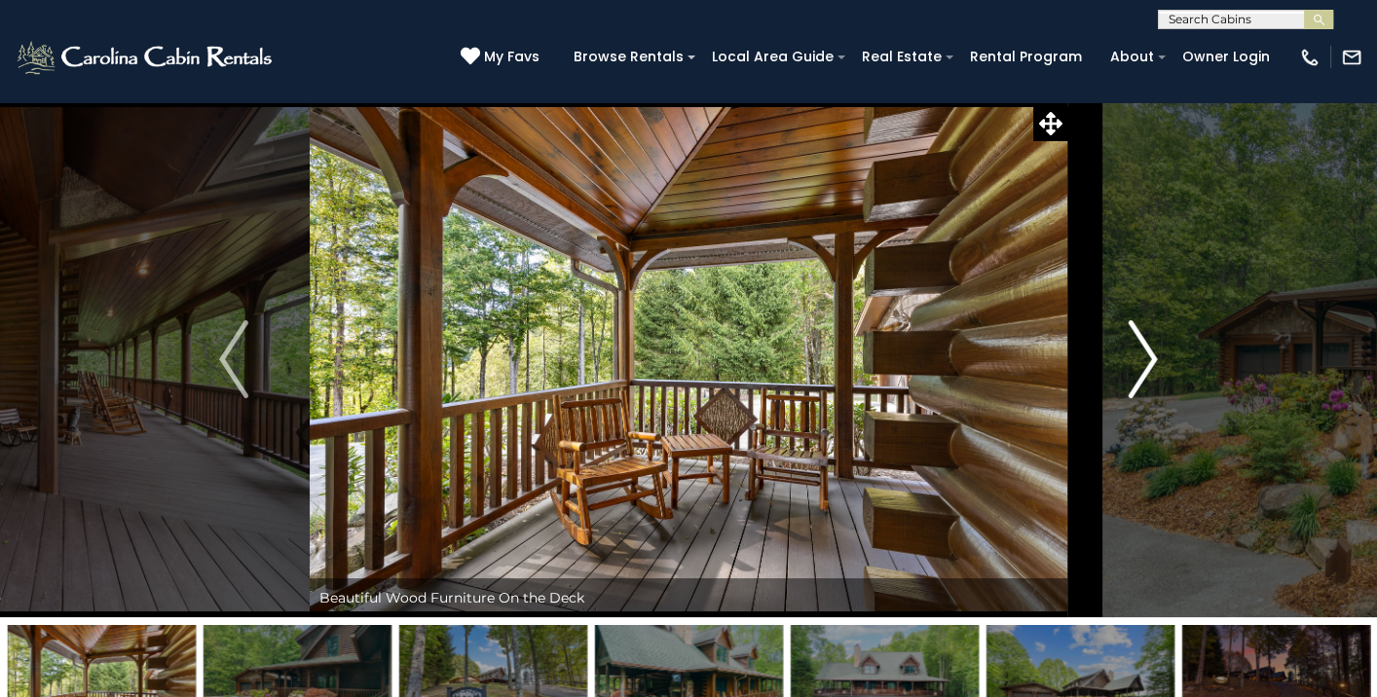
click at [1144, 366] on img "Next" at bounding box center [1143, 359] width 29 height 78
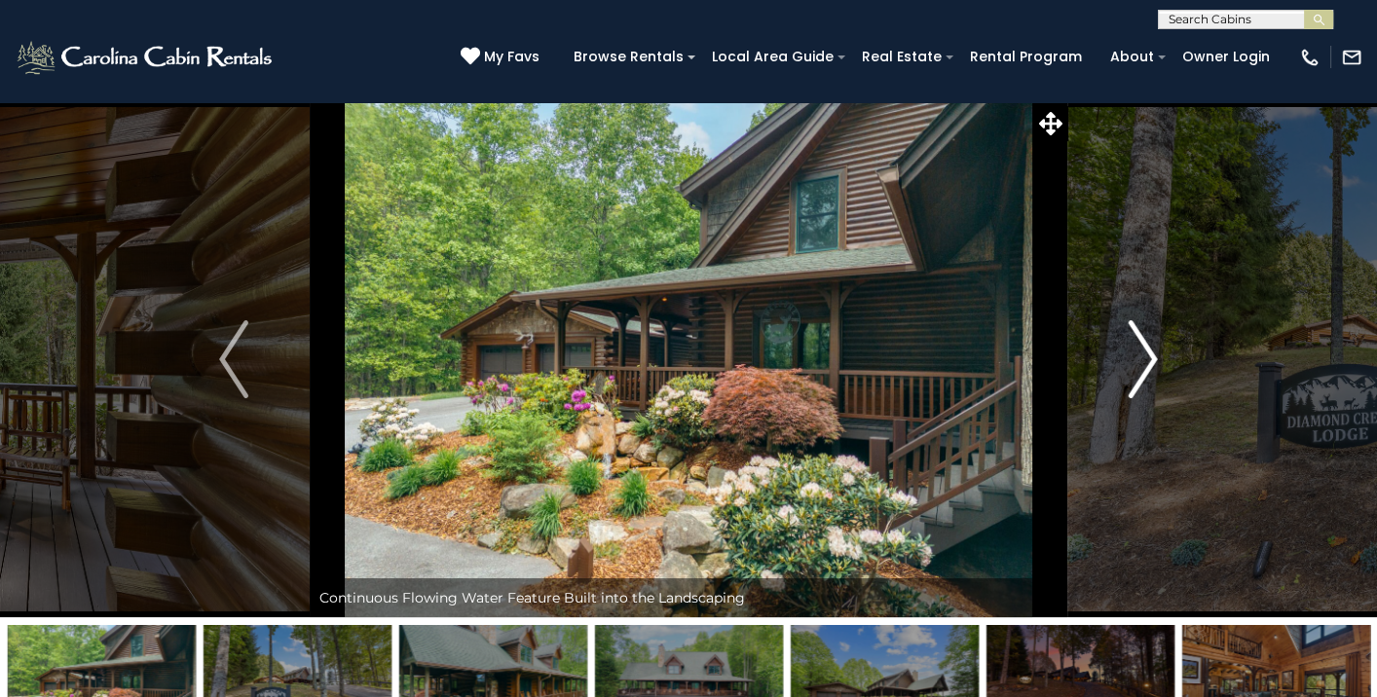
click at [1147, 362] on img "Next" at bounding box center [1143, 359] width 29 height 78
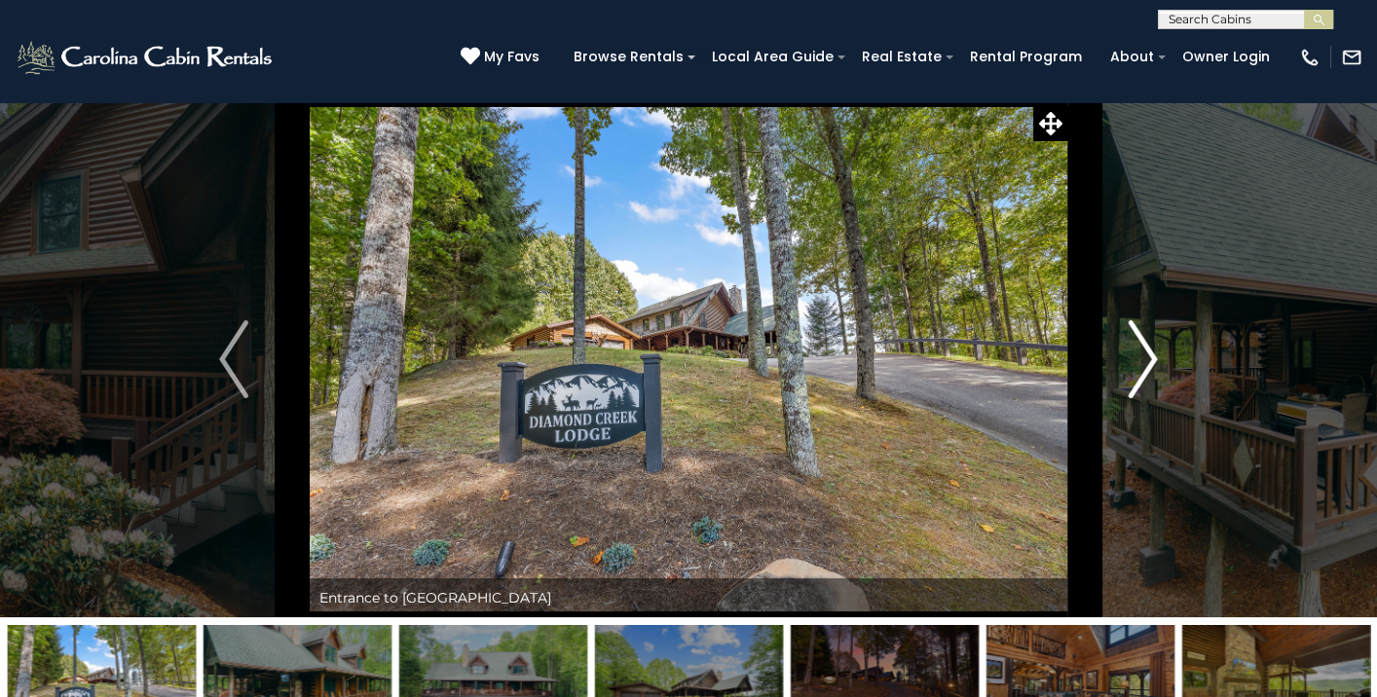
click at [1152, 357] on img "Next" at bounding box center [1143, 359] width 29 height 78
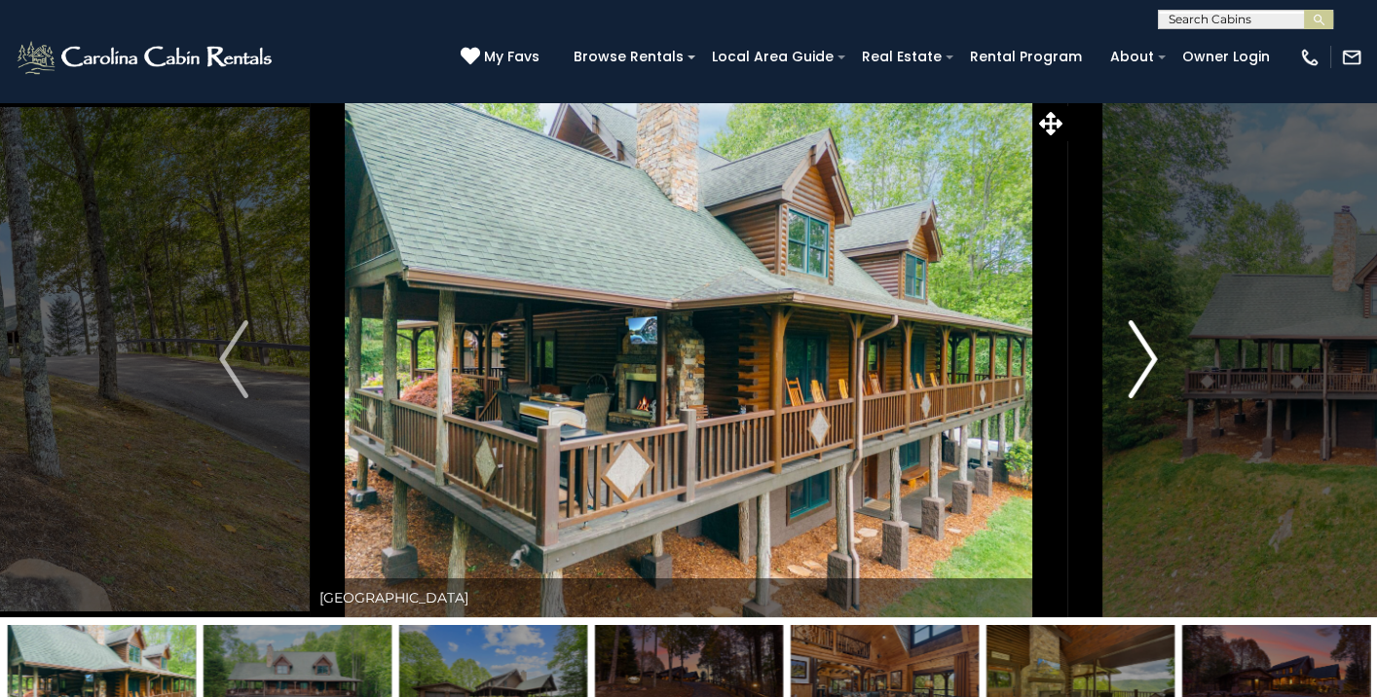
click at [1145, 356] on img "Next" at bounding box center [1143, 359] width 29 height 78
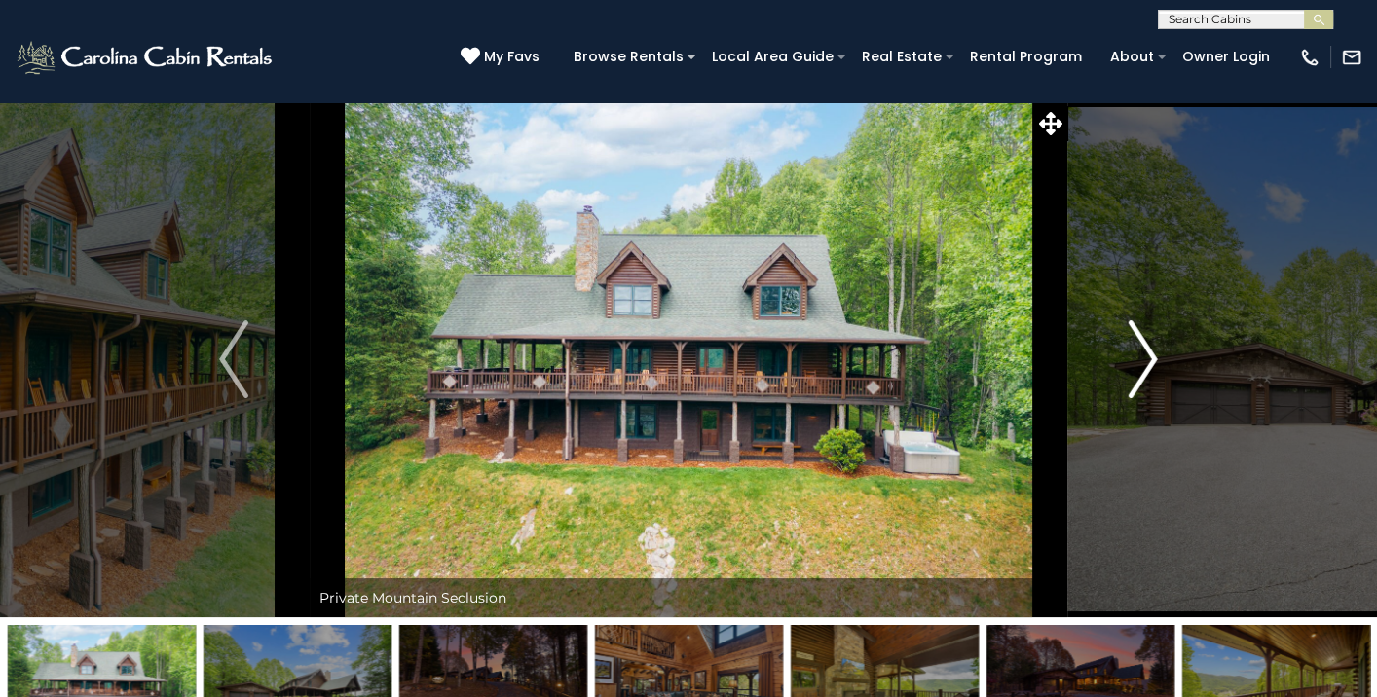
click at [1150, 360] on img "Next" at bounding box center [1143, 359] width 29 height 78
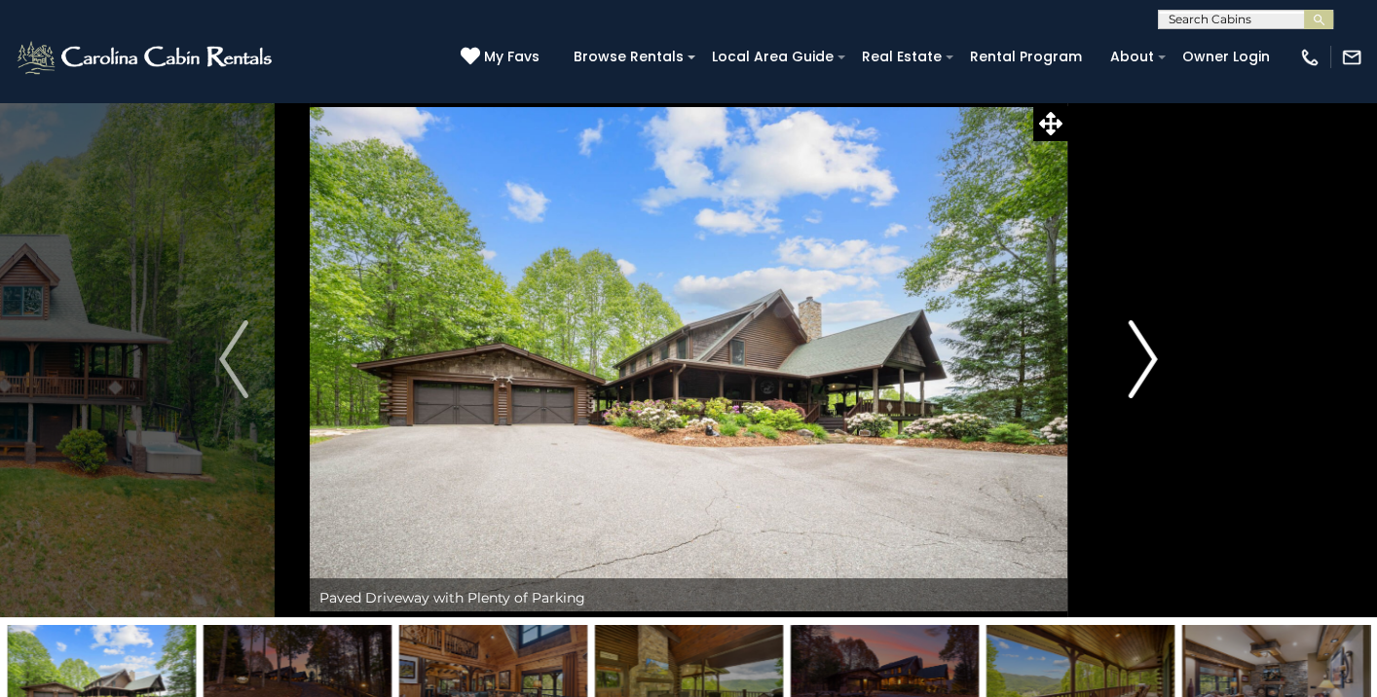
click at [1148, 359] on img "Next" at bounding box center [1143, 359] width 29 height 78
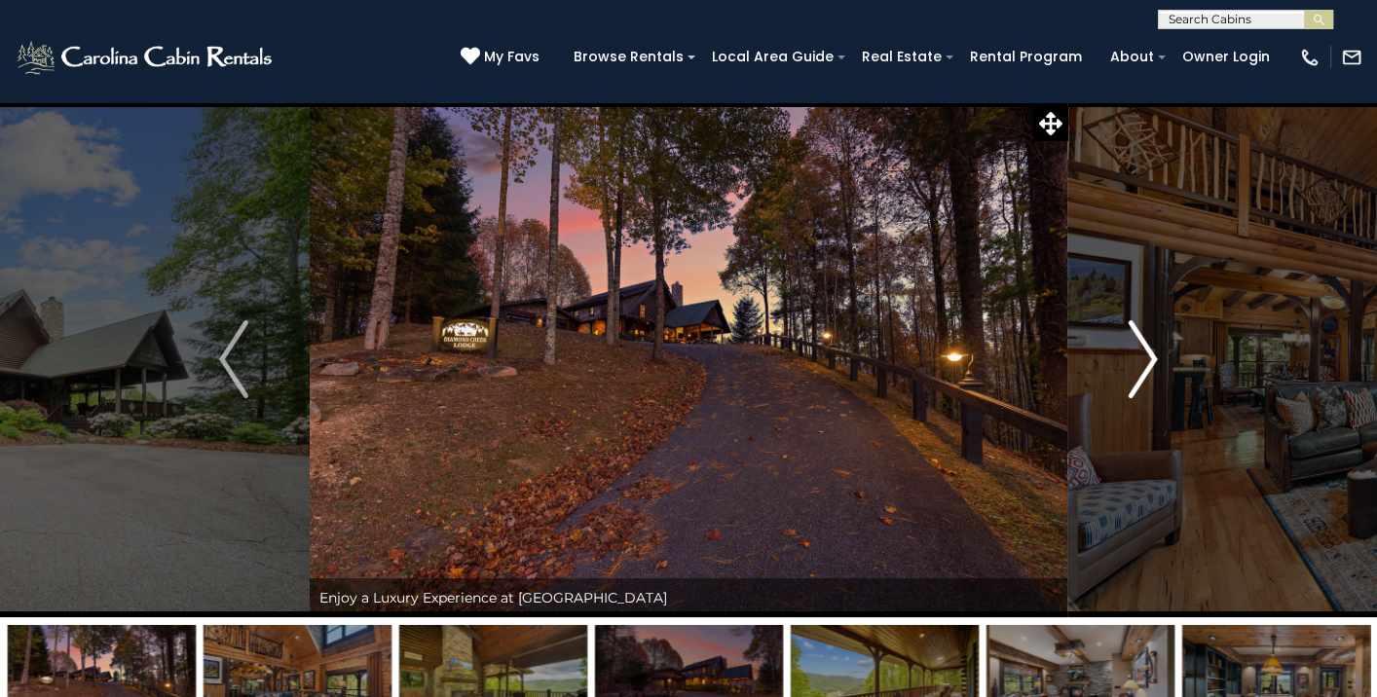
click at [1148, 359] on img "Next" at bounding box center [1143, 359] width 29 height 78
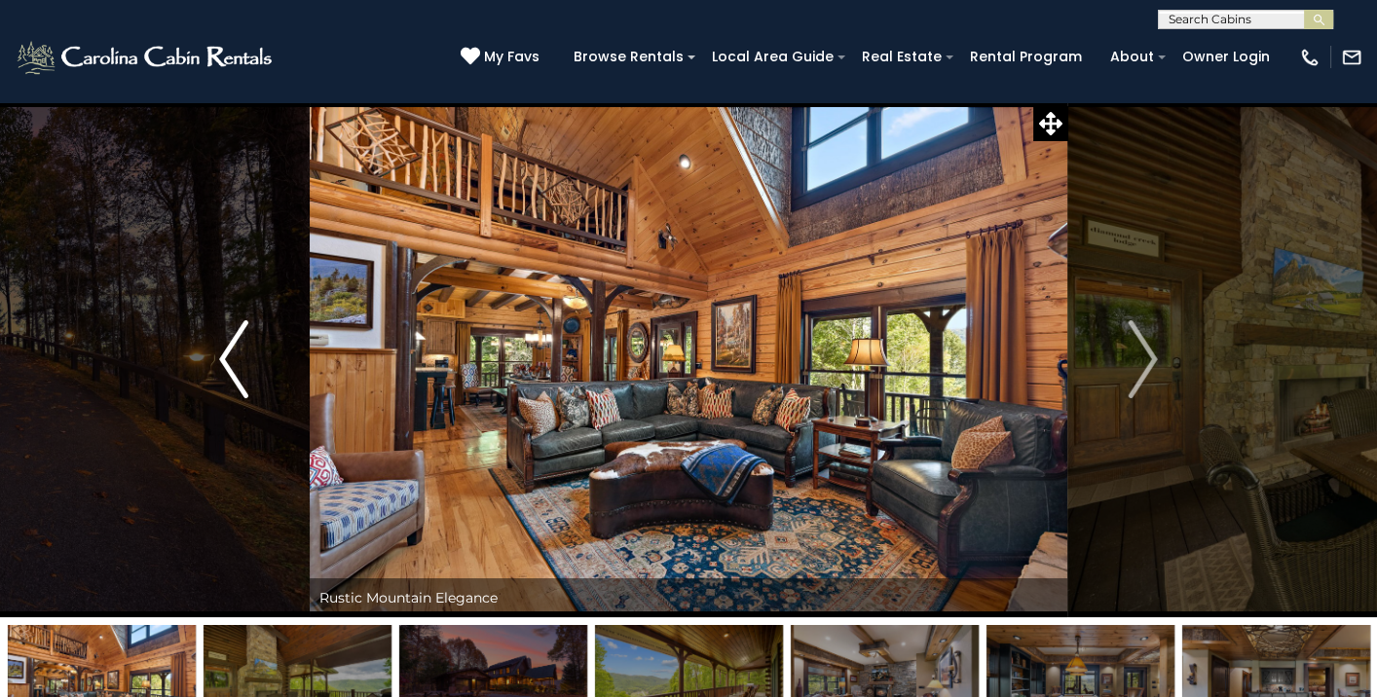
click at [233, 357] on img "Previous" at bounding box center [233, 359] width 29 height 78
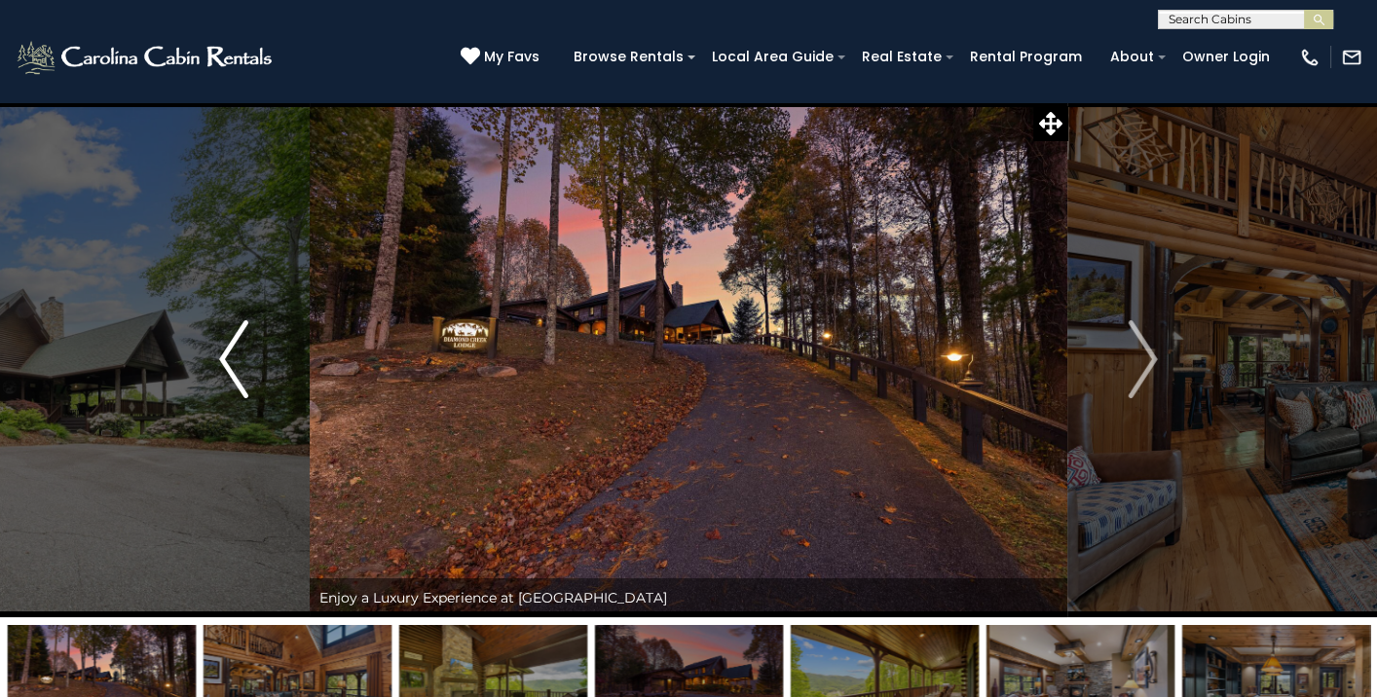
click at [230, 357] on img "Previous" at bounding box center [233, 359] width 29 height 78
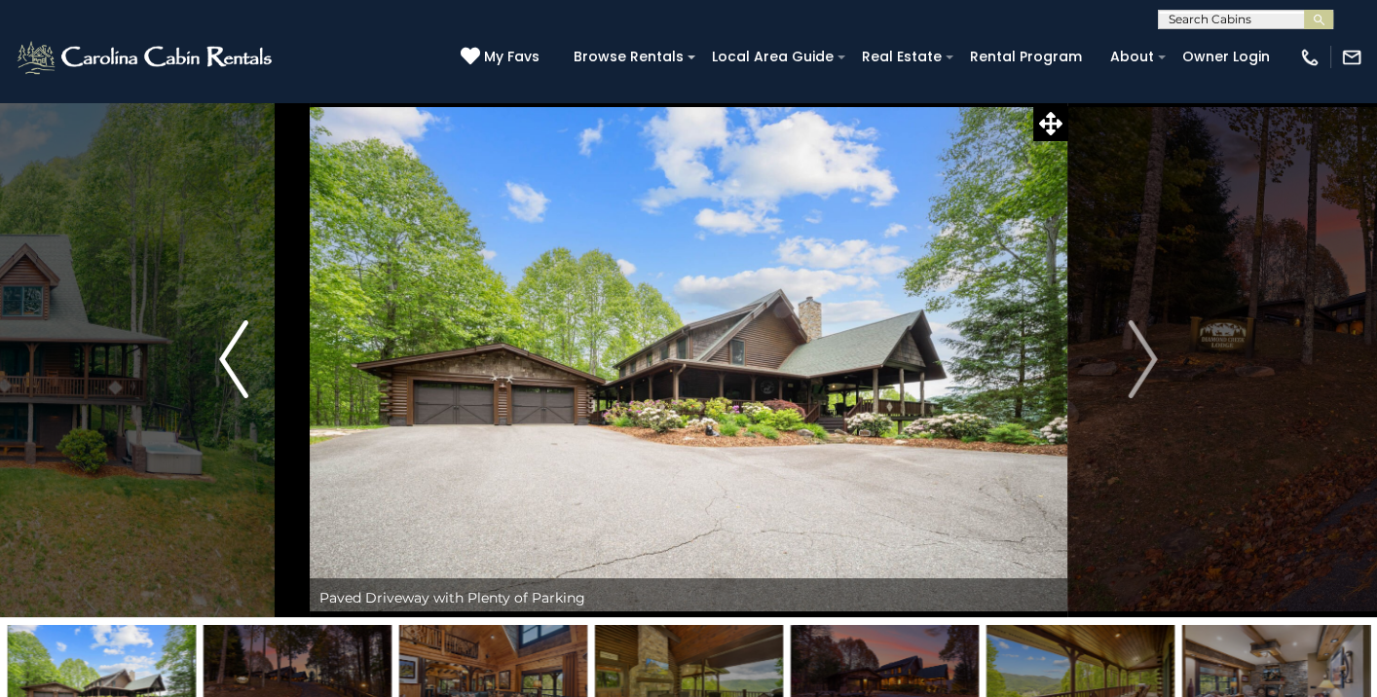
click at [230, 357] on img "Previous" at bounding box center [233, 359] width 29 height 78
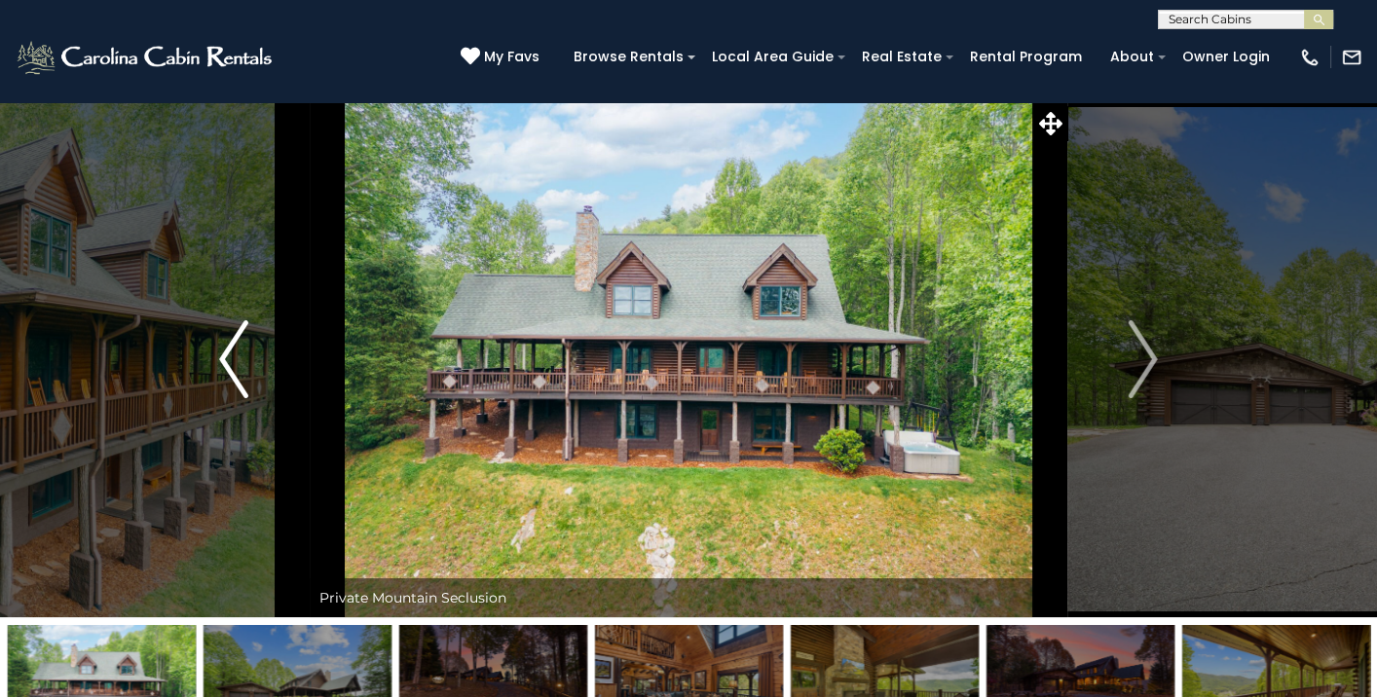
click at [230, 357] on img "Previous" at bounding box center [233, 359] width 29 height 78
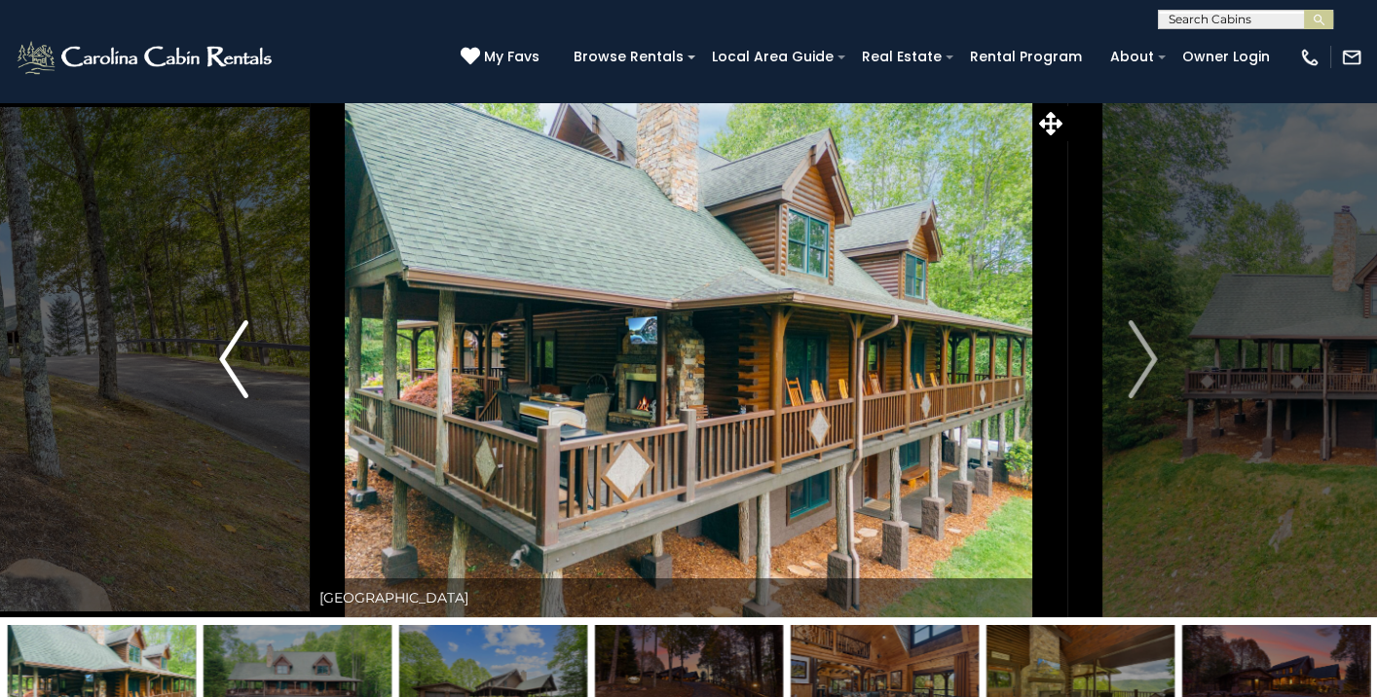
click at [230, 357] on img "Previous" at bounding box center [233, 359] width 29 height 78
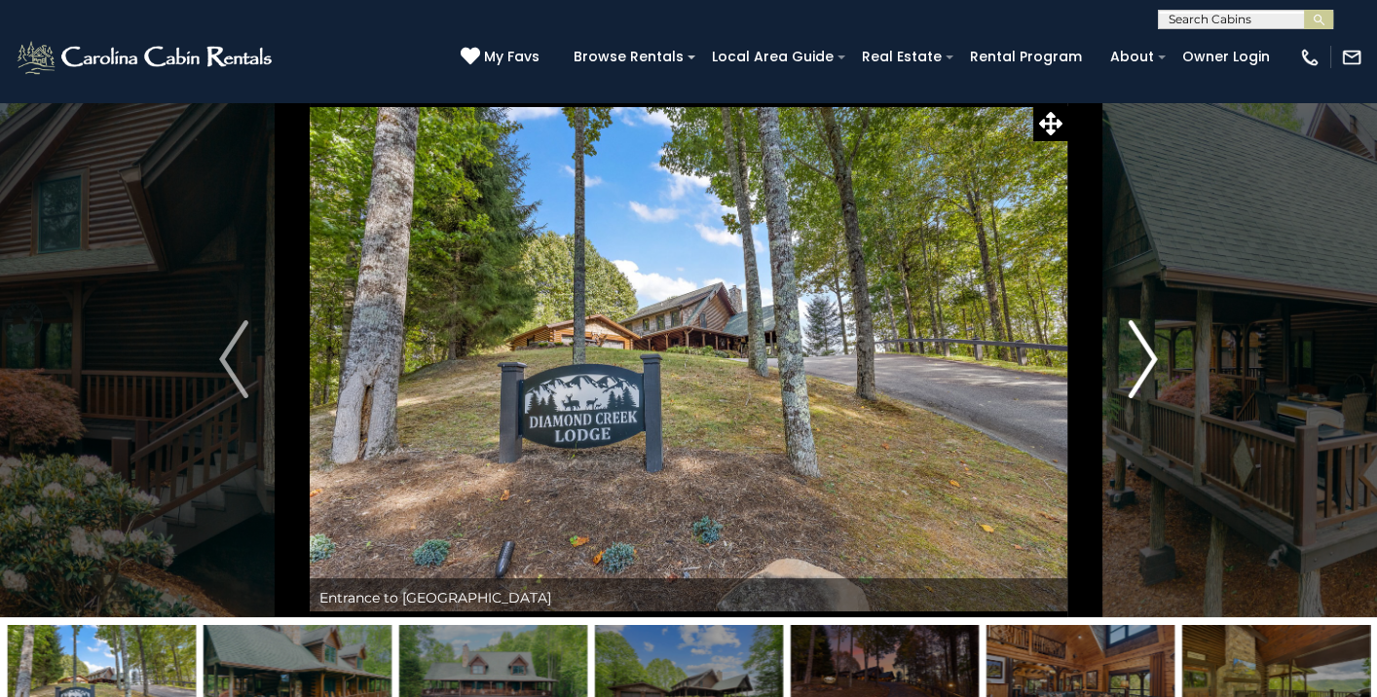
click at [1151, 357] on img "Next" at bounding box center [1143, 359] width 29 height 78
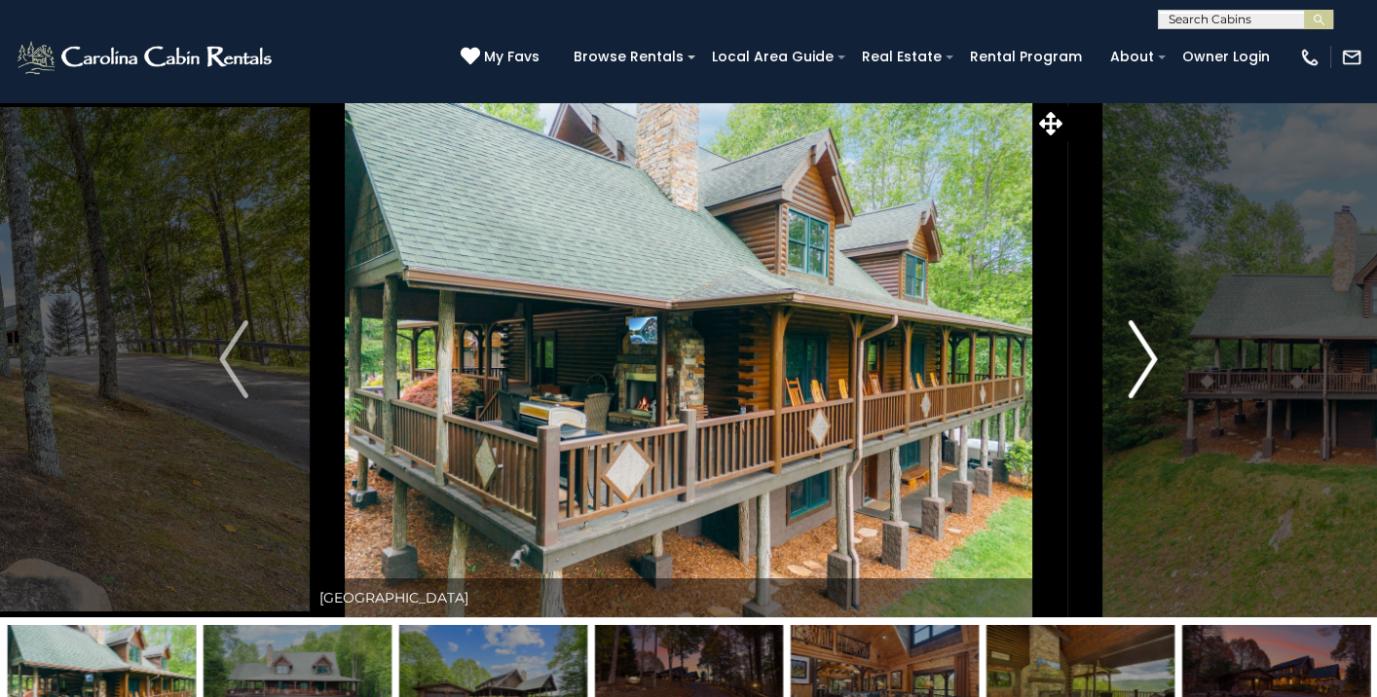
click at [1151, 357] on img "Next" at bounding box center [1143, 359] width 29 height 78
